Goal: Task Accomplishment & Management: Manage account settings

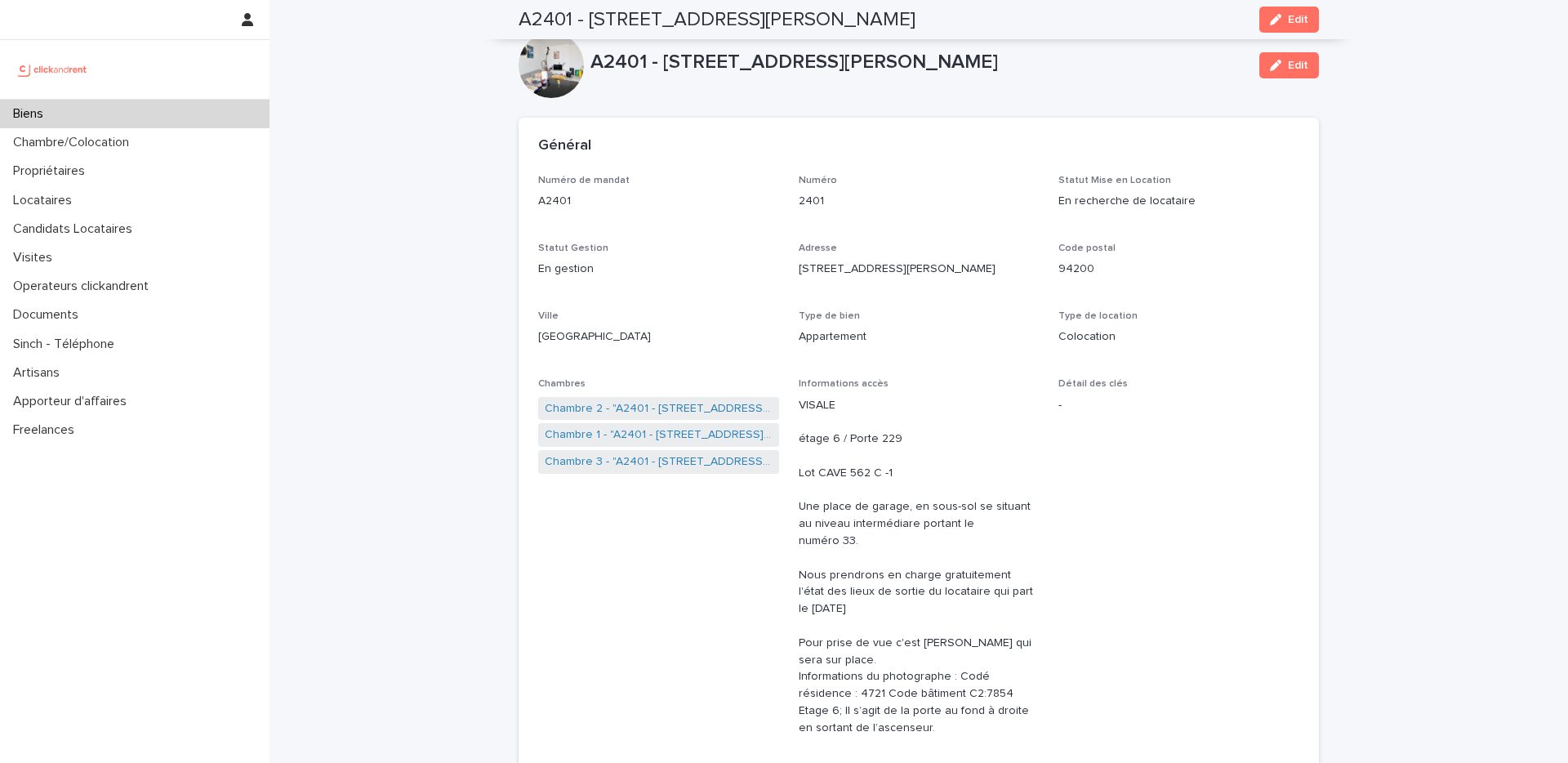
scroll to position [671, 0]
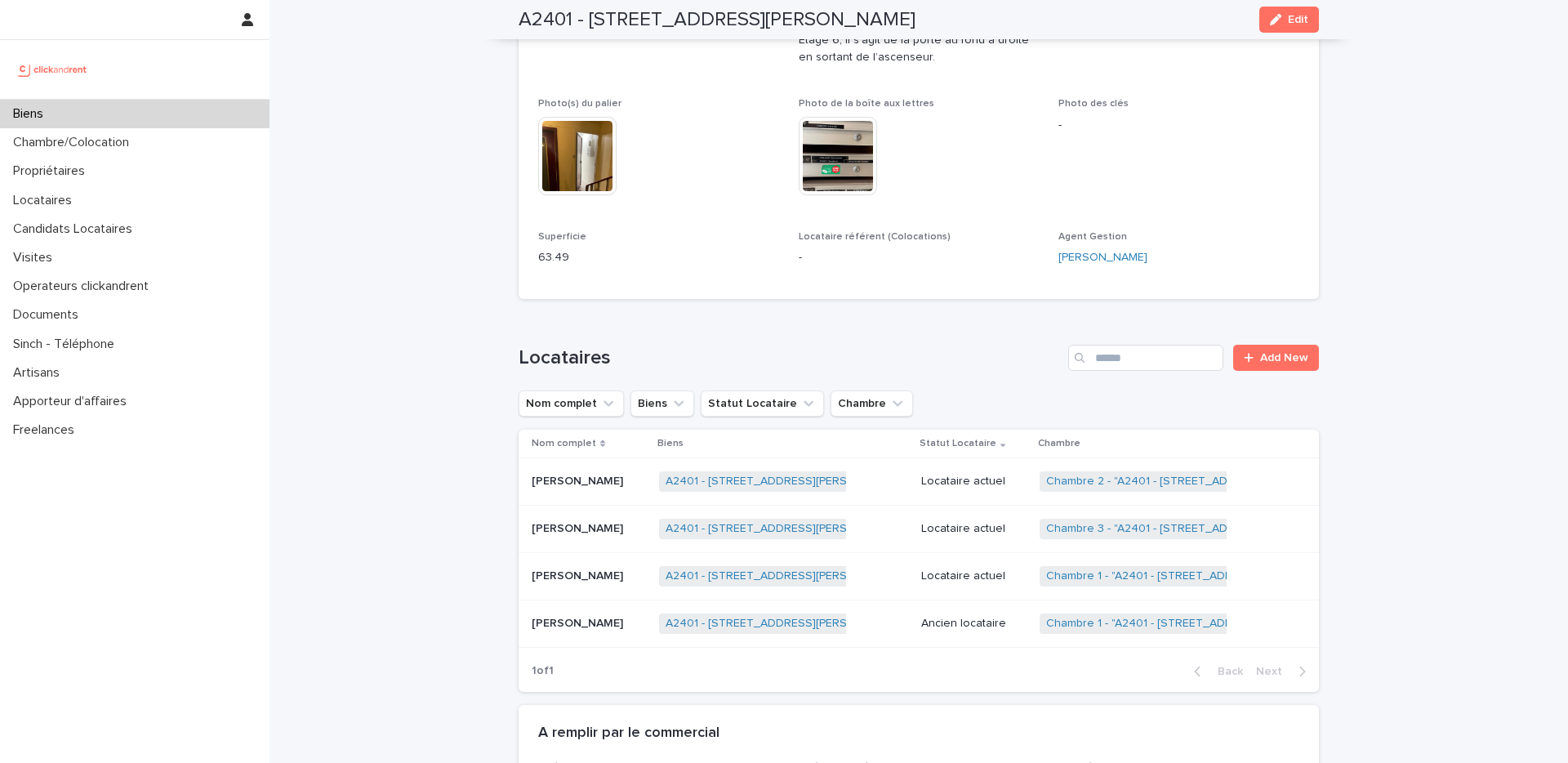
click at [155, 112] on div "Biens" at bounding box center [135, 113] width 269 height 28
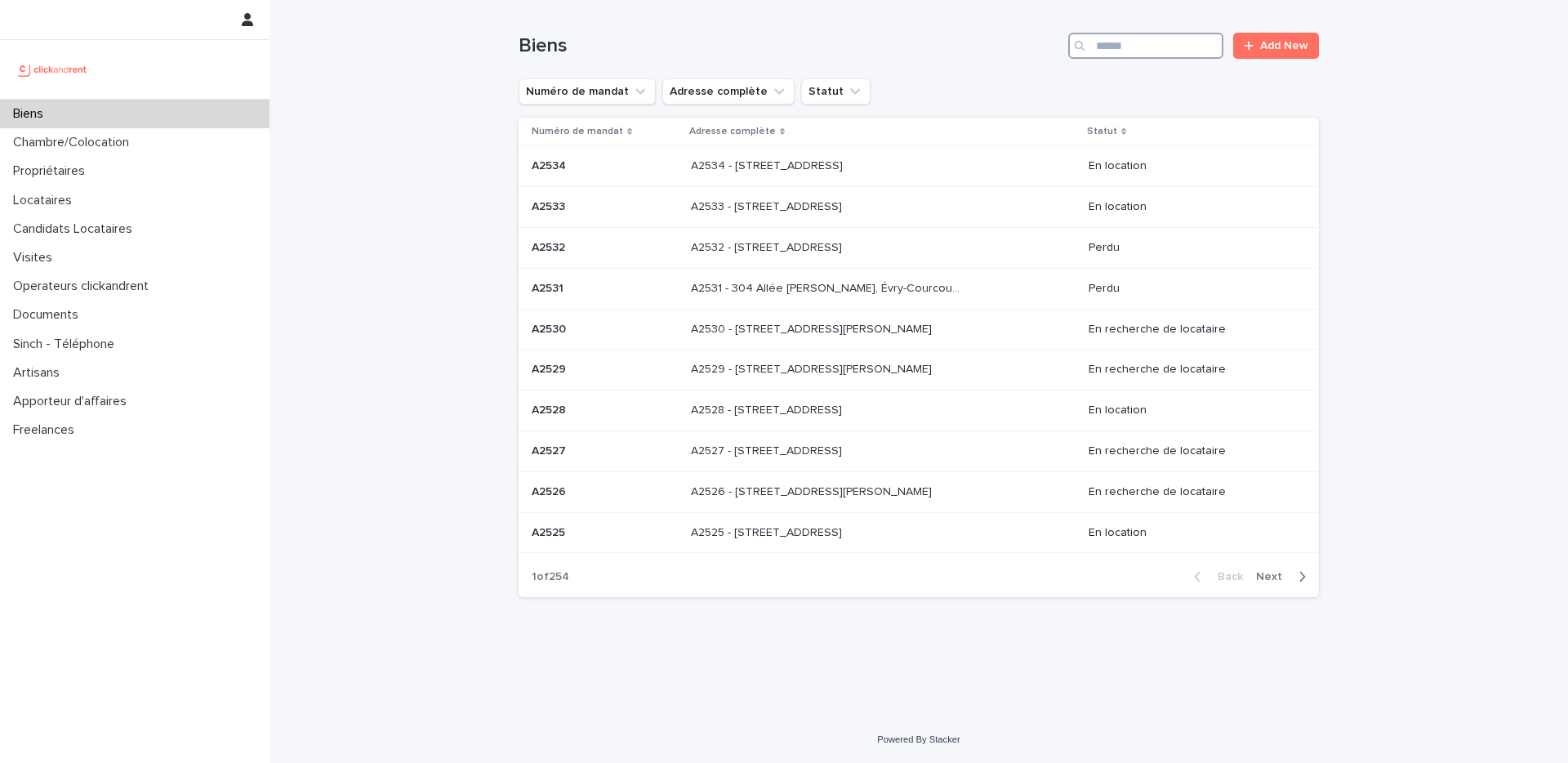
click at [1202, 46] on input "Search" at bounding box center [1145, 45] width 155 height 26
paste input "*****"
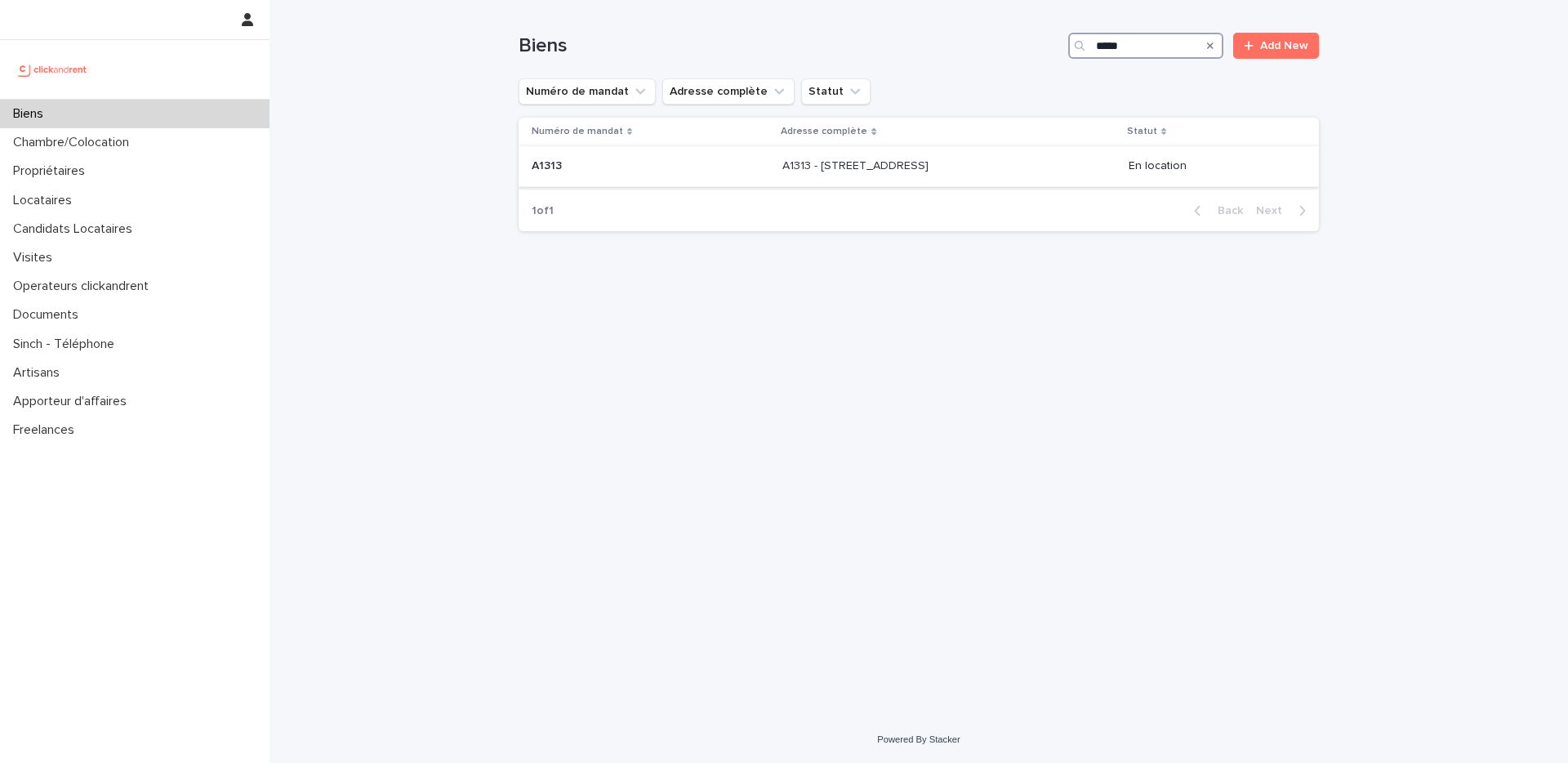
type input "*****"
click at [714, 172] on td "A1313 A1313" at bounding box center [647, 167] width 257 height 41
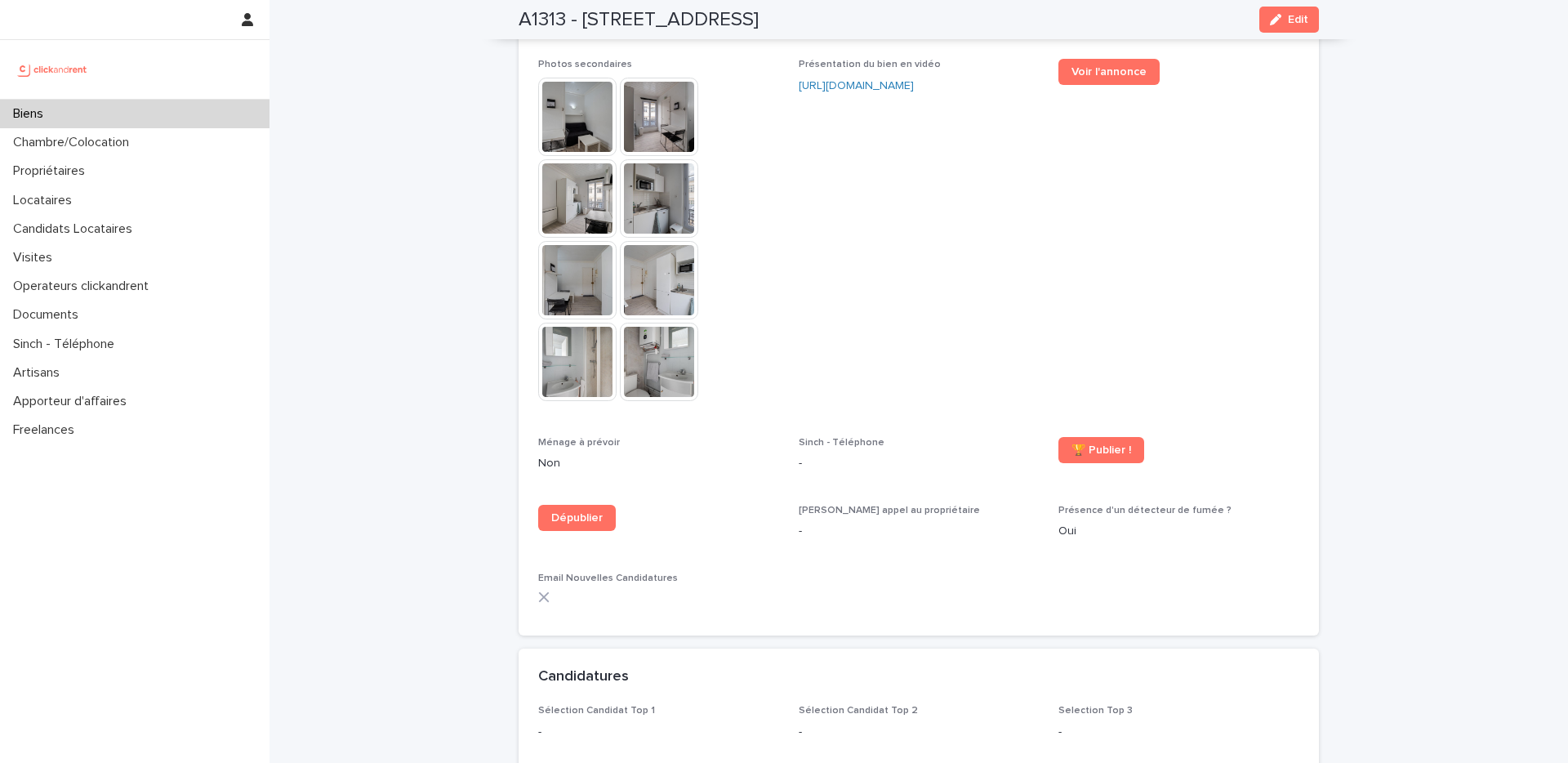
scroll to position [4425, 0]
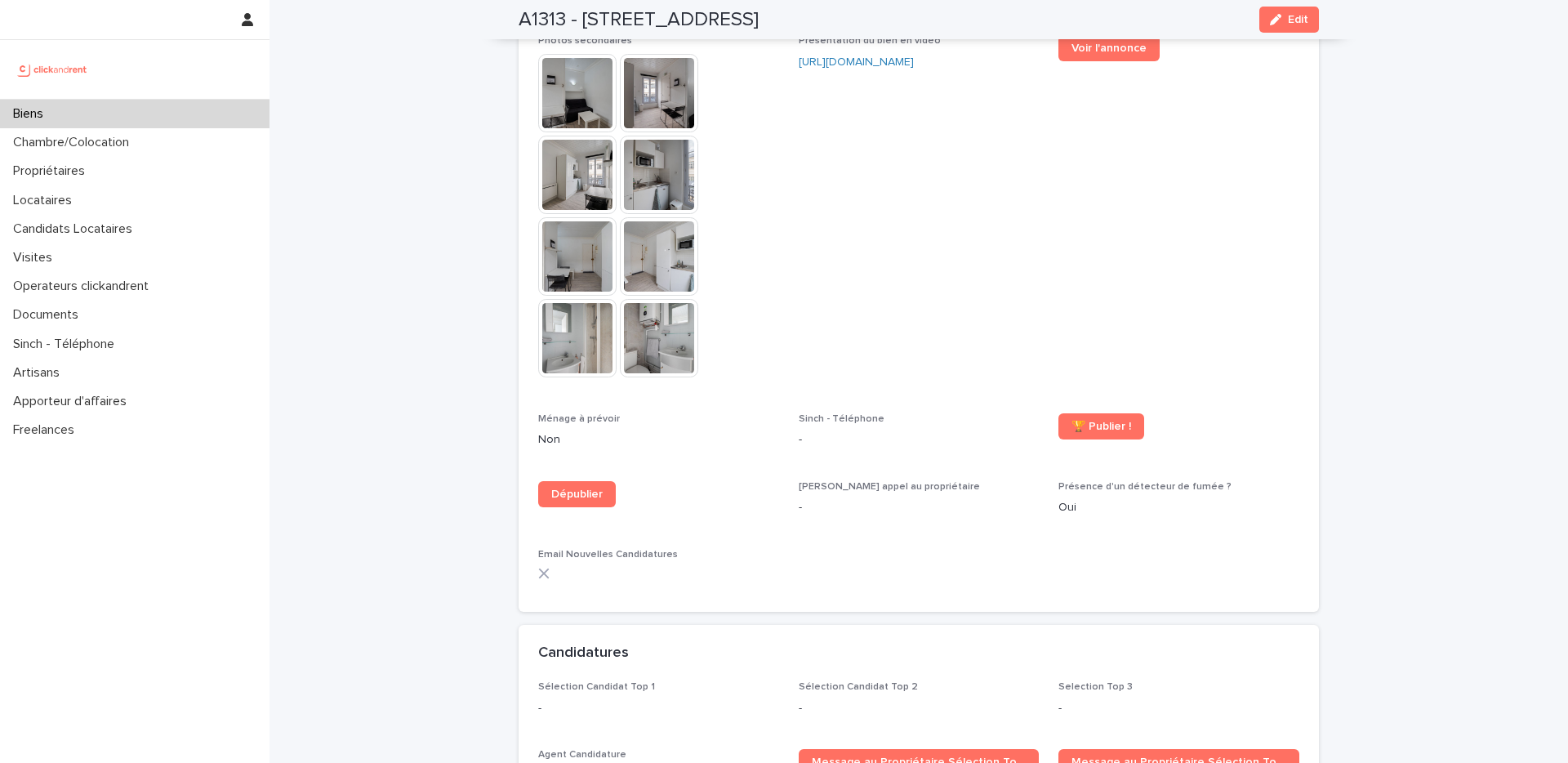
click at [83, 112] on div "Biens" at bounding box center [135, 113] width 269 height 28
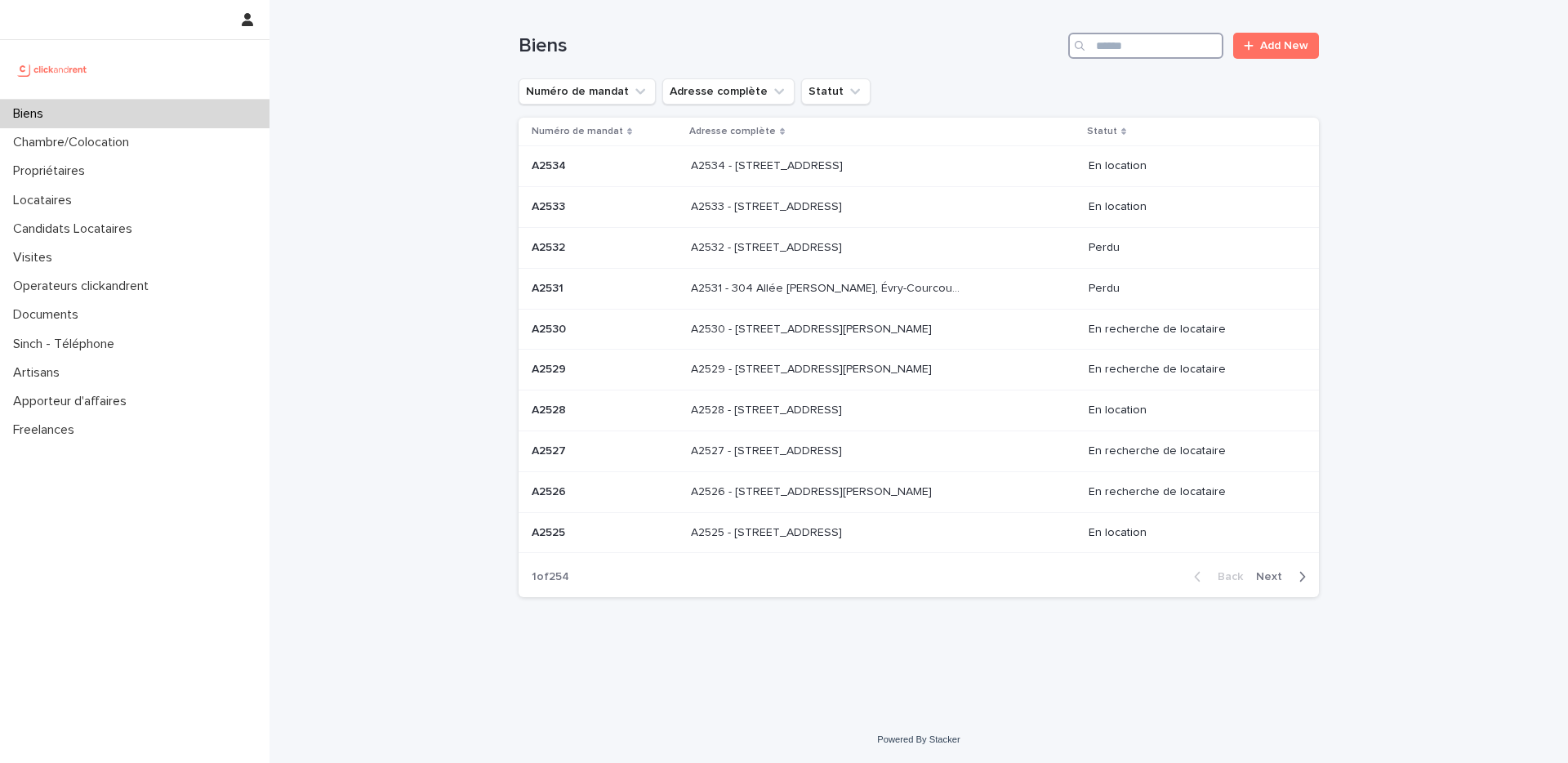
click at [1176, 54] on input "Search" at bounding box center [1145, 45] width 155 height 26
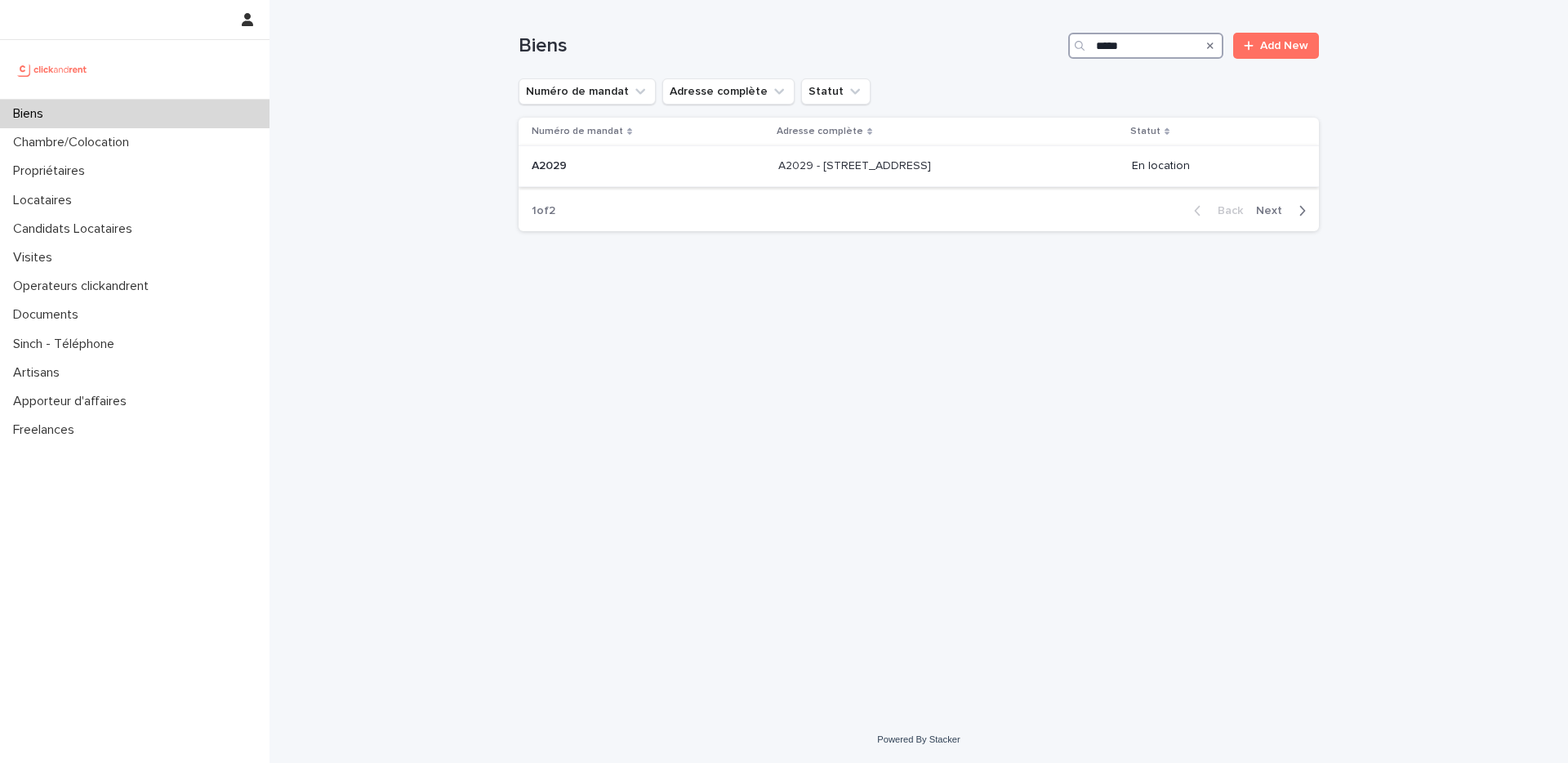
type input "*****"
click at [987, 172] on p at bounding box center [914, 167] width 272 height 14
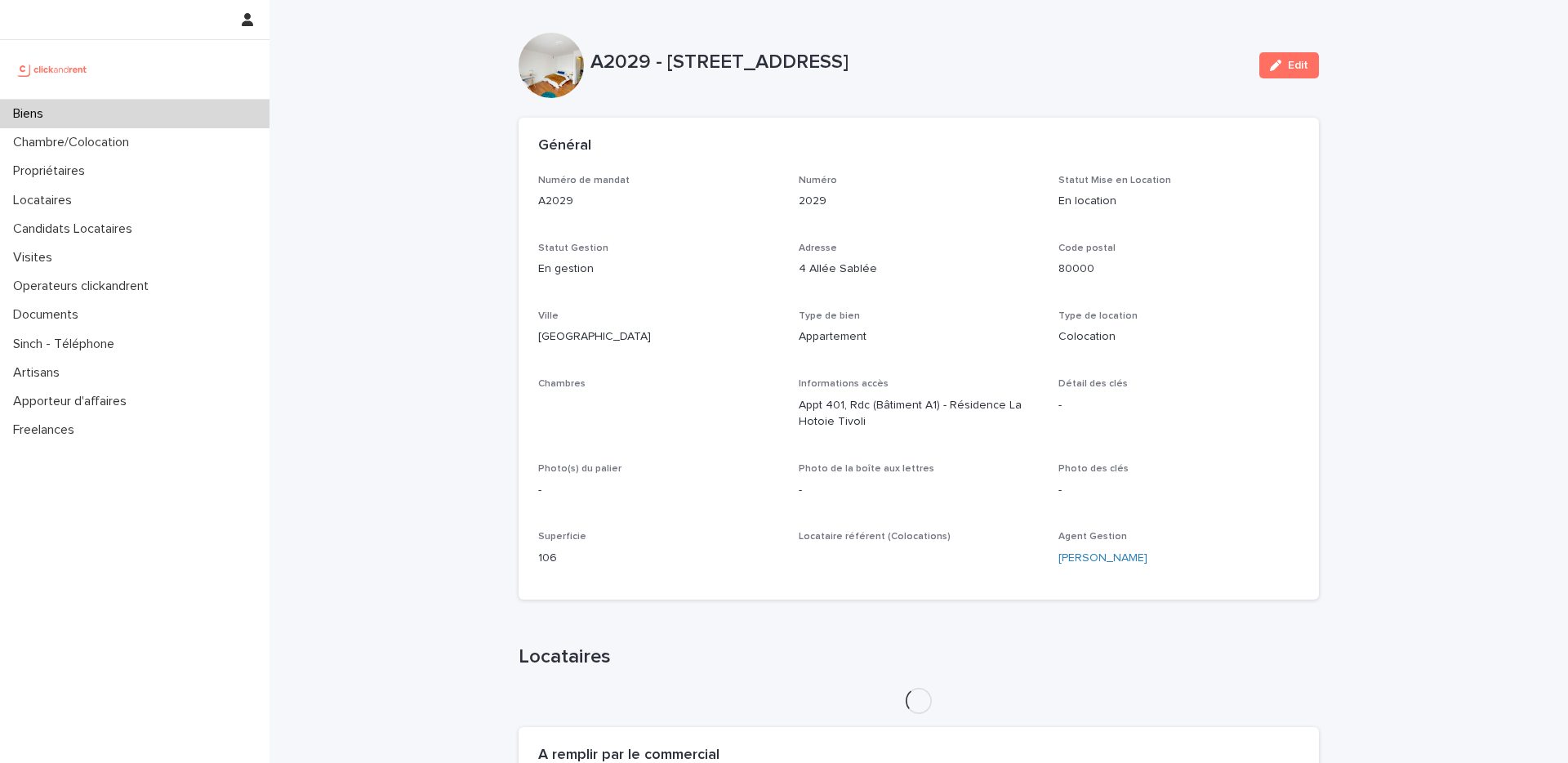
scroll to position [641, 0]
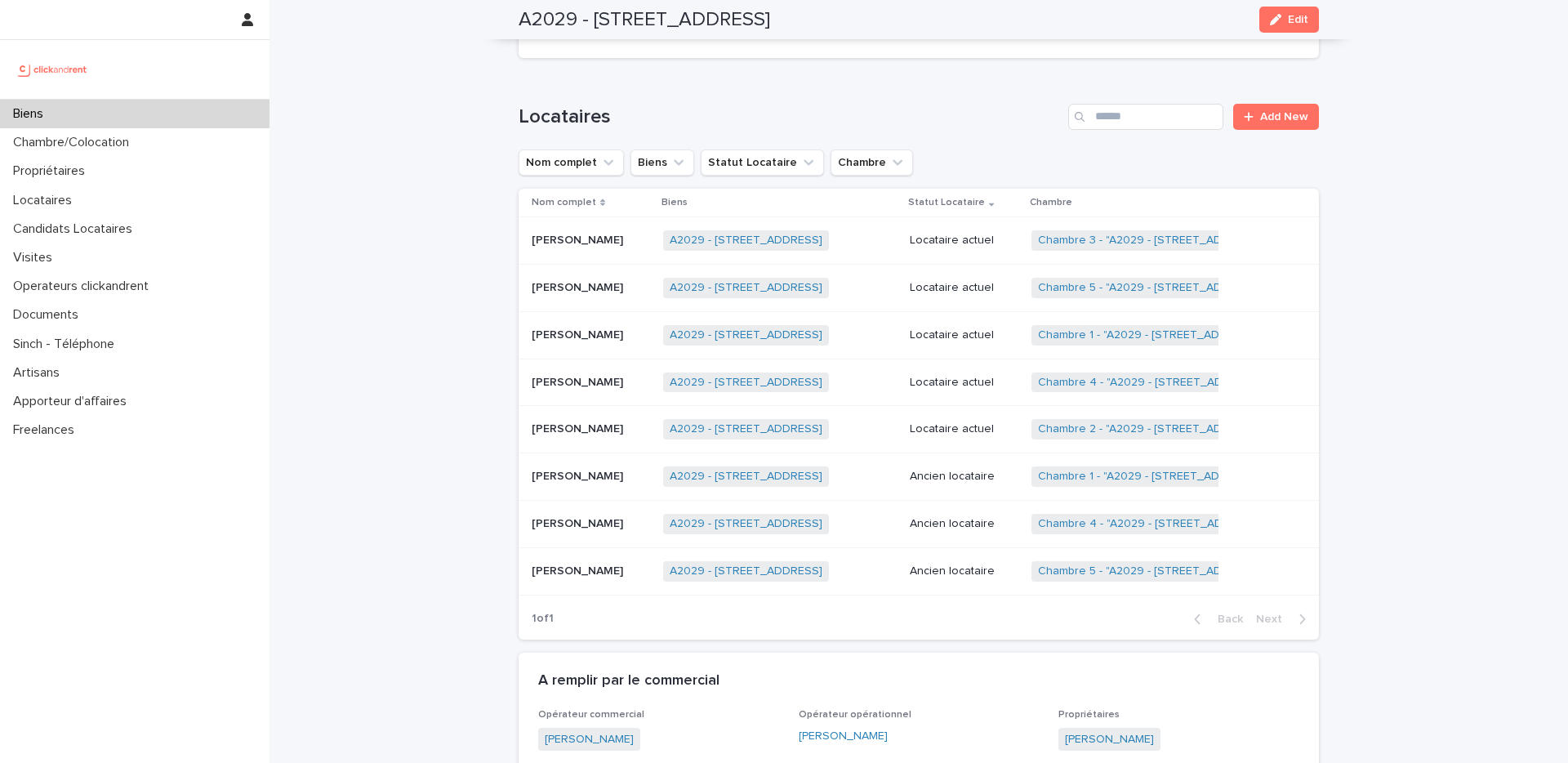
click at [651, 525] on p at bounding box center [591, 524] width 119 height 14
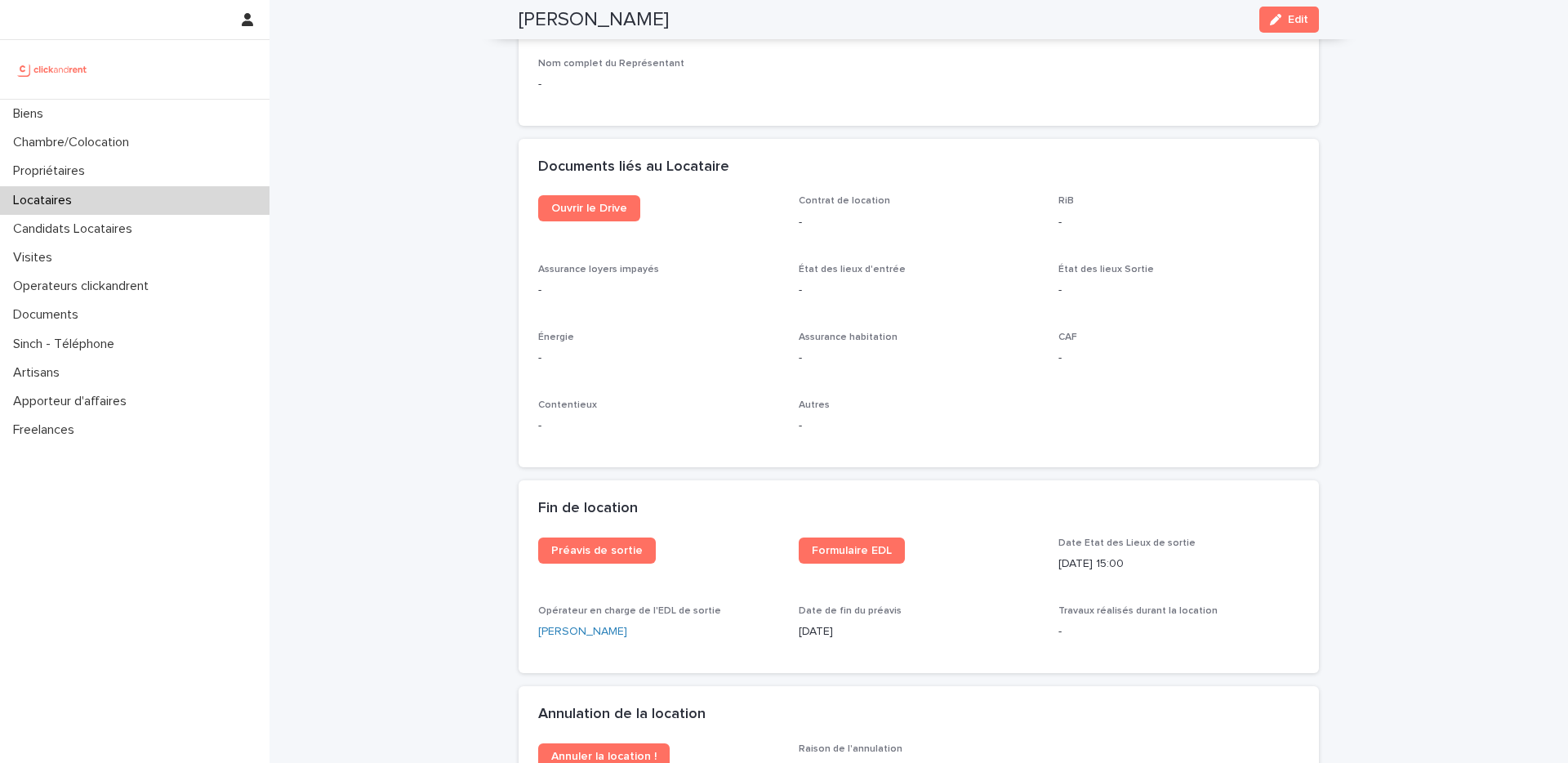
scroll to position [1669, 0]
click at [616, 211] on span "Ouvrir le Drive" at bounding box center [589, 206] width 76 height 12
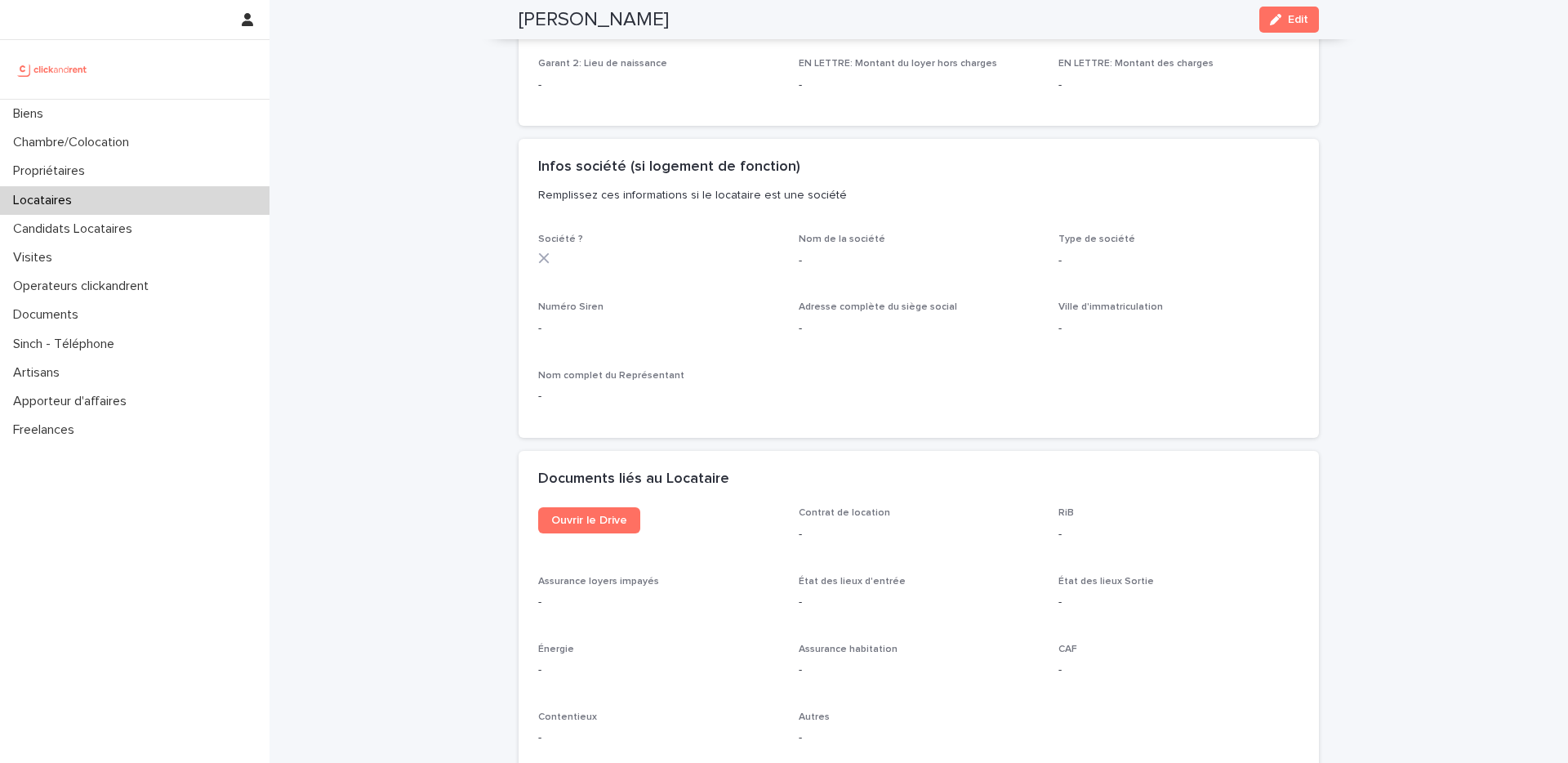
scroll to position [1258, 0]
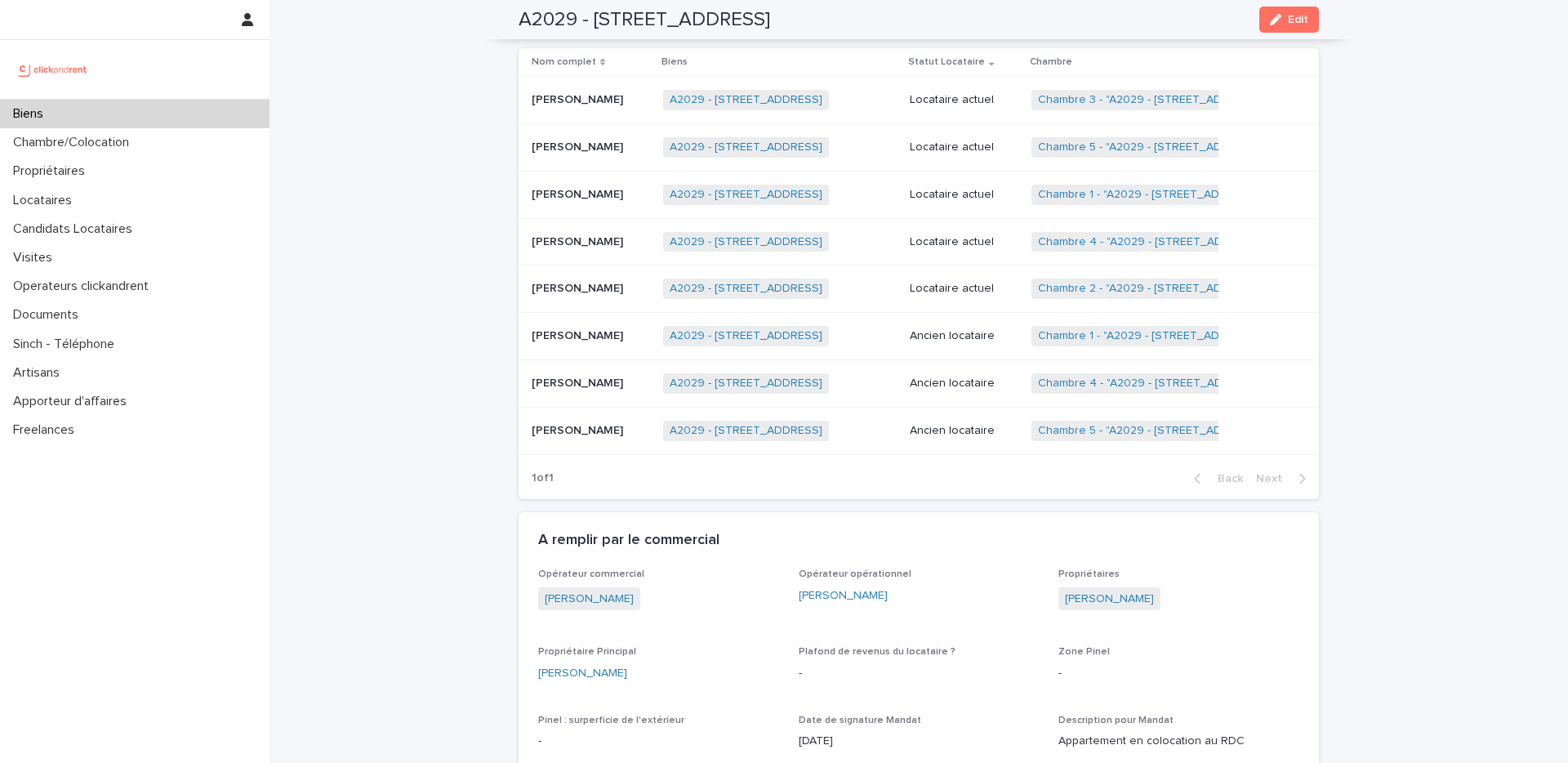
scroll to position [570, 0]
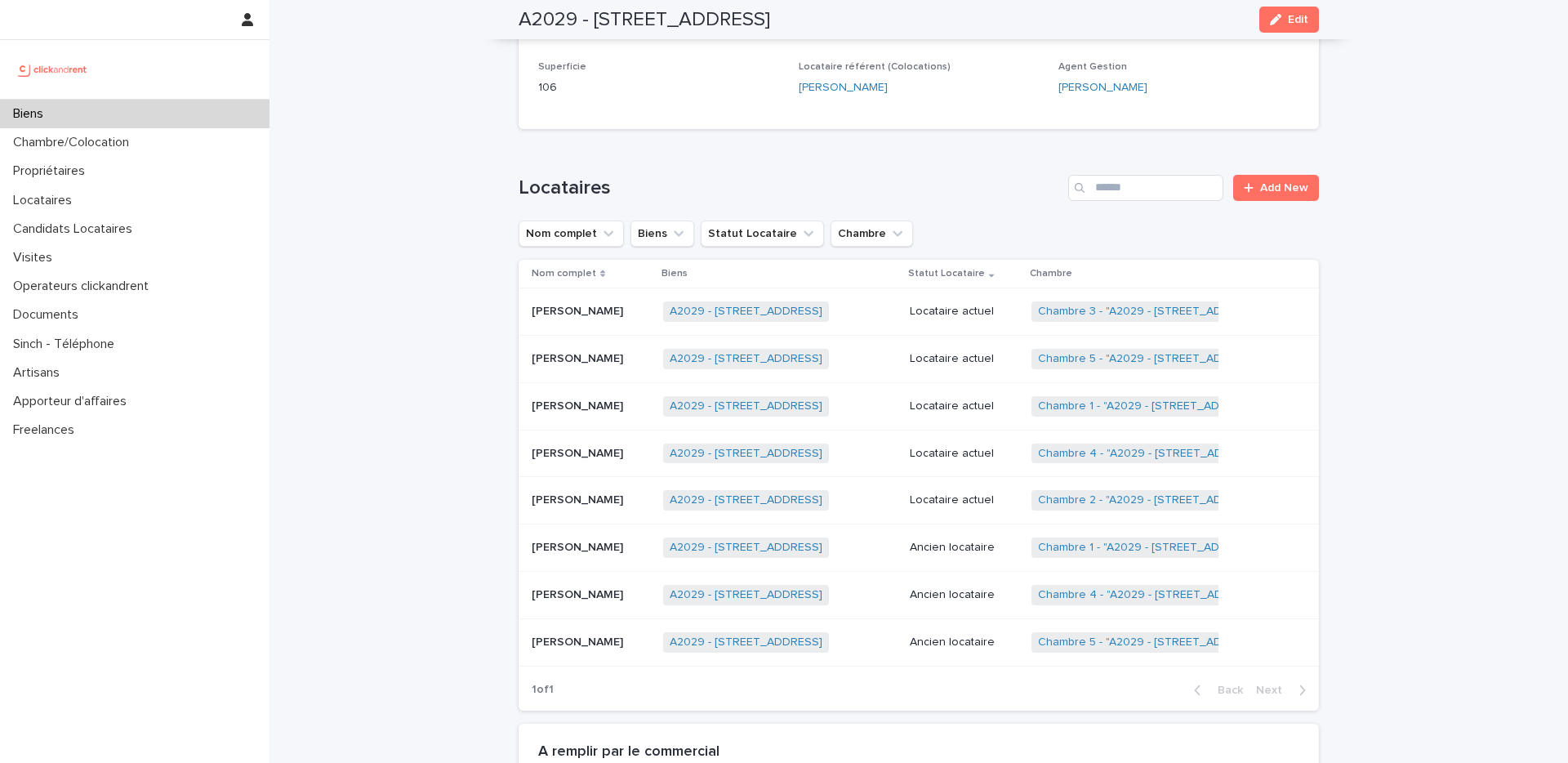
click at [641, 447] on p at bounding box center [591, 454] width 119 height 14
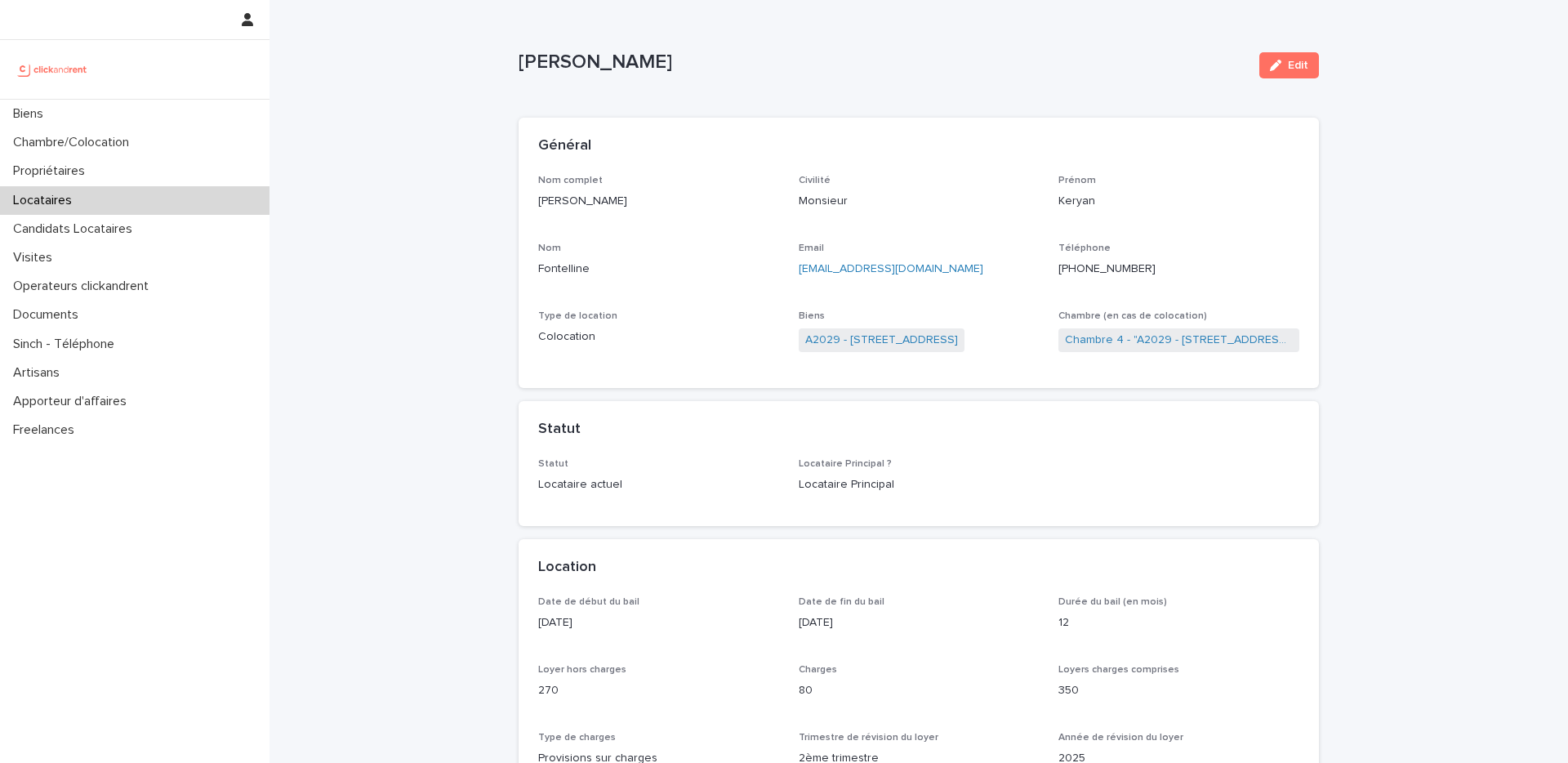
click at [555, 65] on p "Keryan Fontelline" at bounding box center [882, 62] width 728 height 24
drag, startPoint x: 555, startPoint y: 65, endPoint x: 601, endPoint y: 65, distance: 46.0
click at [601, 65] on p "Keryan Fontelline" at bounding box center [882, 62] width 728 height 24
copy p "Keryan Fontelline"
click at [1142, 346] on link "Chambre 4 - "A2029 - 4 Allée Sablée, Amiens 80000"" at bounding box center [1179, 339] width 228 height 17
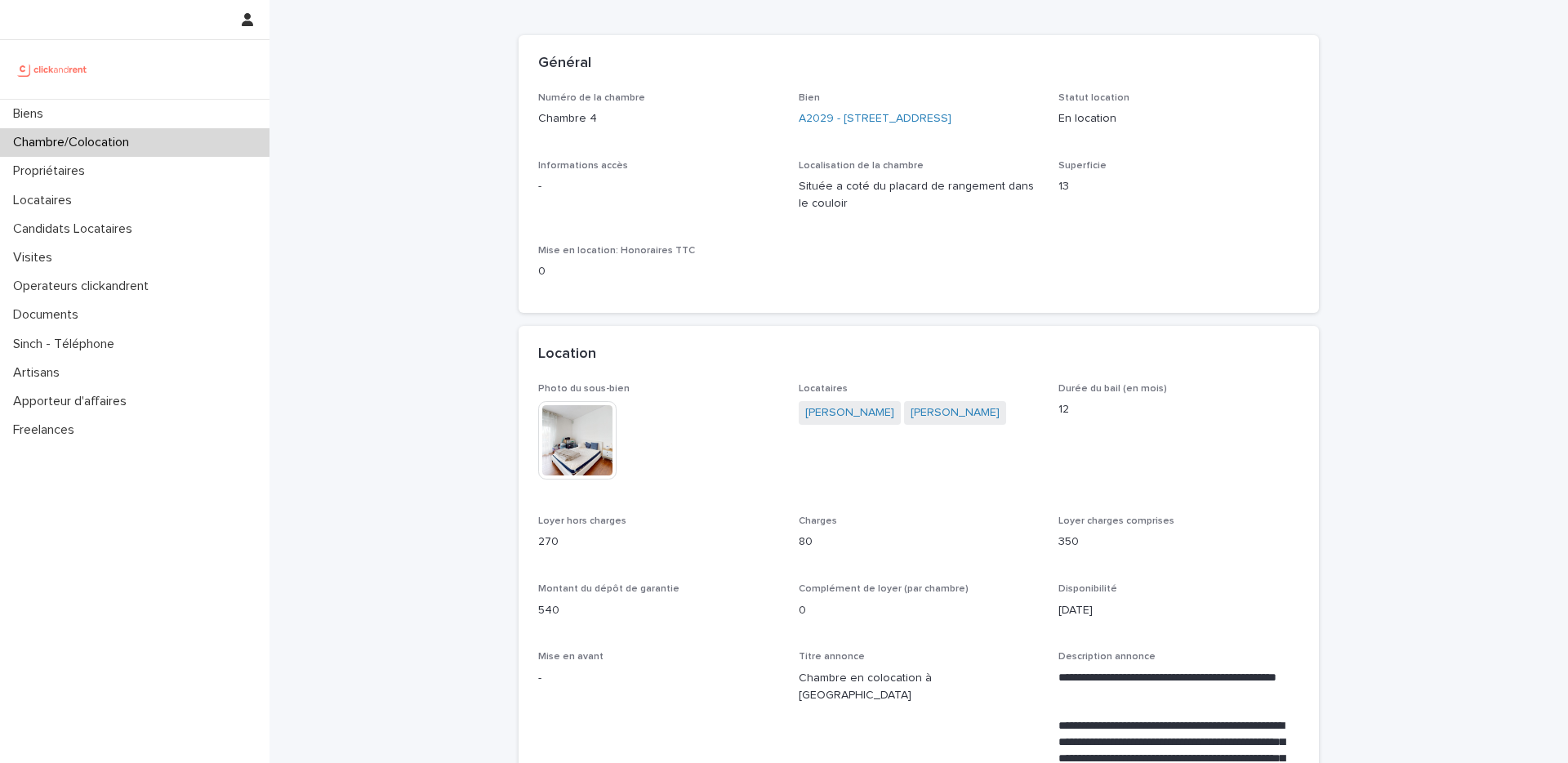
scroll to position [85, 0]
click at [830, 407] on link "Sylvie Allienne" at bounding box center [850, 409] width 89 height 17
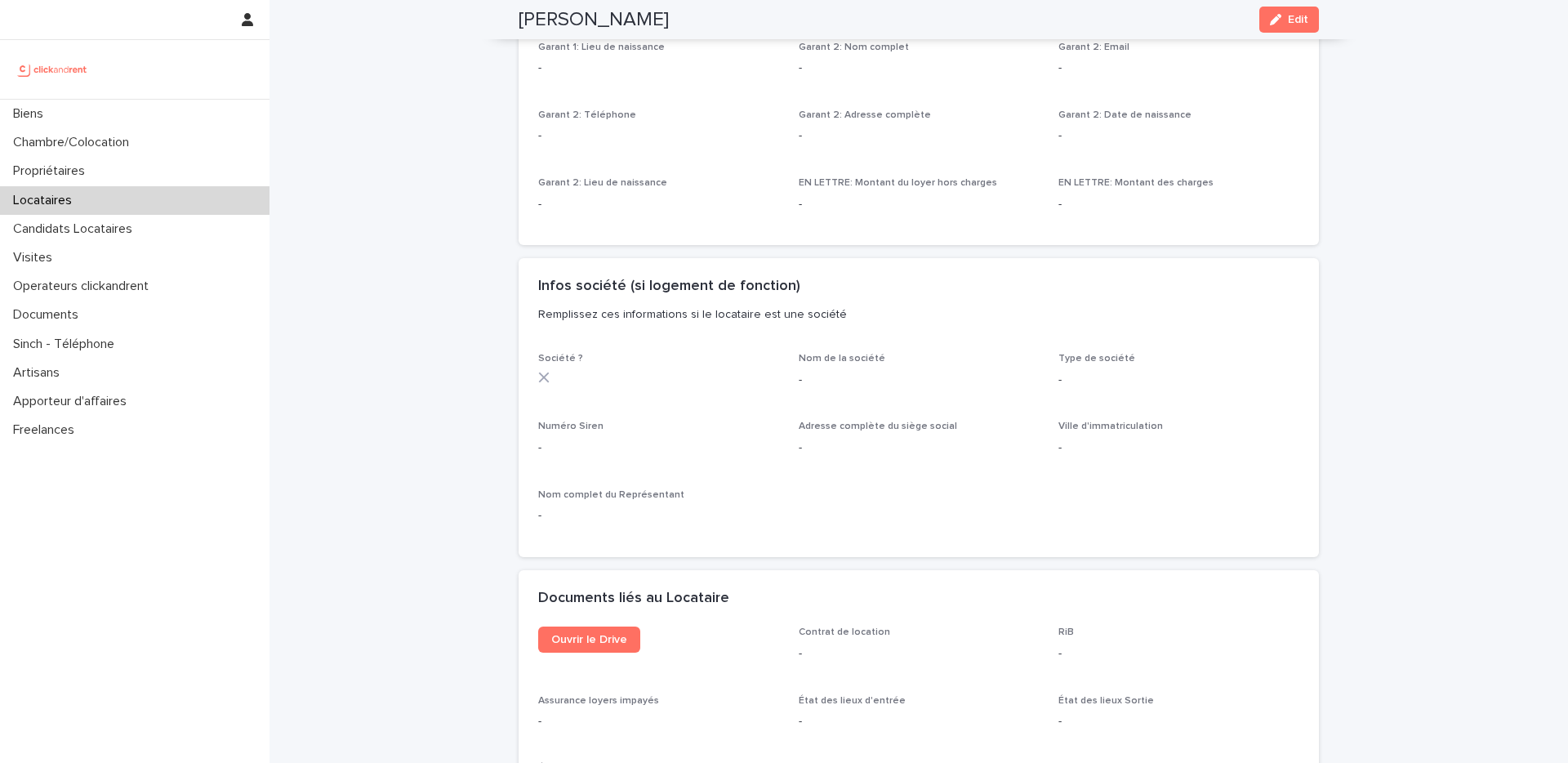
scroll to position [1466, 0]
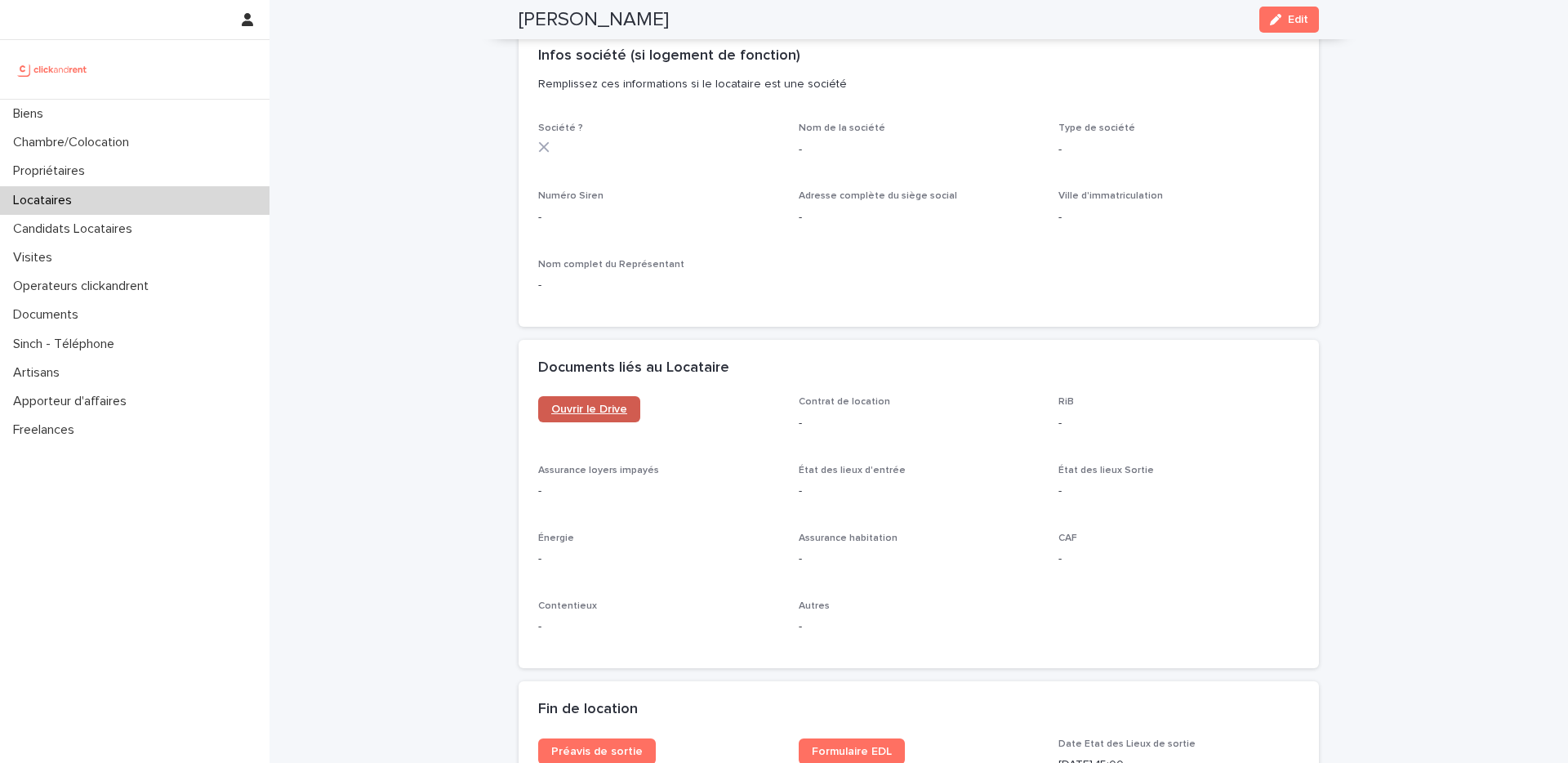
click at [609, 405] on span "Ouvrir le Drive" at bounding box center [589, 409] width 76 height 12
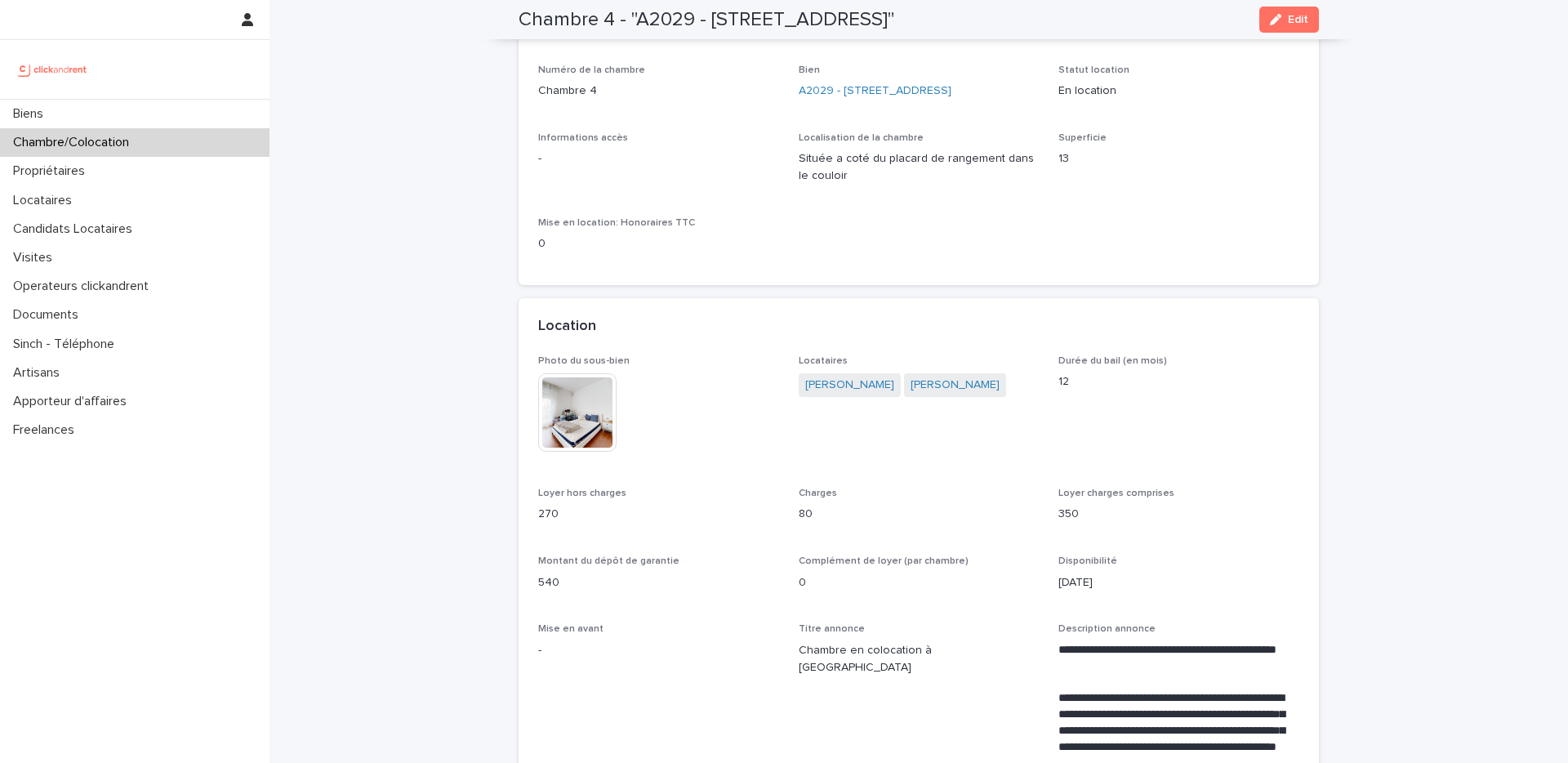
scroll to position [102, 0]
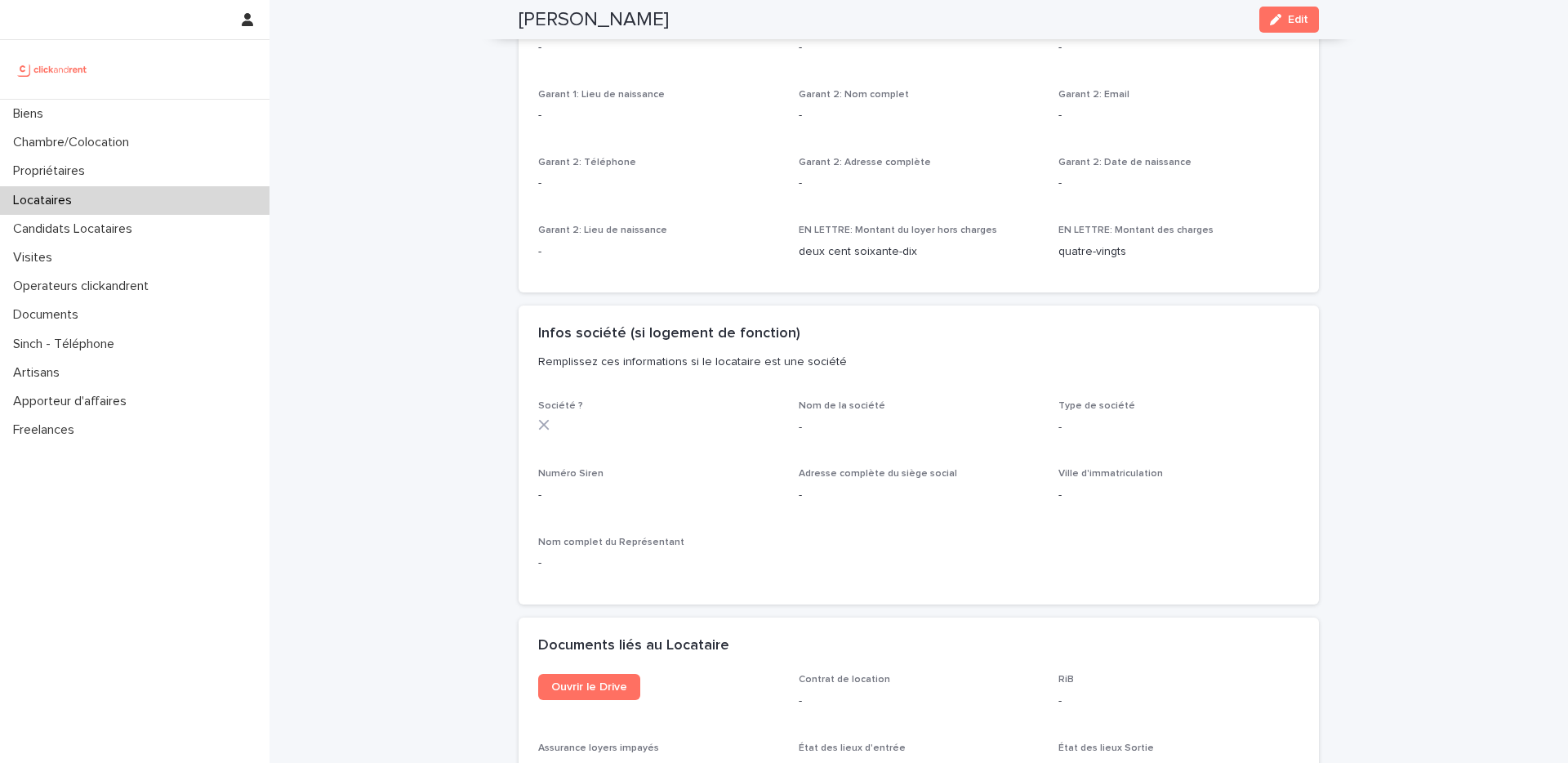
scroll to position [1202, 0]
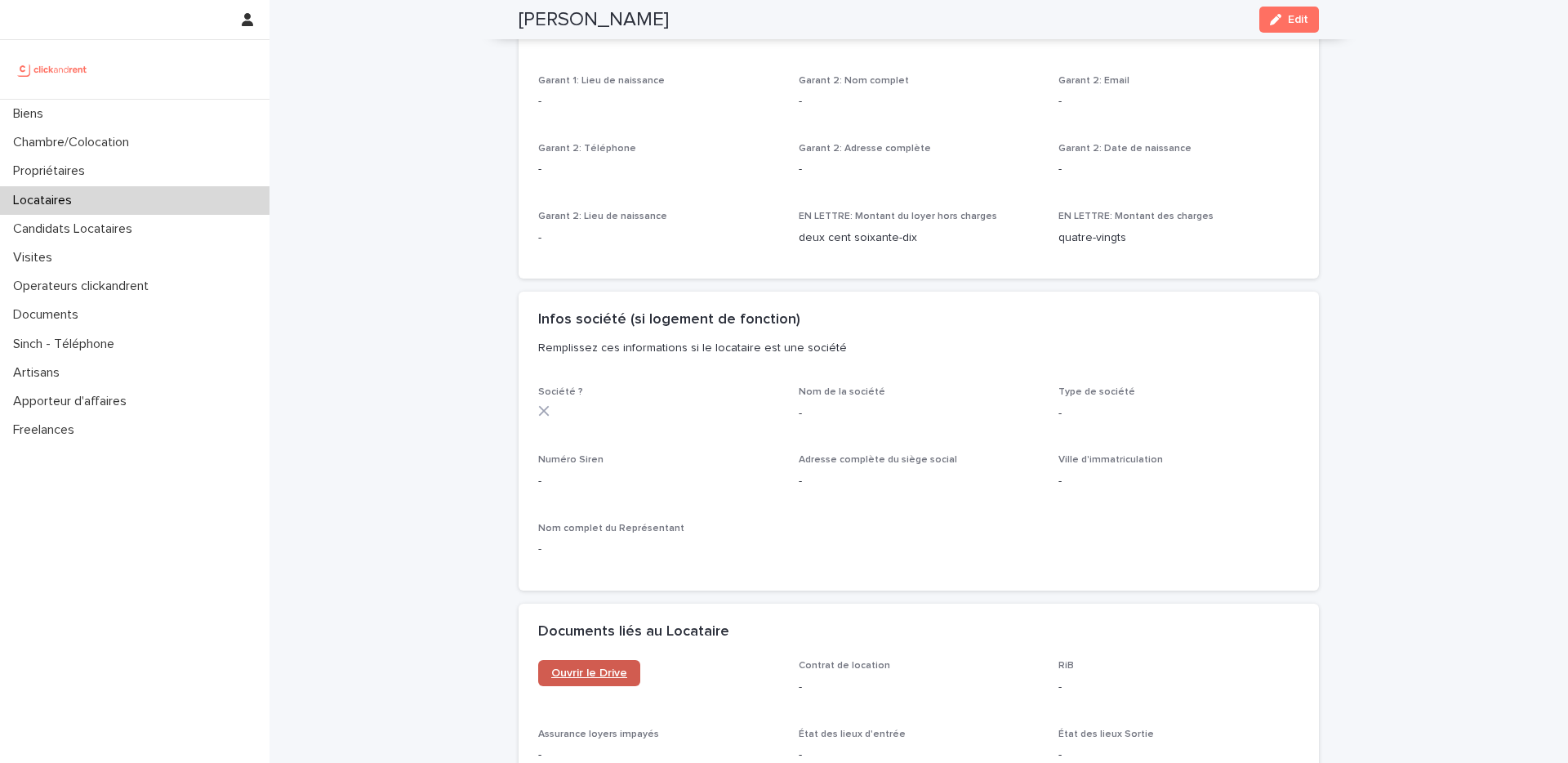
click at [598, 668] on span "Ouvrir le Drive" at bounding box center [589, 673] width 76 height 12
click at [118, 195] on div "Locataires" at bounding box center [135, 200] width 269 height 28
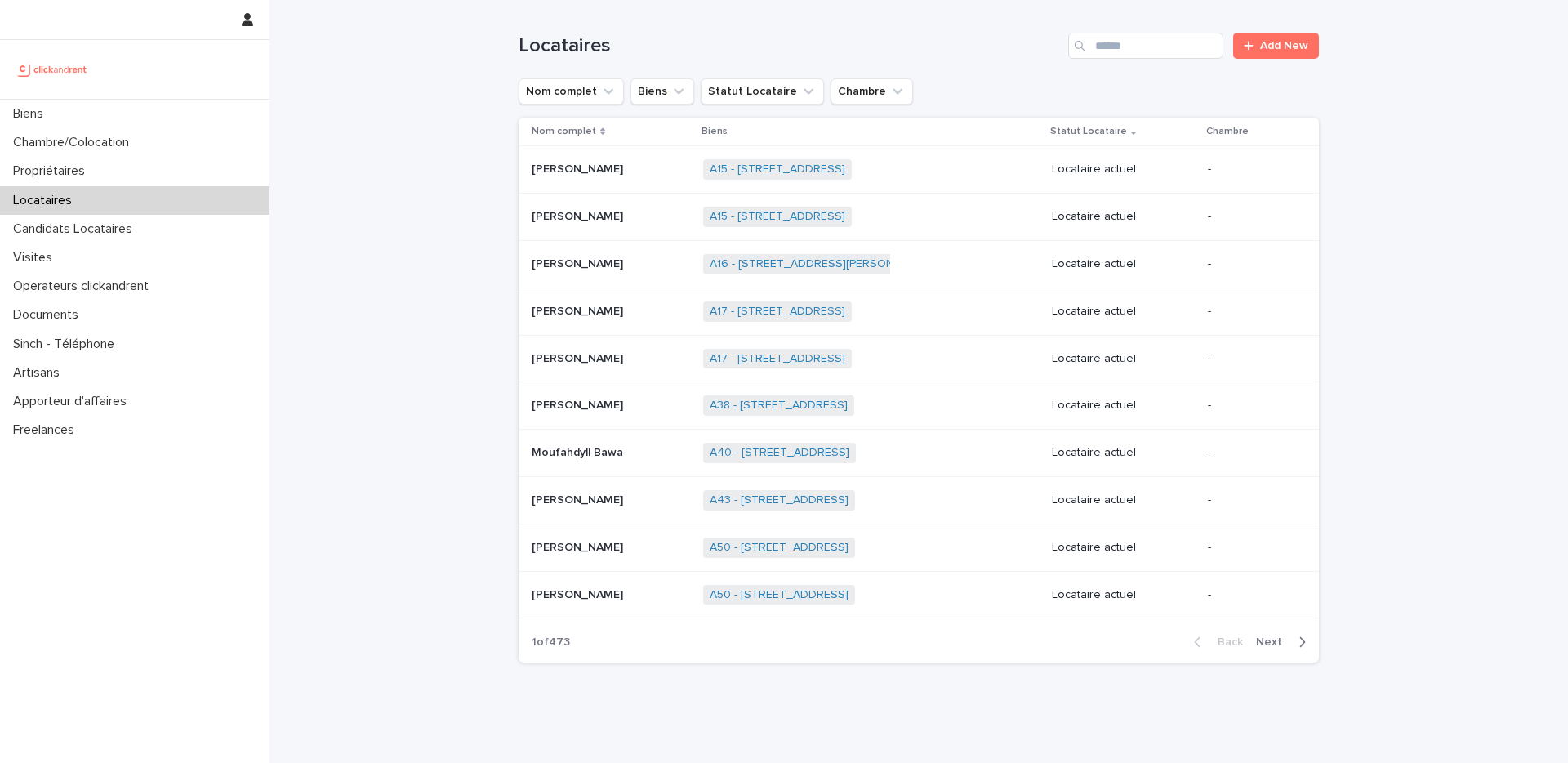
click at [1182, 61] on div "Locataires Add New" at bounding box center [918, 39] width 800 height 78
click at [1182, 58] on input "Search" at bounding box center [1145, 45] width 155 height 26
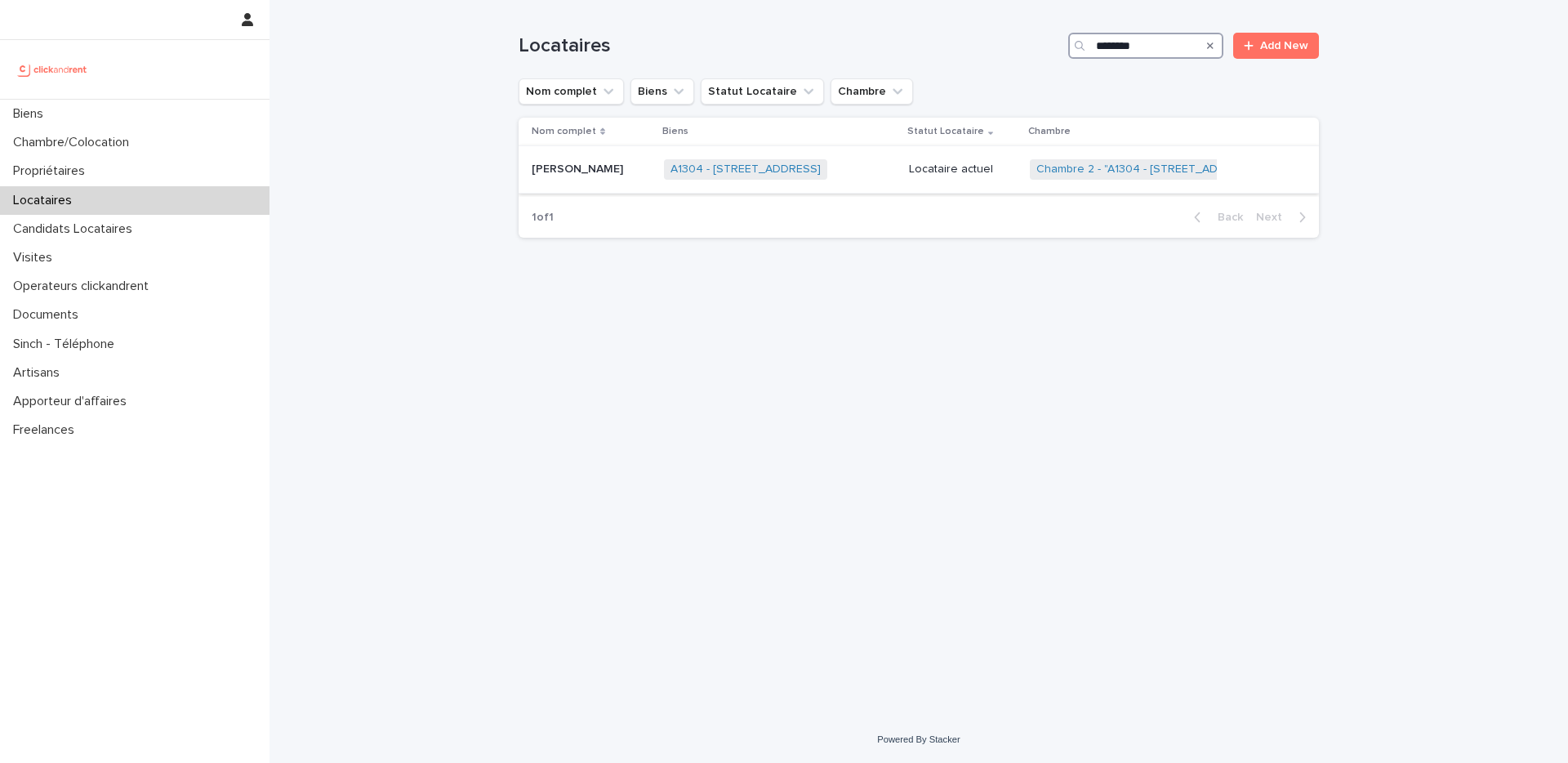
type input "********"
click at [615, 169] on p "Lucile Desgrand" at bounding box center [579, 167] width 95 height 17
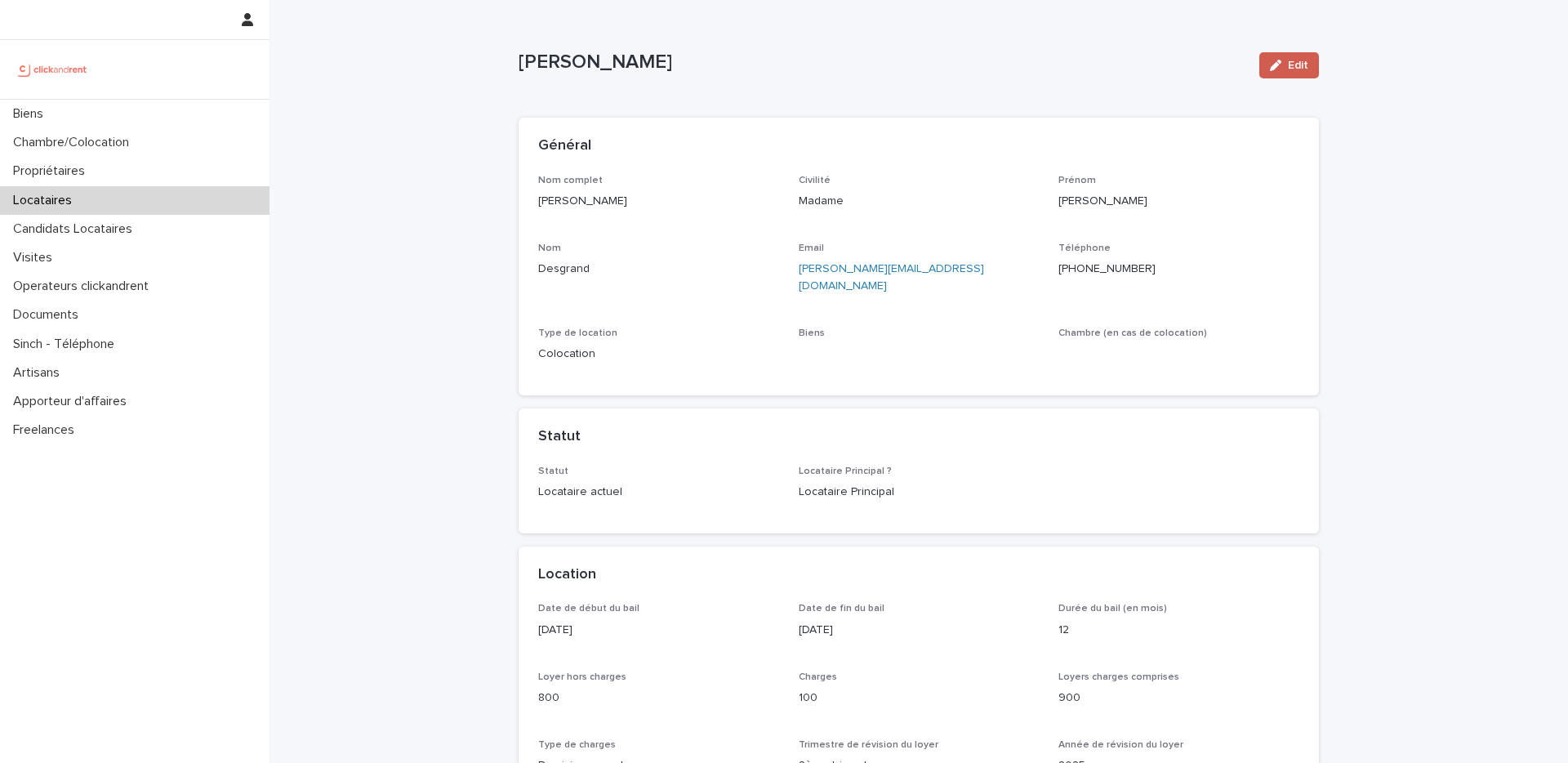
click at [1303, 74] on button "Edit" at bounding box center [1289, 65] width 59 height 26
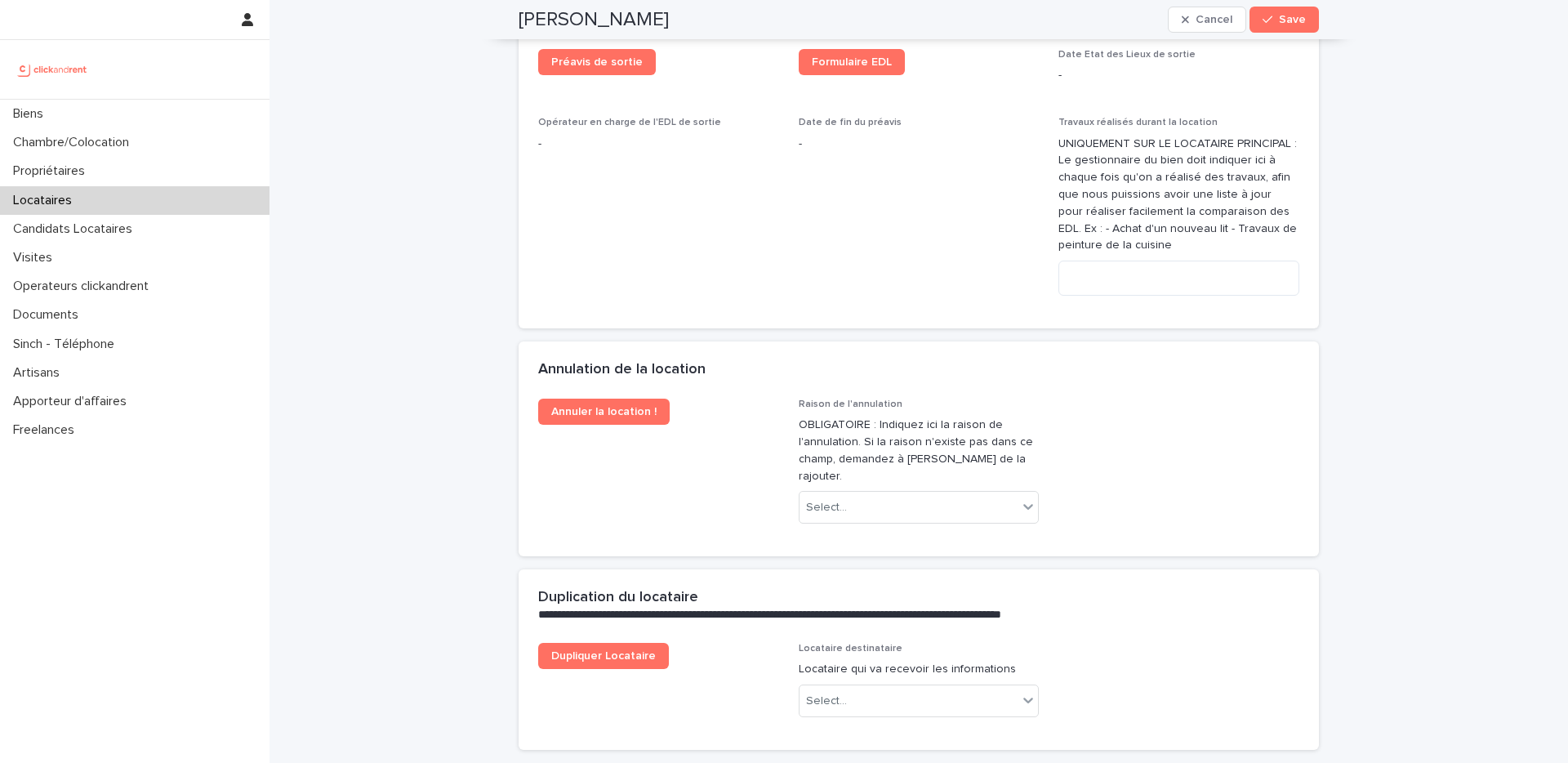
scroll to position [3303, 0]
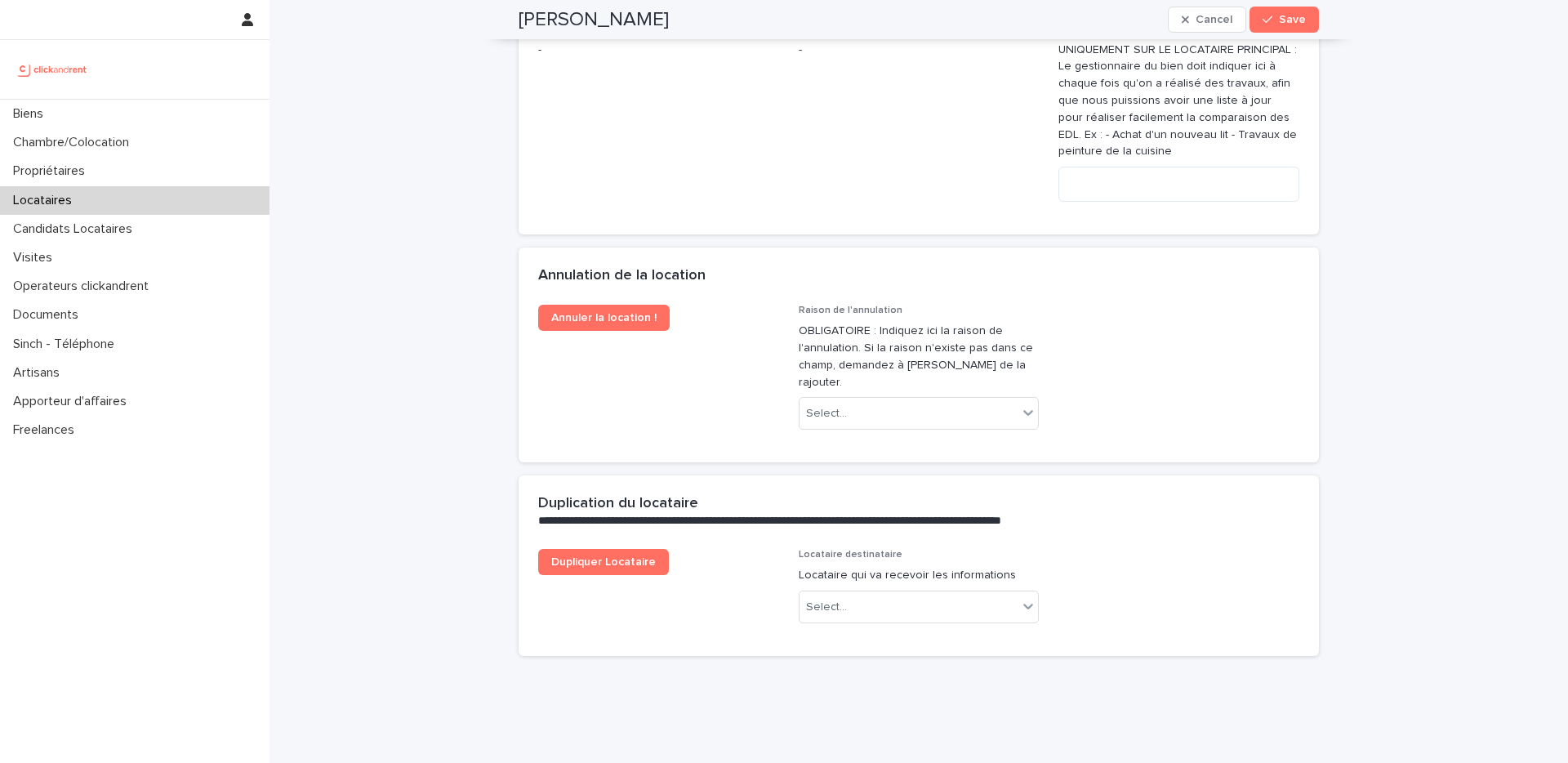
click at [962, 397] on div "Raison de l'annulation OBLIGATOIRE : Indiquez ici la raison de l'annulation. Si…" at bounding box center [919, 374] width 241 height 139
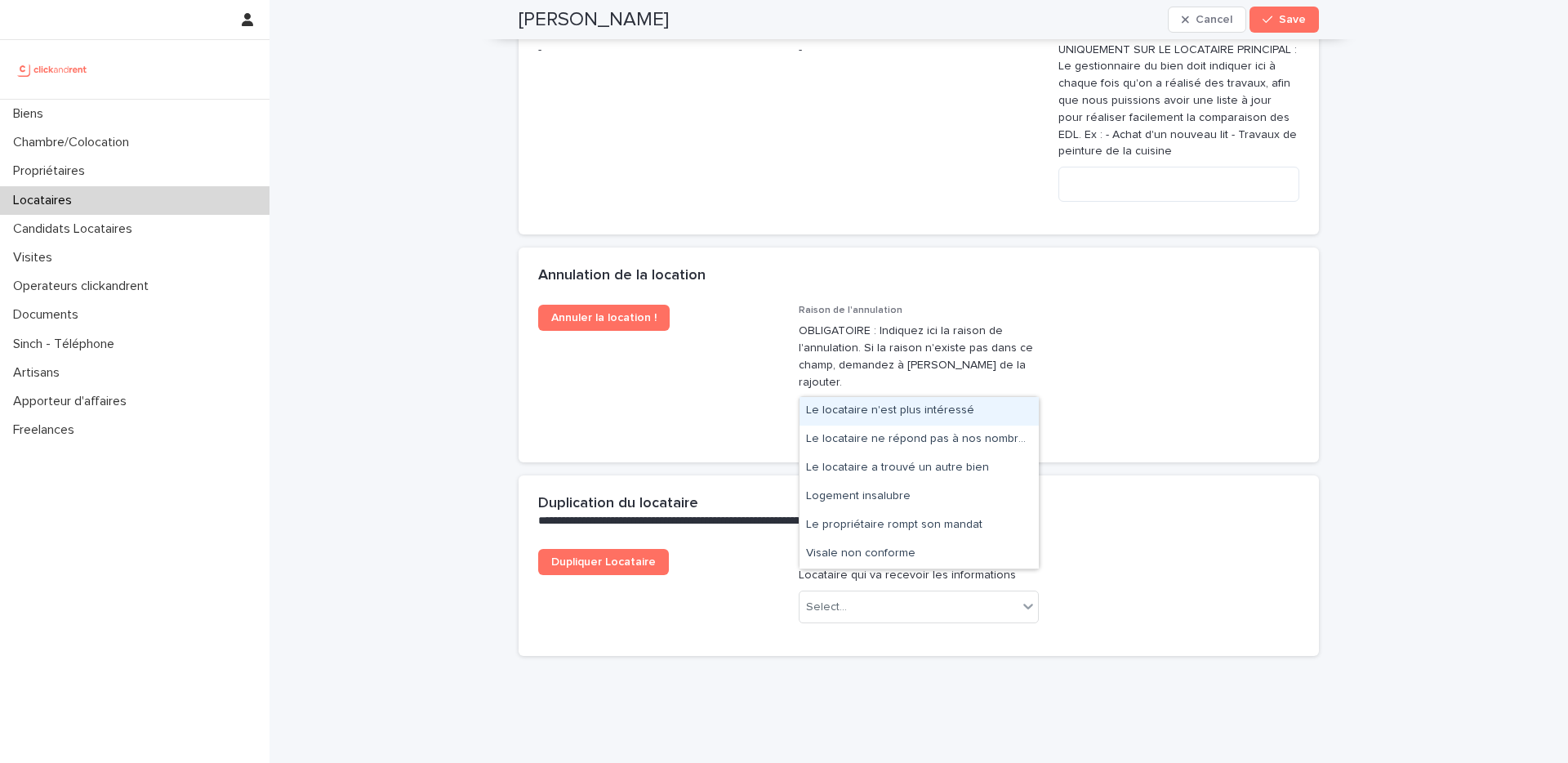
click at [963, 401] on div "Select..." at bounding box center [909, 414] width 219 height 27
click at [926, 415] on div "Le locataire n'est plus intéressé" at bounding box center [919, 411] width 239 height 28
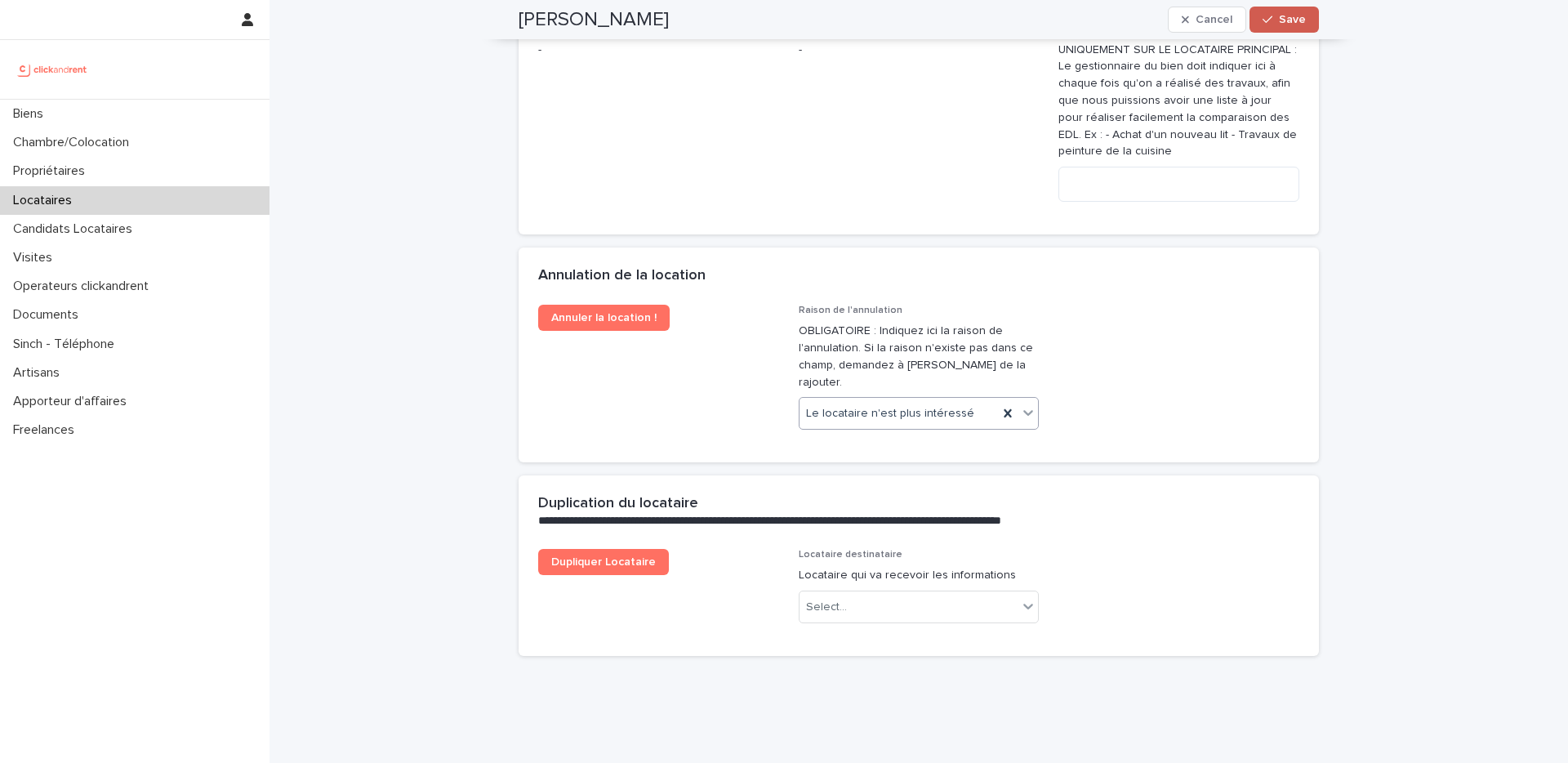
click at [1290, 23] on span "Save" at bounding box center [1292, 19] width 27 height 12
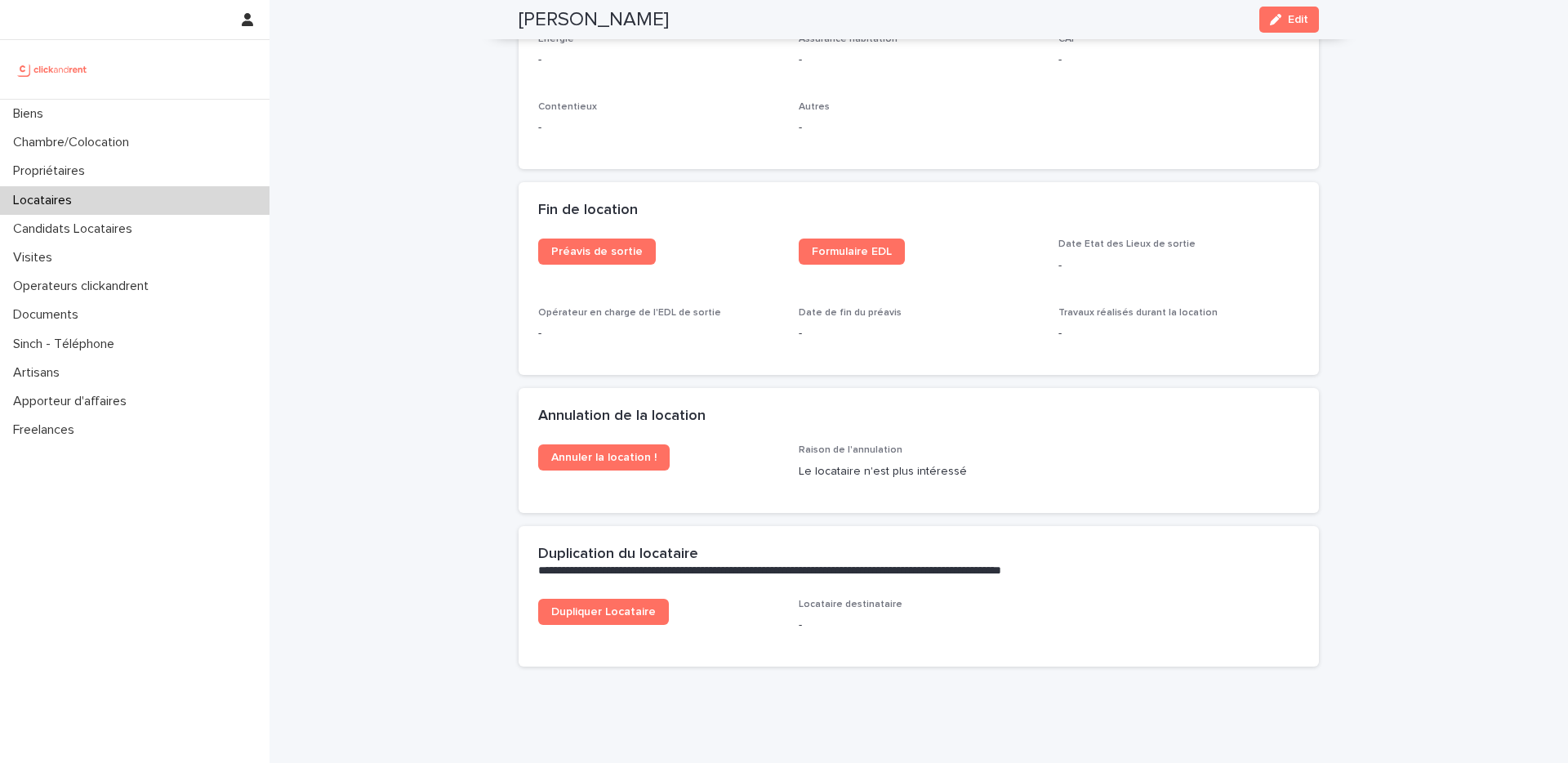
scroll to position [1989, 0]
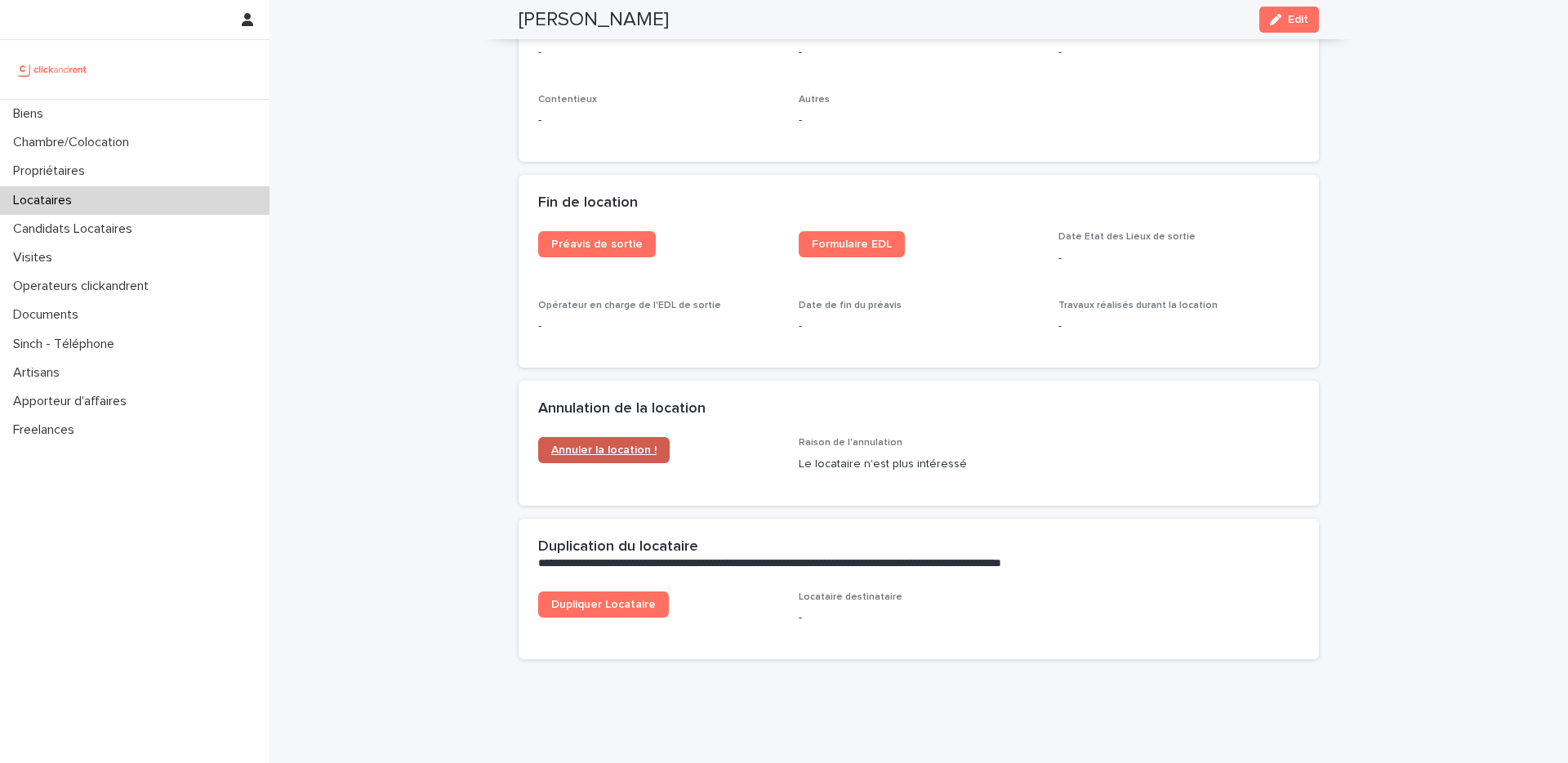
click at [646, 444] on span "Annuler la location !" at bounding box center [604, 449] width 105 height 12
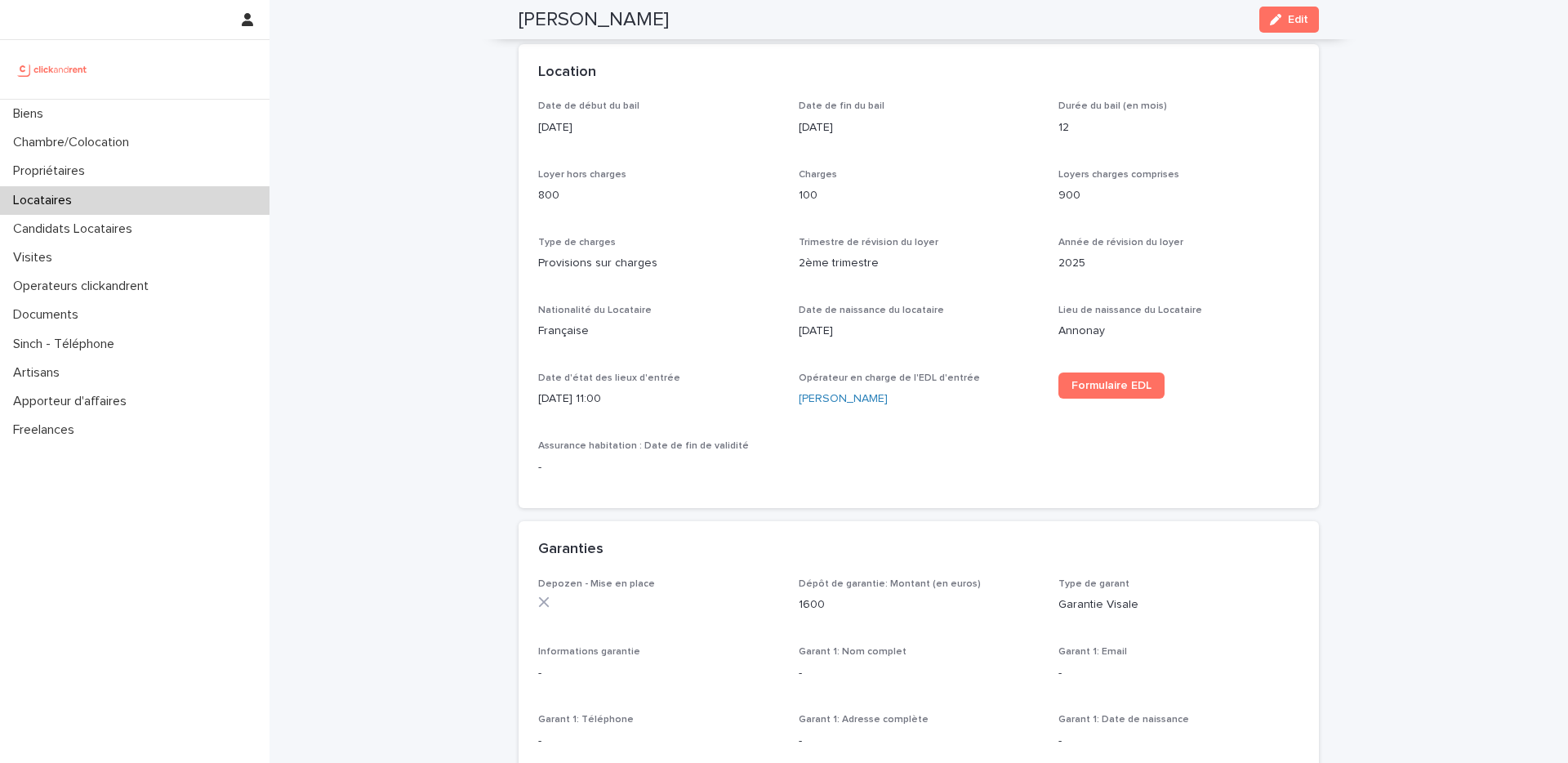
scroll to position [8, 0]
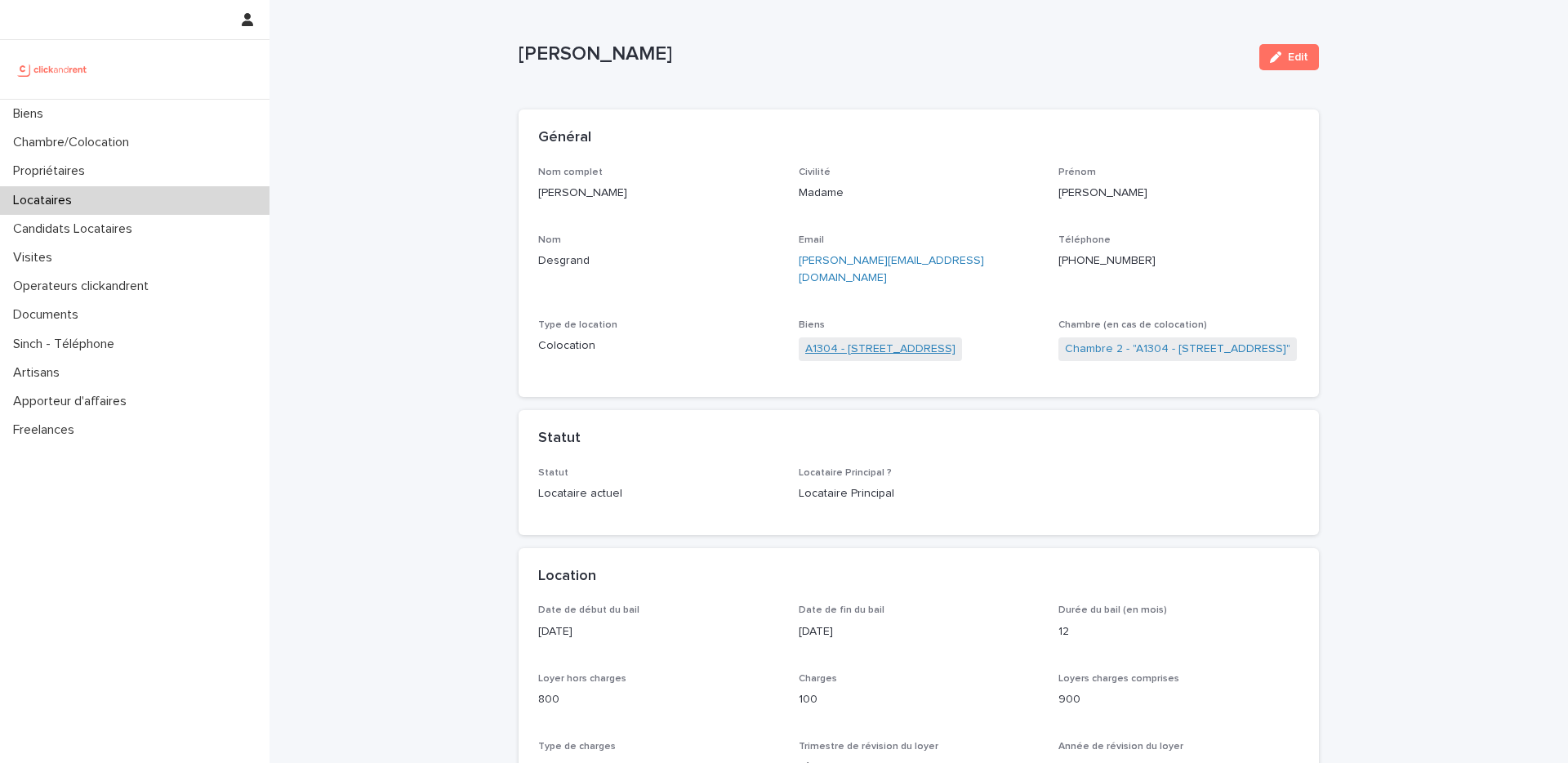
click at [956, 340] on link "A1304 - 49bis Boulevard Bessières, Paris 75017" at bounding box center [881, 348] width 151 height 17
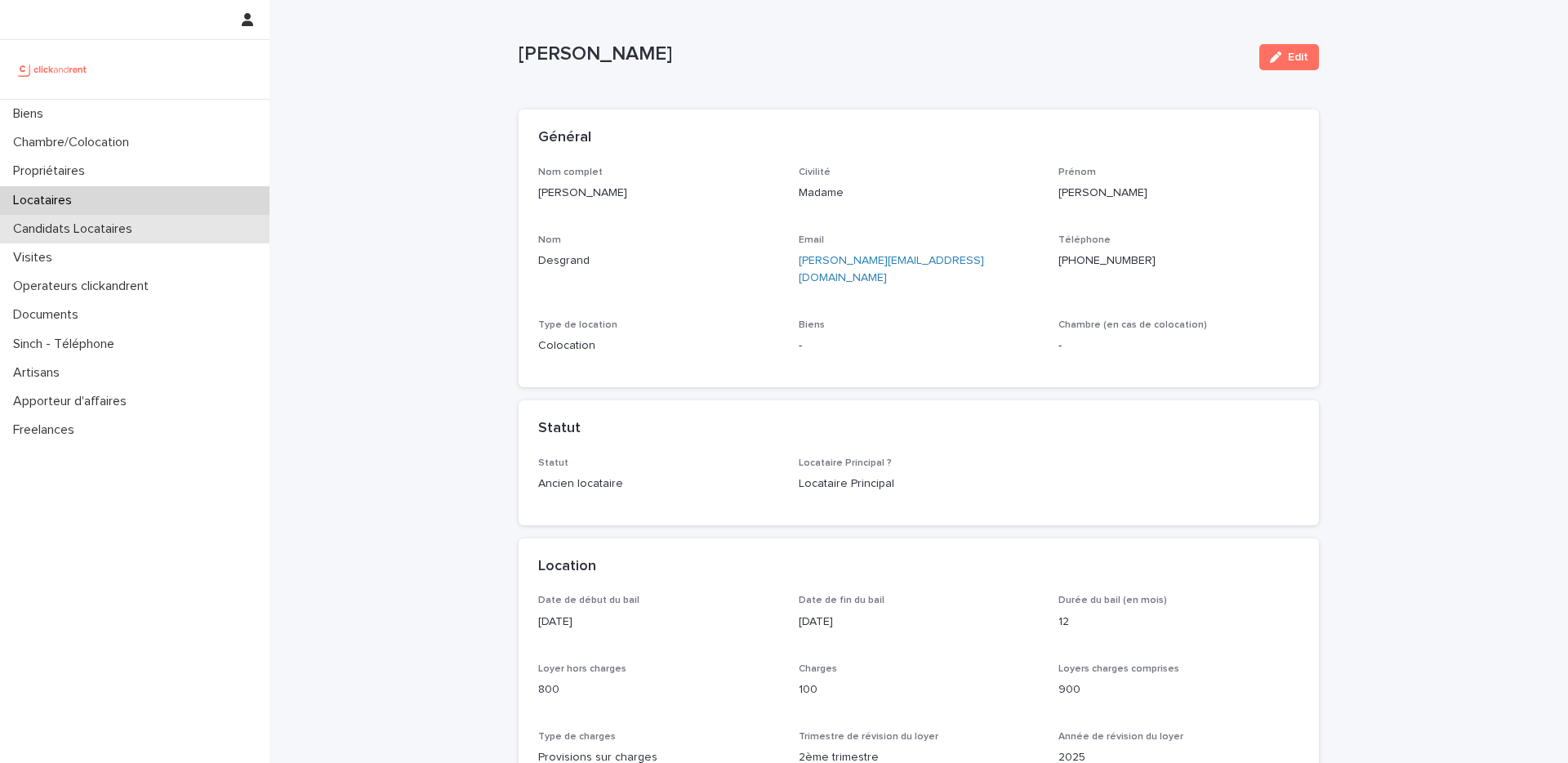
click at [94, 229] on p "Candidats Locataires" at bounding box center [75, 230] width 139 height 16
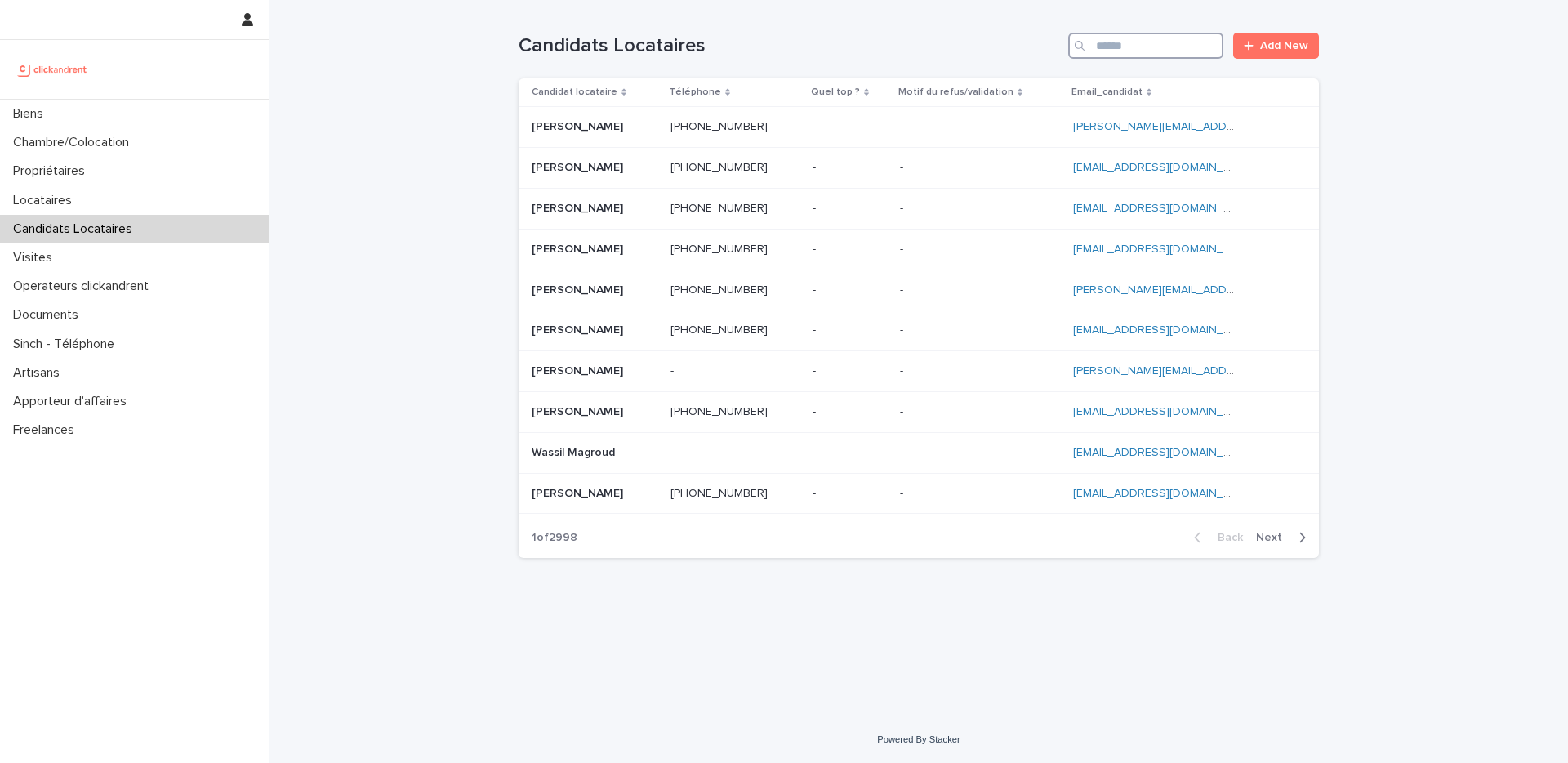
click at [1193, 49] on input "Search" at bounding box center [1145, 45] width 155 height 26
paste input "**********"
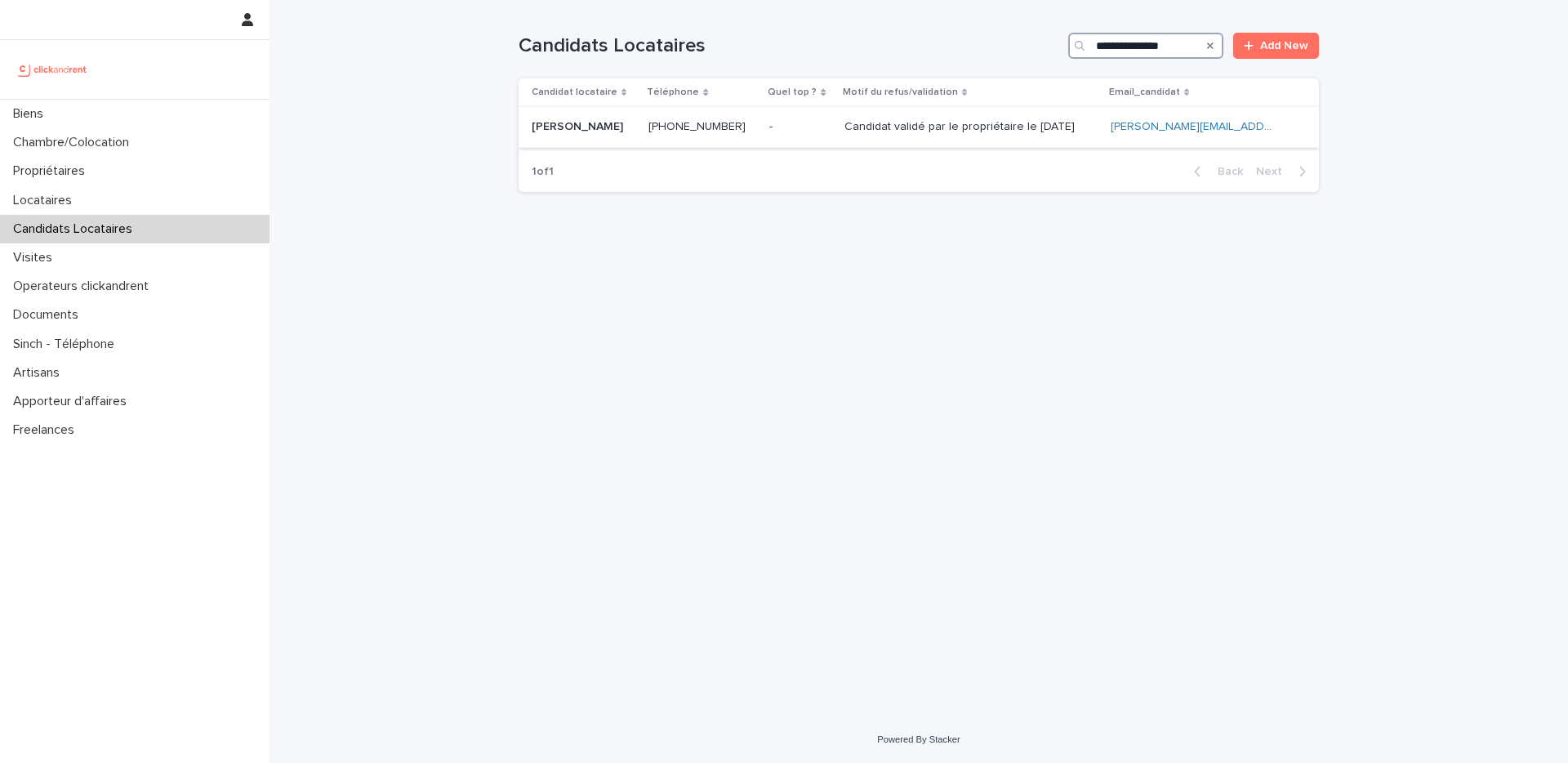
type input "**********"
click at [827, 135] on div "- -" at bounding box center [800, 127] width 61 height 27
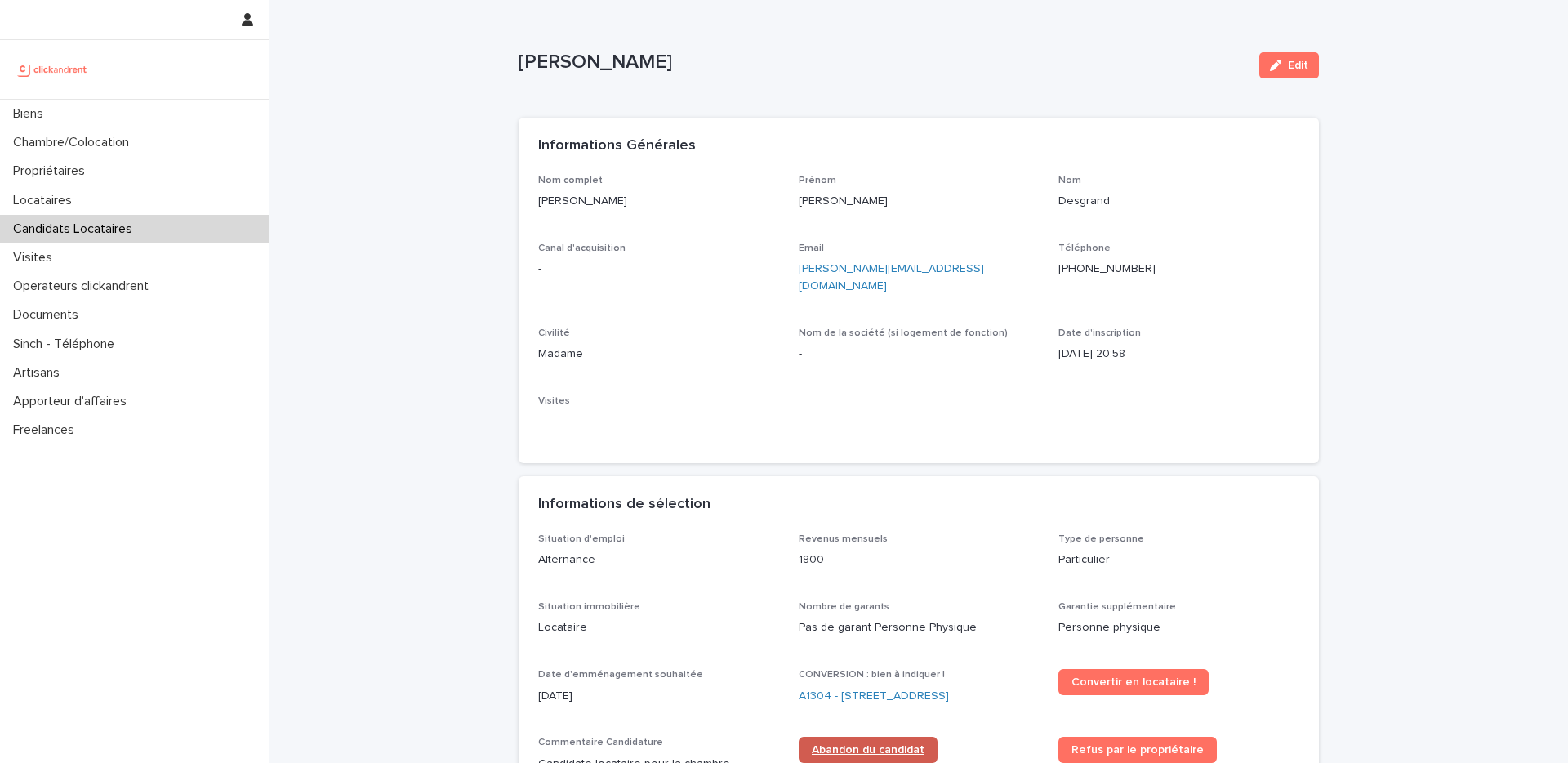
click at [852, 744] on span "Abandon du candidat" at bounding box center [868, 749] width 113 height 12
click at [96, 125] on div "Biens" at bounding box center [135, 113] width 269 height 28
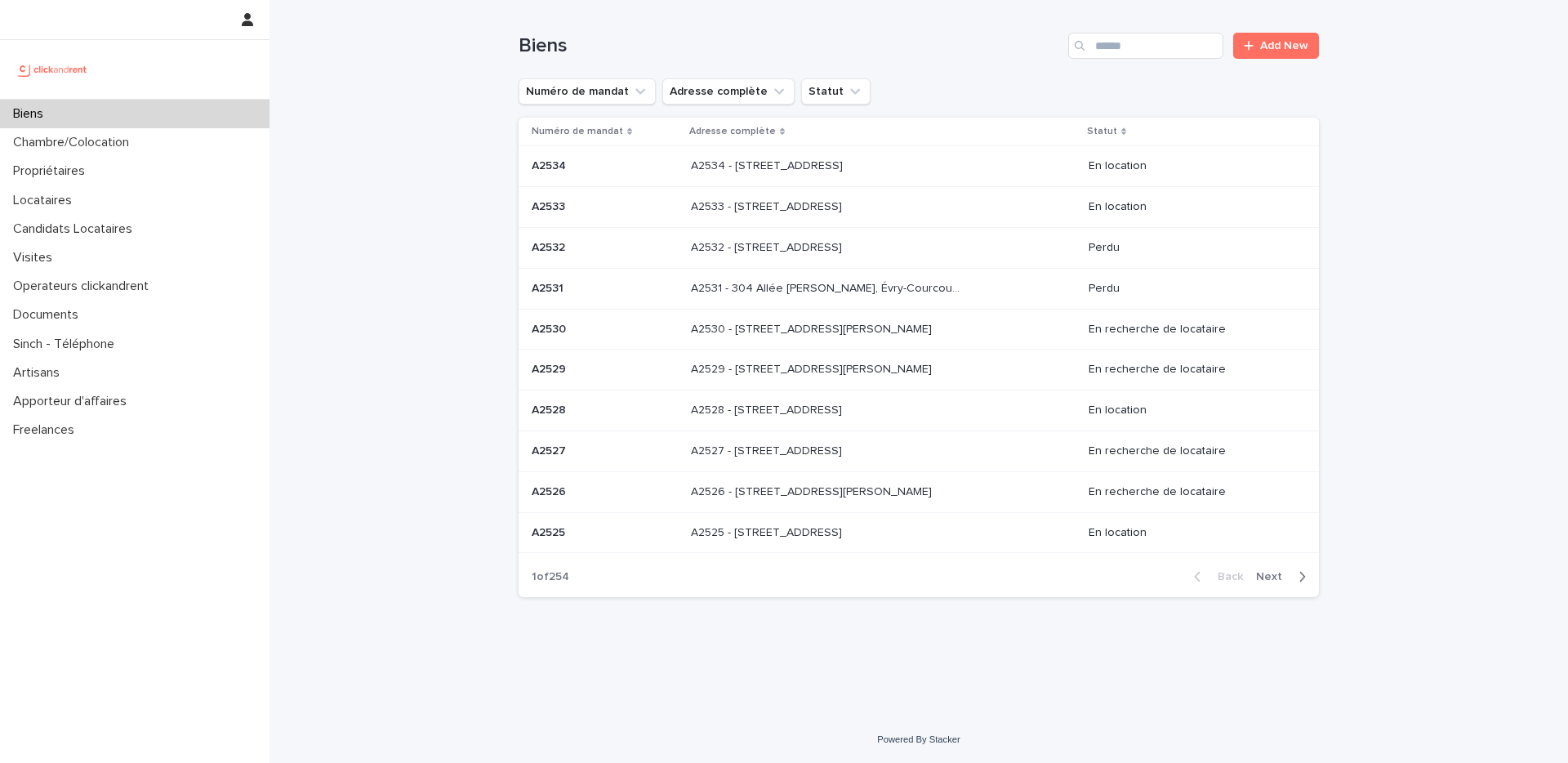
click at [1190, 64] on div "Biens Add New" at bounding box center [918, 39] width 800 height 78
click at [1179, 49] on input "Search" at bounding box center [1145, 45] width 155 height 26
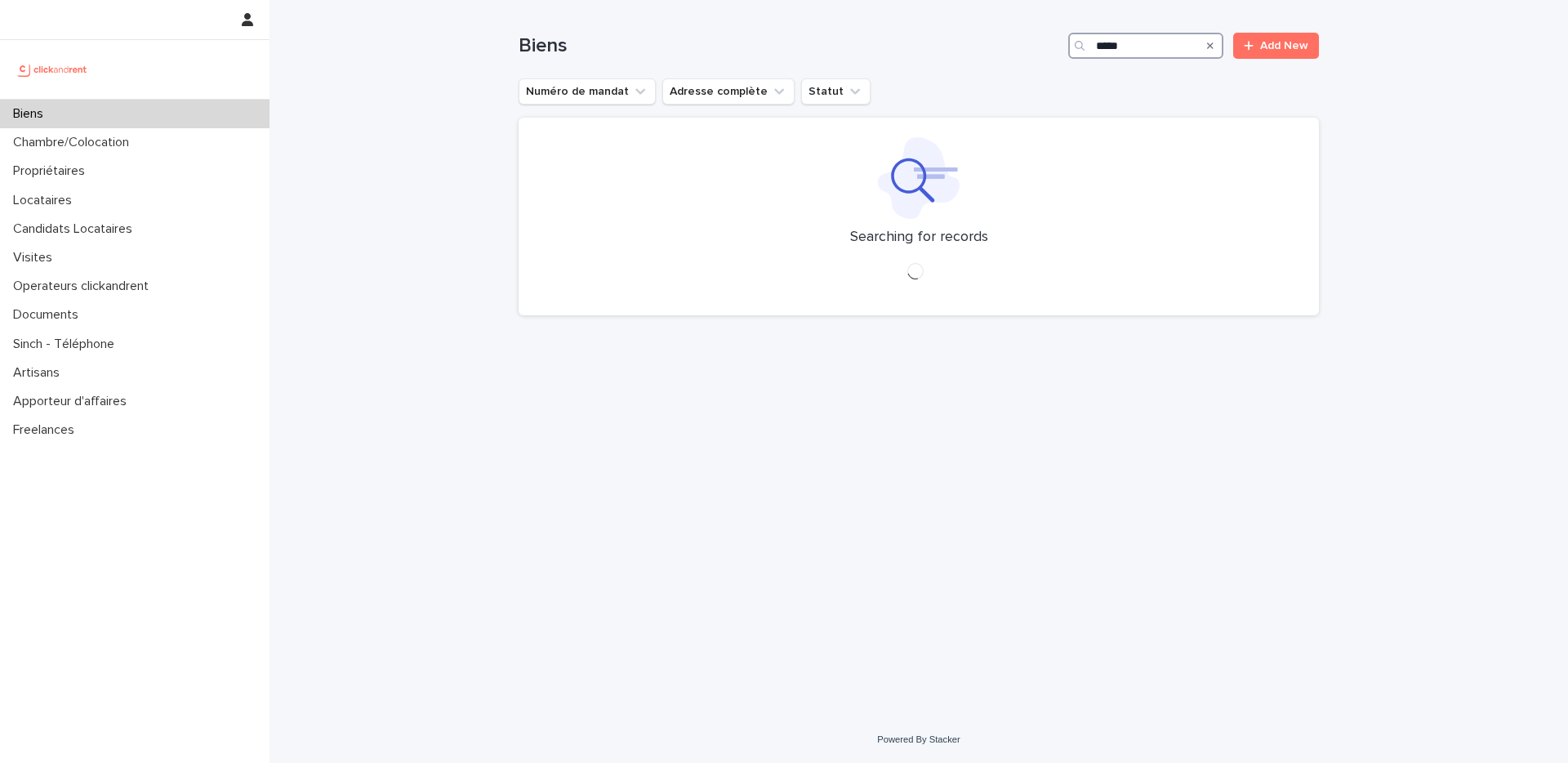
type input "*****"
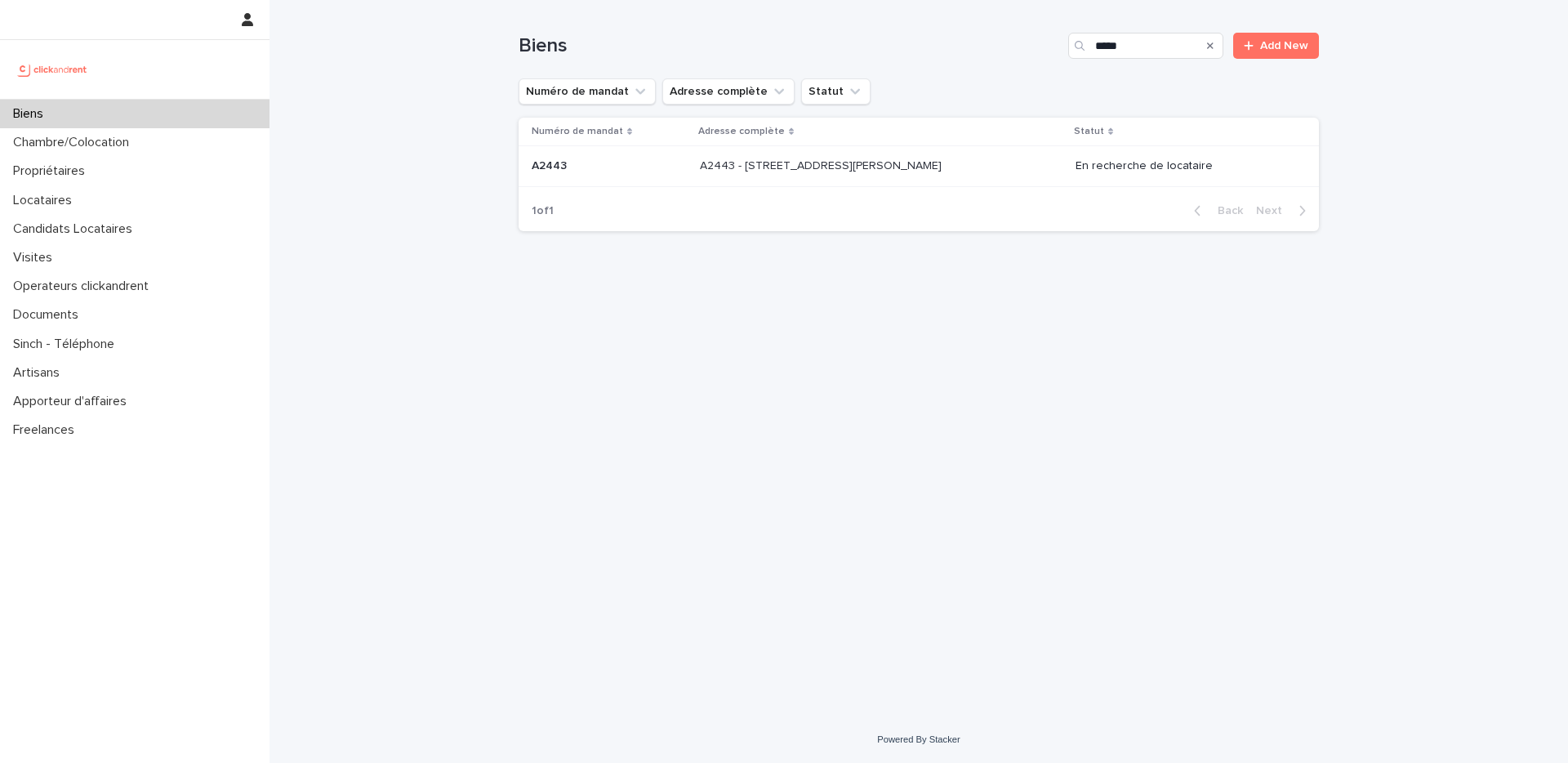
click at [882, 180] on td "A2443 - 18 place Georges Pompidou, Noisy-le-Grand 93160 A2443 - 18 place George…" at bounding box center [881, 167] width 376 height 41
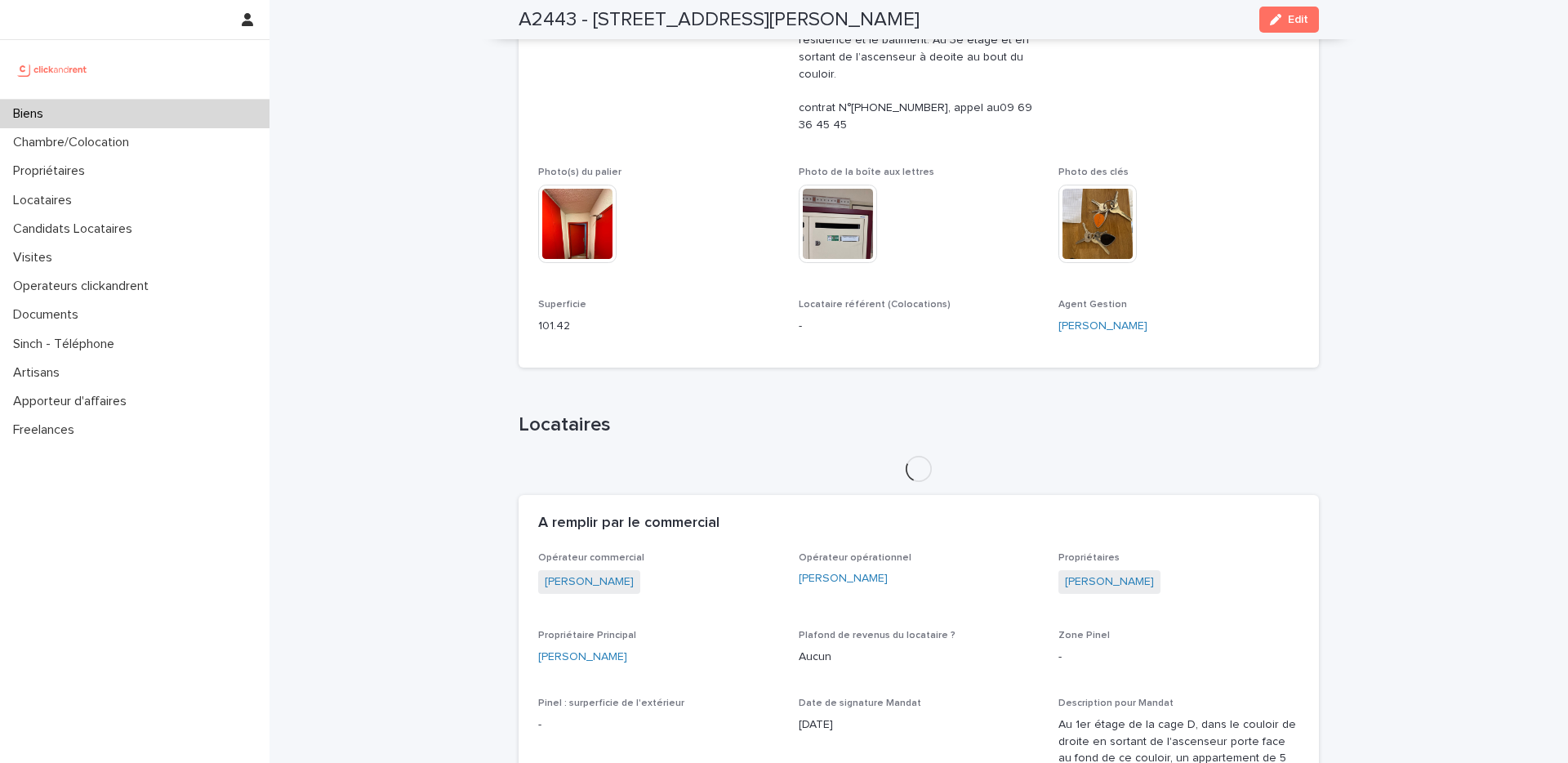
scroll to position [732, 0]
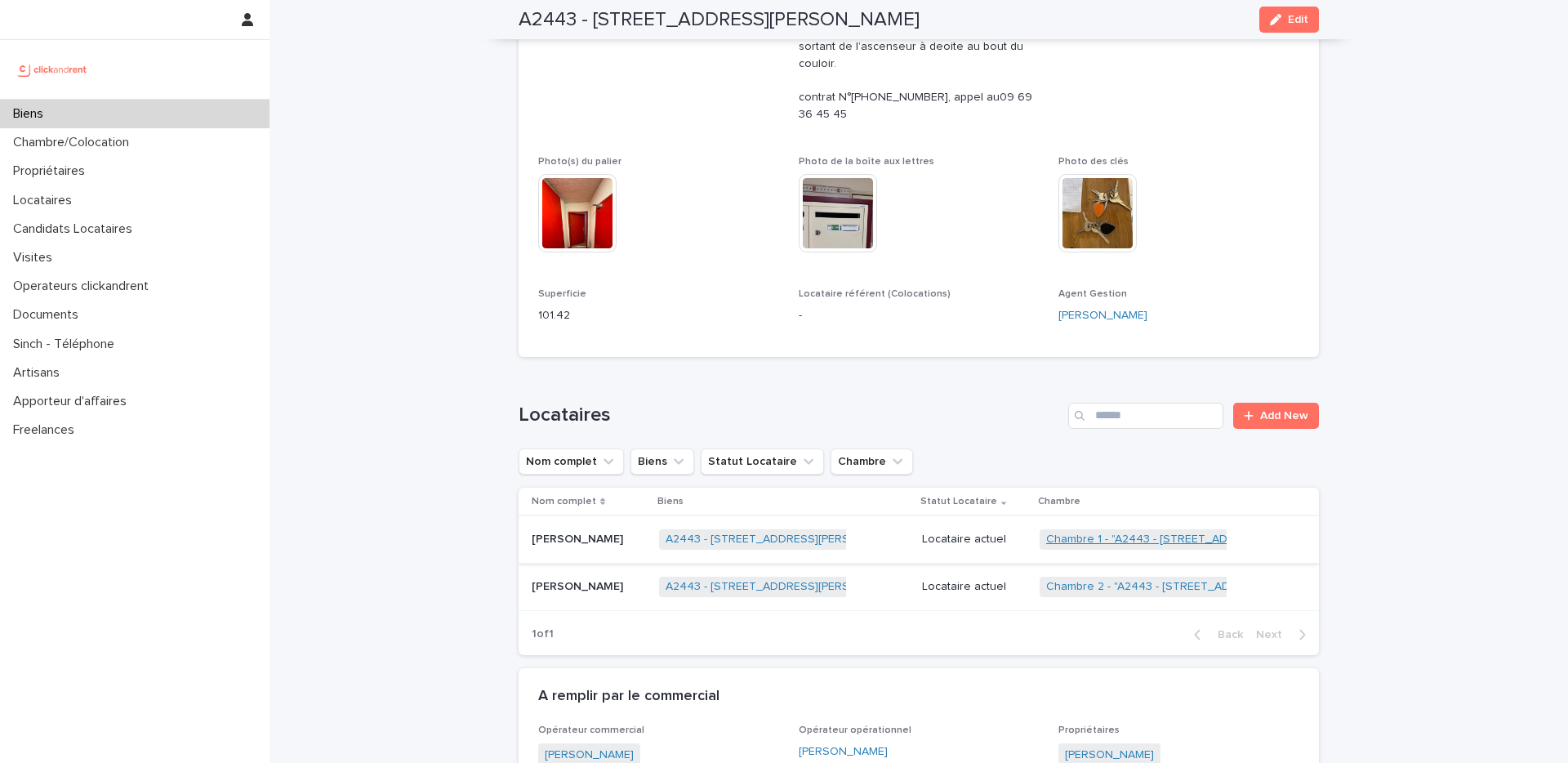
click at [1074, 533] on link "Chambre 1 - "A2443 - 18 place Georges Pompidou, Noisy-le-Grand 93160"" at bounding box center [1203, 540] width 315 height 14
click at [1069, 580] on link "Chambre 2 - "A2443 - [STREET_ADDRESS][PERSON_NAME]"" at bounding box center [1205, 587] width 317 height 14
click at [93, 227] on p "Candidats Locataires" at bounding box center [75, 230] width 139 height 16
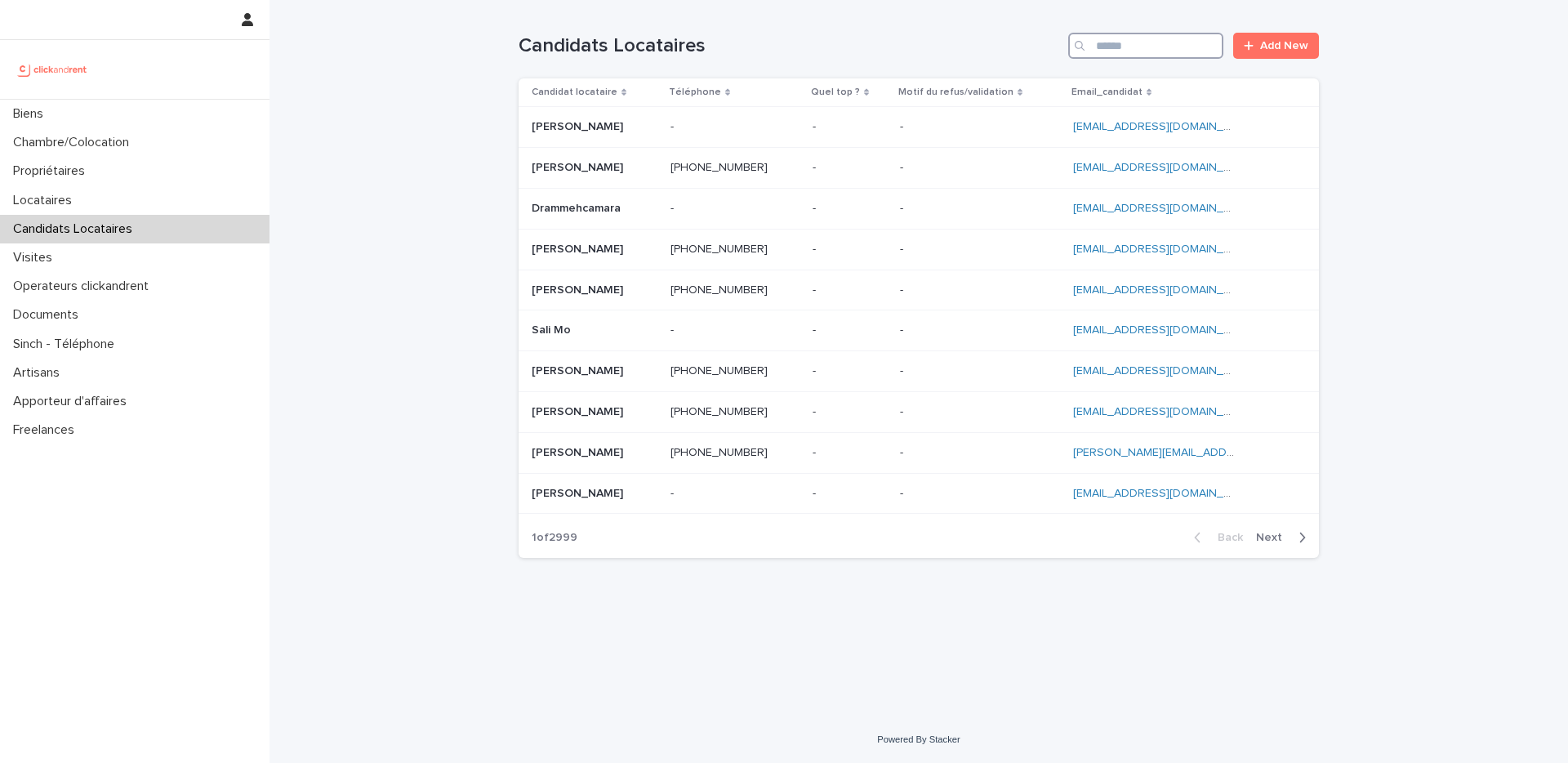
click at [1172, 36] on input "Search" at bounding box center [1145, 45] width 155 height 26
paste input "**********"
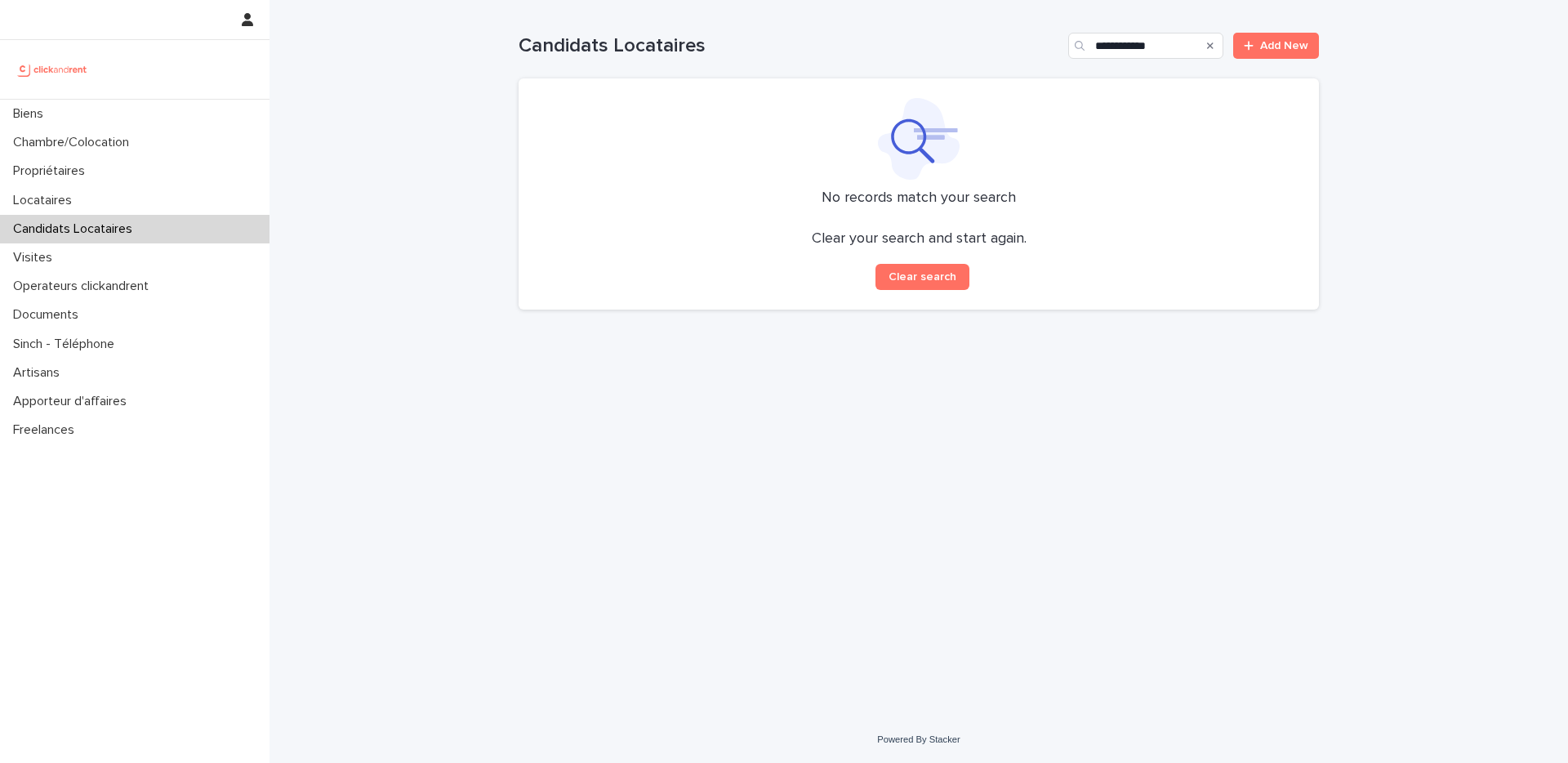
click at [1119, 28] on div "**********" at bounding box center [918, 39] width 800 height 78
click at [1112, 40] on input "**********" at bounding box center [1145, 45] width 155 height 26
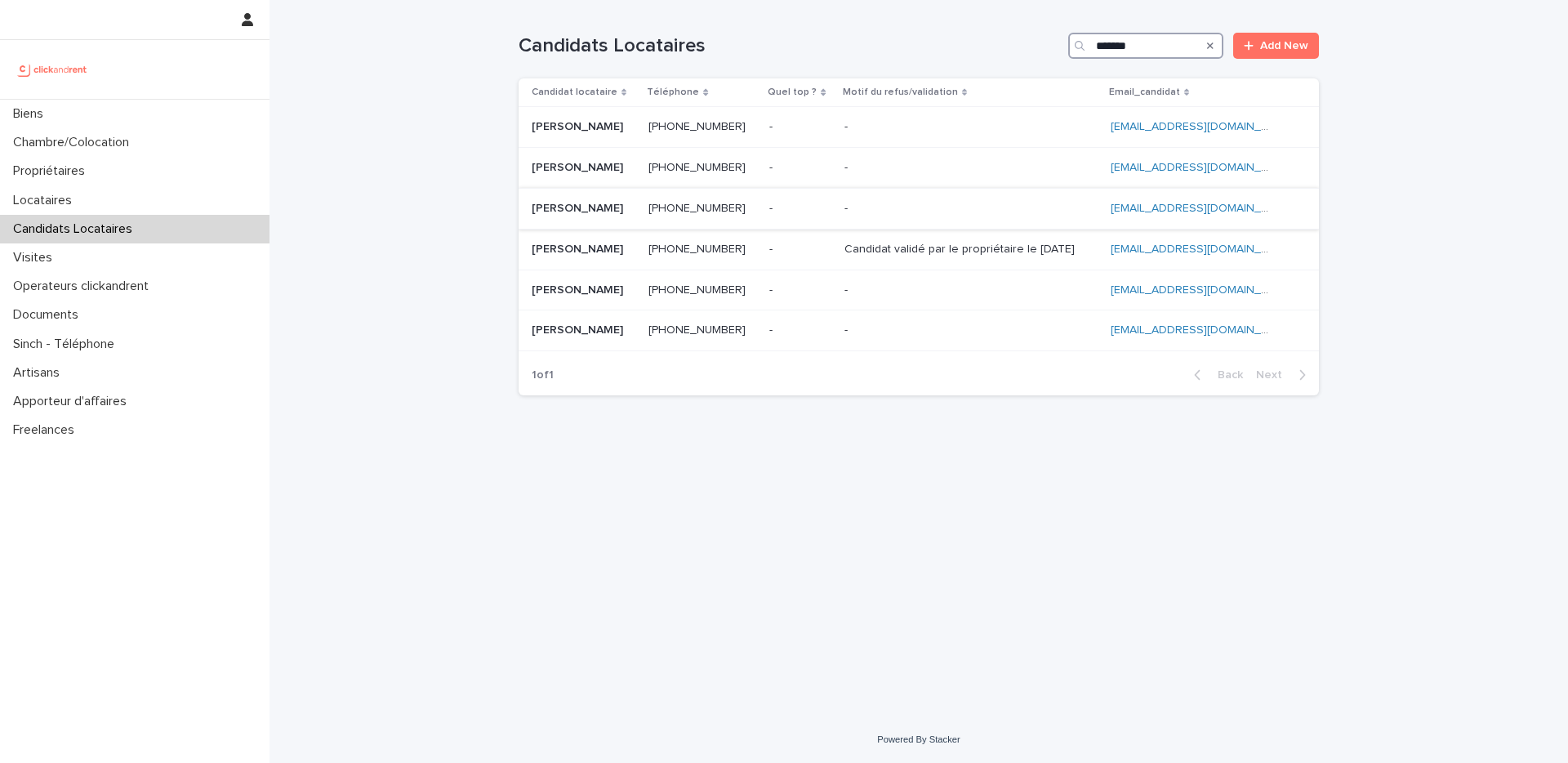
type input "*******"
click at [609, 209] on p "Boua aurèle expédit Kouadio" at bounding box center [579, 206] width 95 height 17
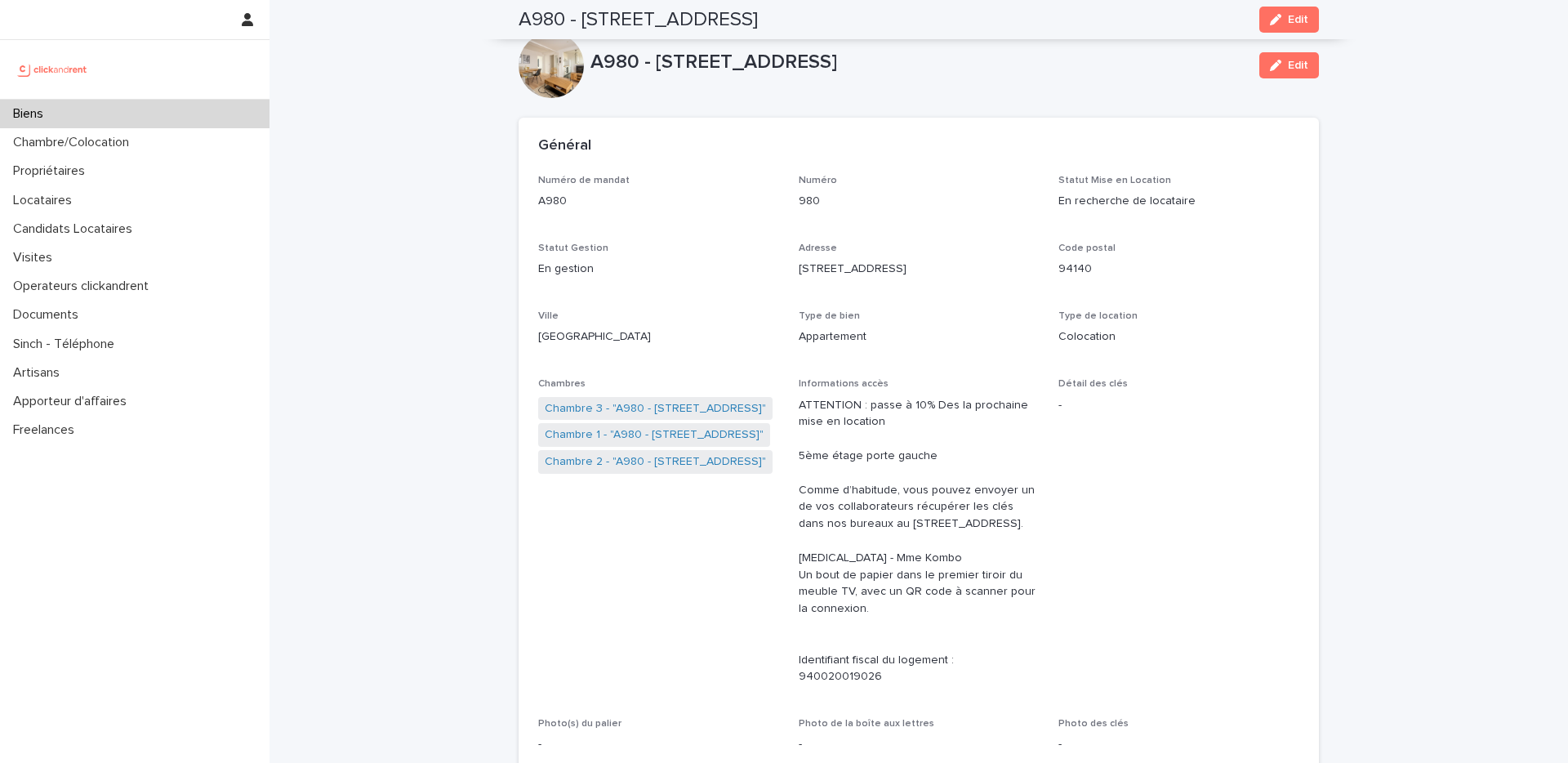
scroll to position [222, 0]
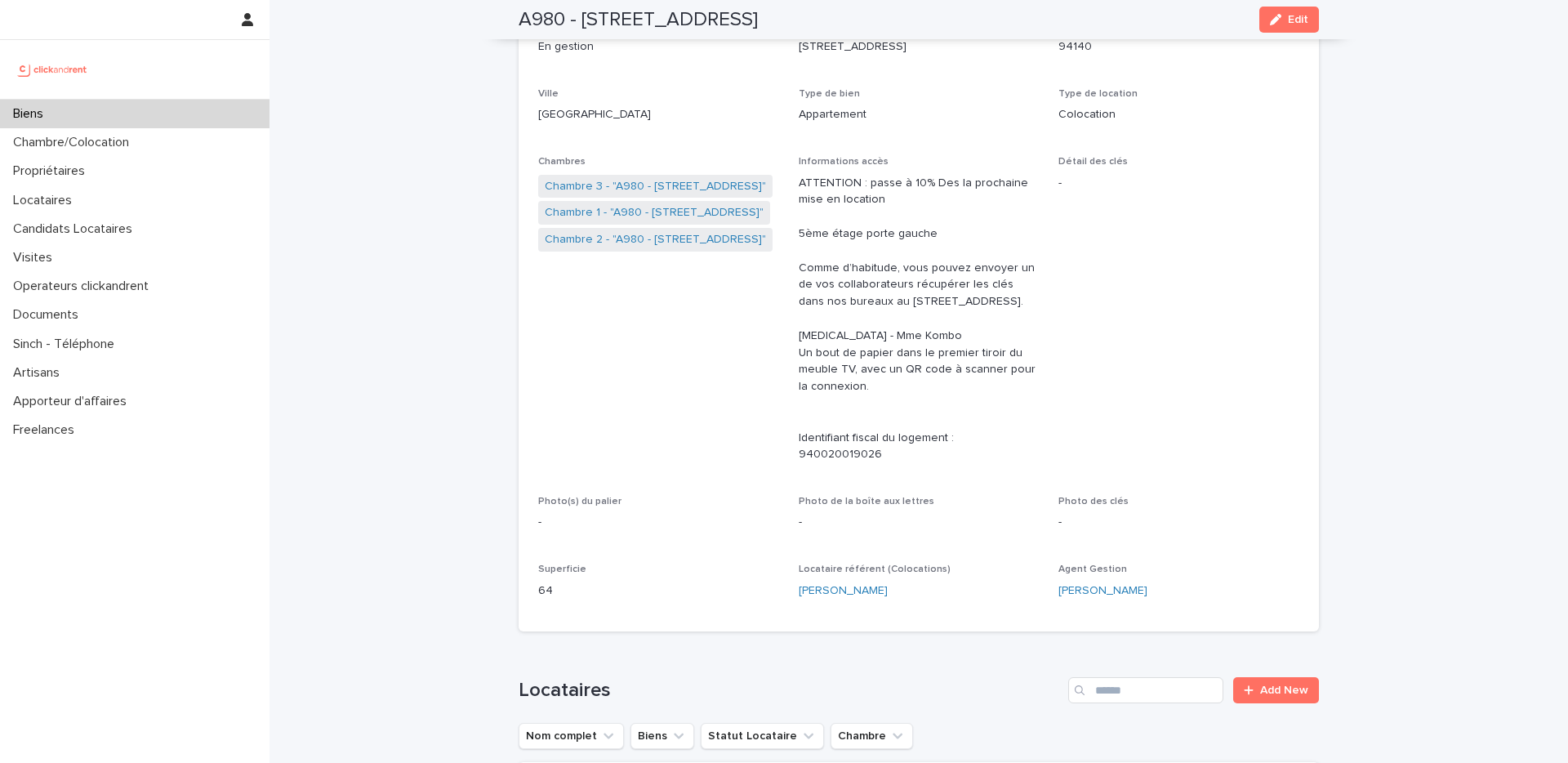
click at [124, 110] on div "Biens" at bounding box center [135, 113] width 269 height 28
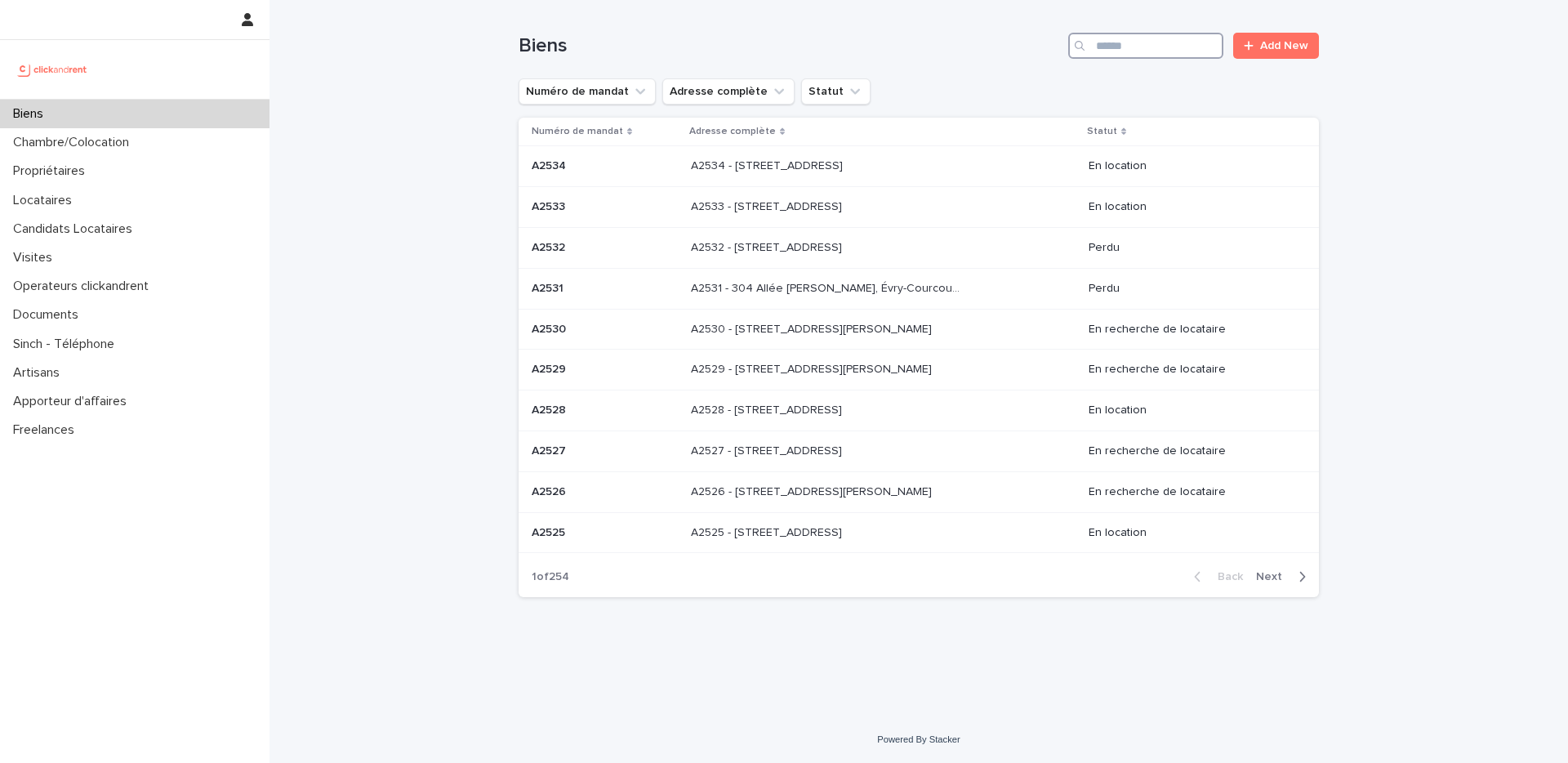
click at [1184, 56] on input "Search" at bounding box center [1145, 45] width 155 height 26
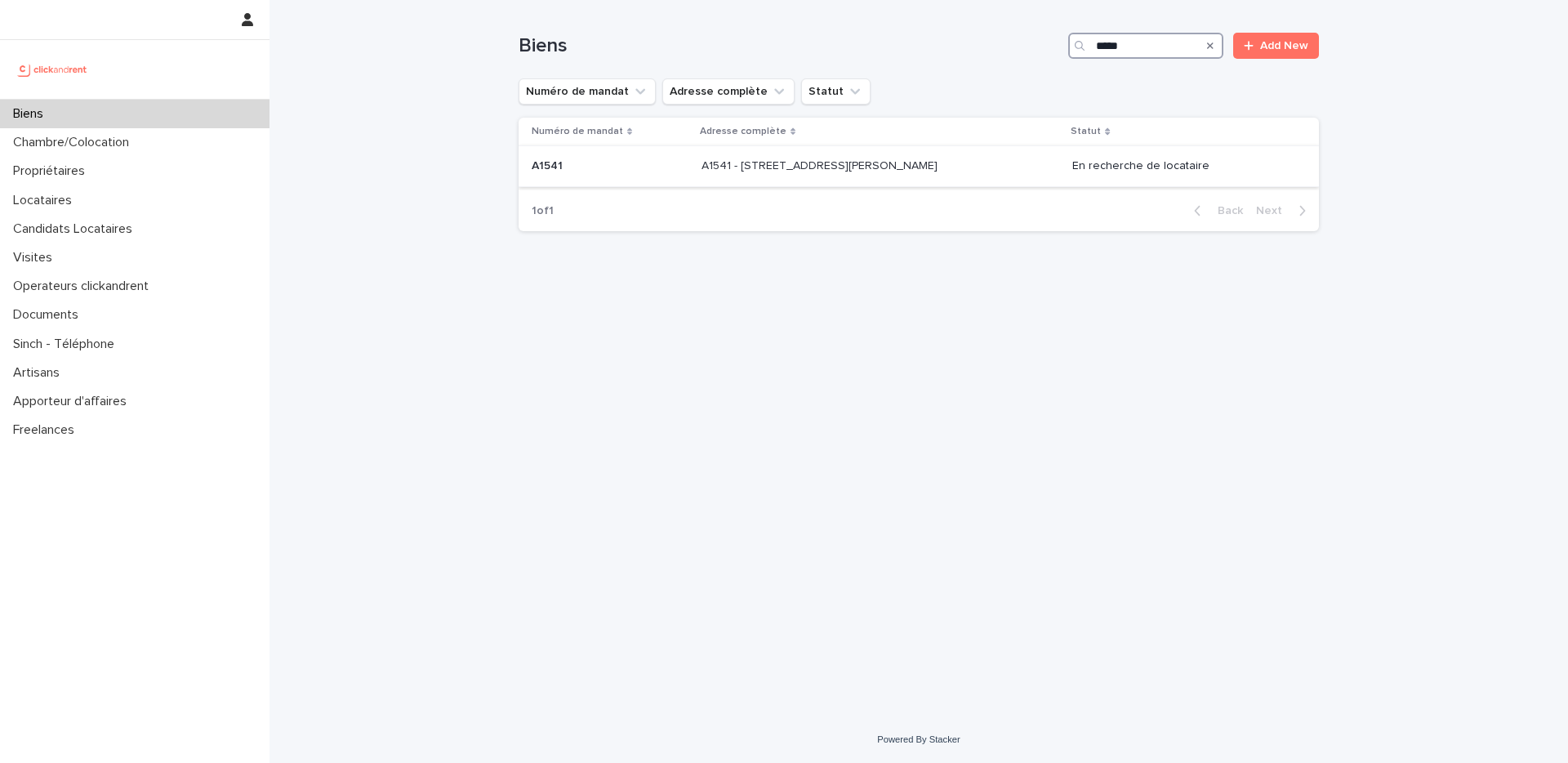
type input "*****"
click at [817, 175] on div "A1541 - 14/16 rue Dumas, Epinay sur Seine 93800 A1541 - 14/16 rue Dumas, Epinay…" at bounding box center [881, 166] width 358 height 27
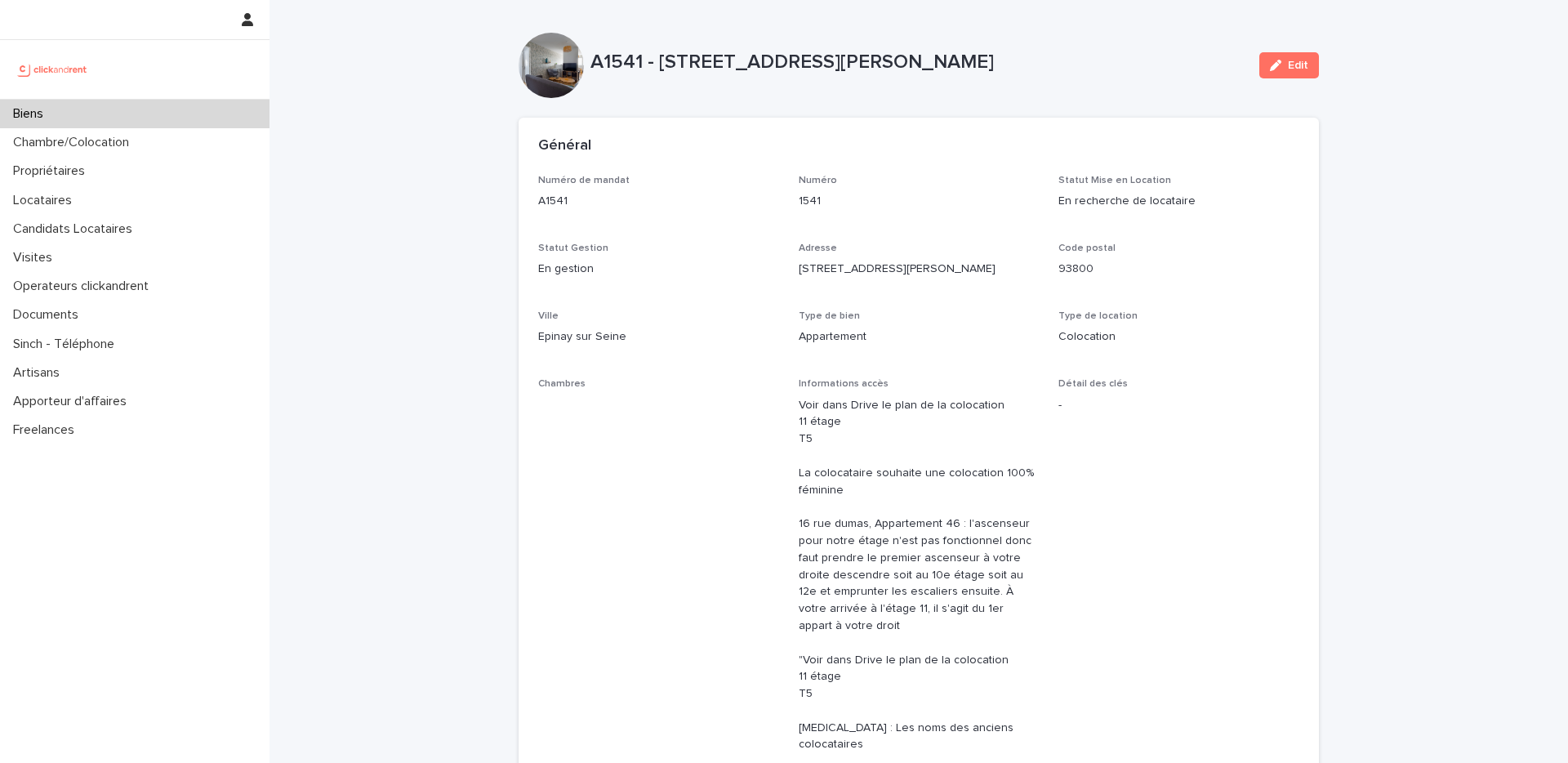
click at [665, 62] on p "A1541 - 14/16 rue Dumas, Epinay sur Seine 93800" at bounding box center [918, 62] width 656 height 24
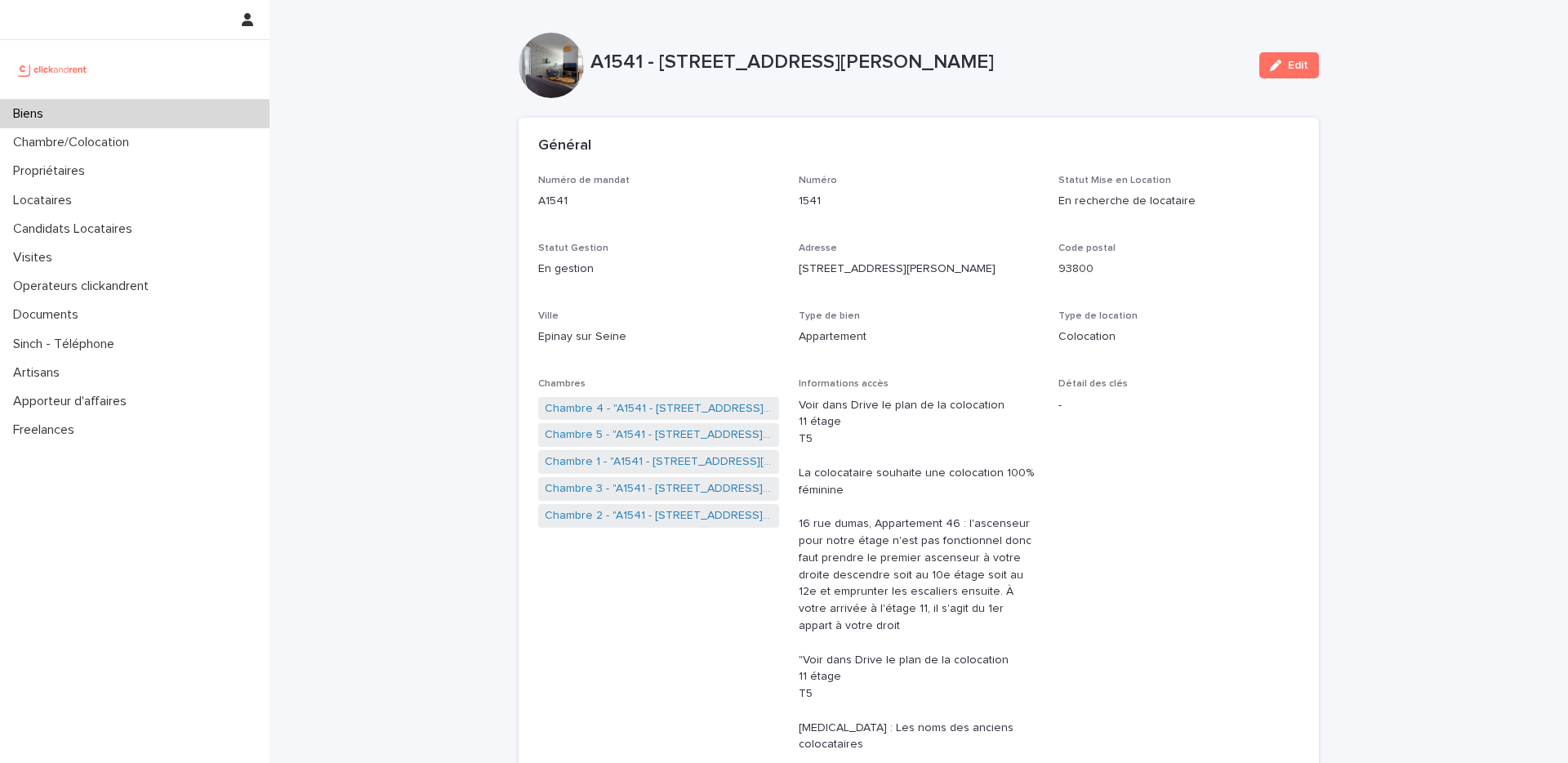
drag, startPoint x: 665, startPoint y: 62, endPoint x: 995, endPoint y: 68, distance: 330.1
click at [995, 68] on p "A1541 - 14/16 rue Dumas, Epinay sur Seine 93800" at bounding box center [918, 62] width 656 height 24
copy p "14/16 rue Dumas, Epinay sur Seine 93800"
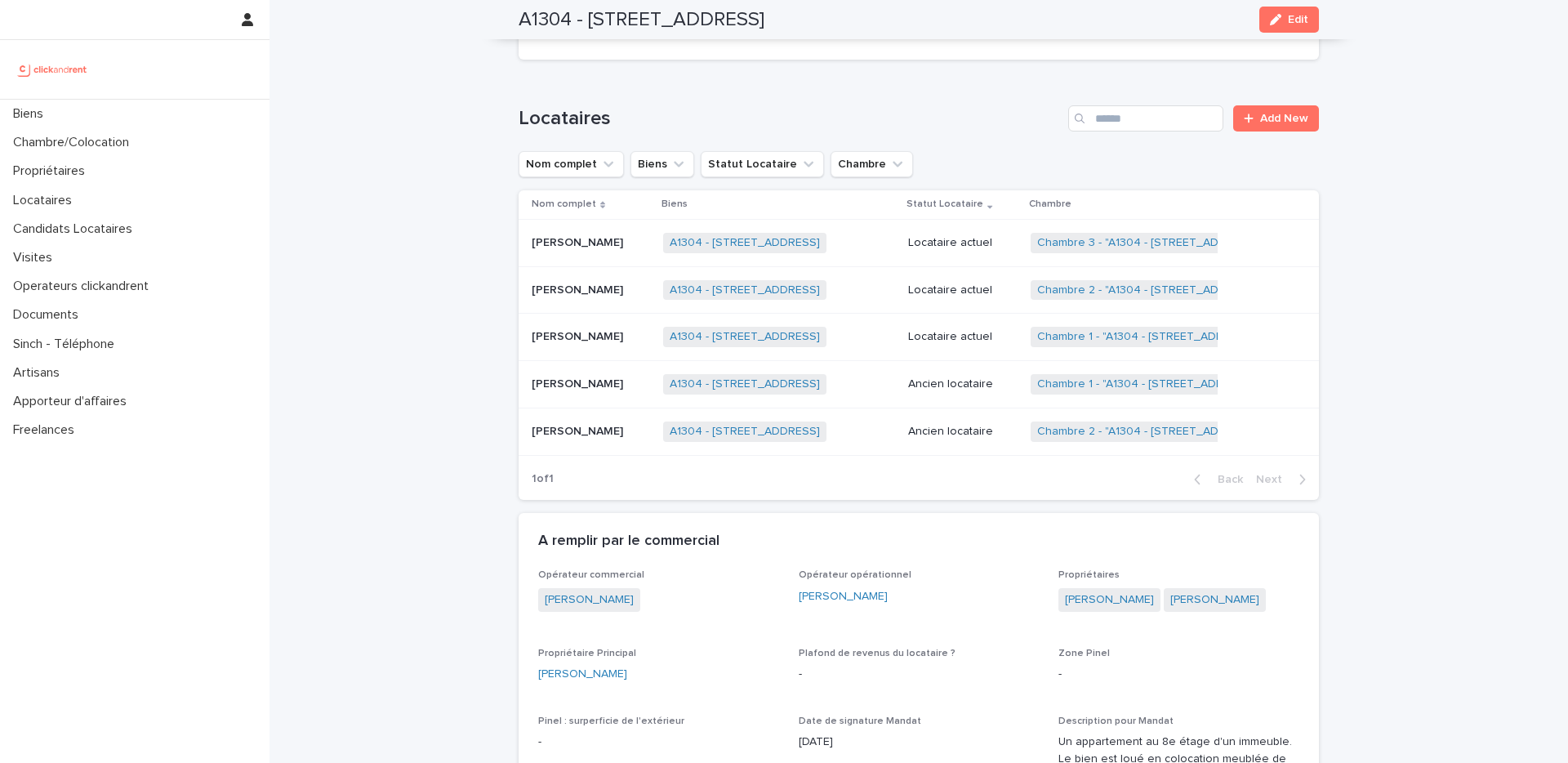
scroll to position [745, 0]
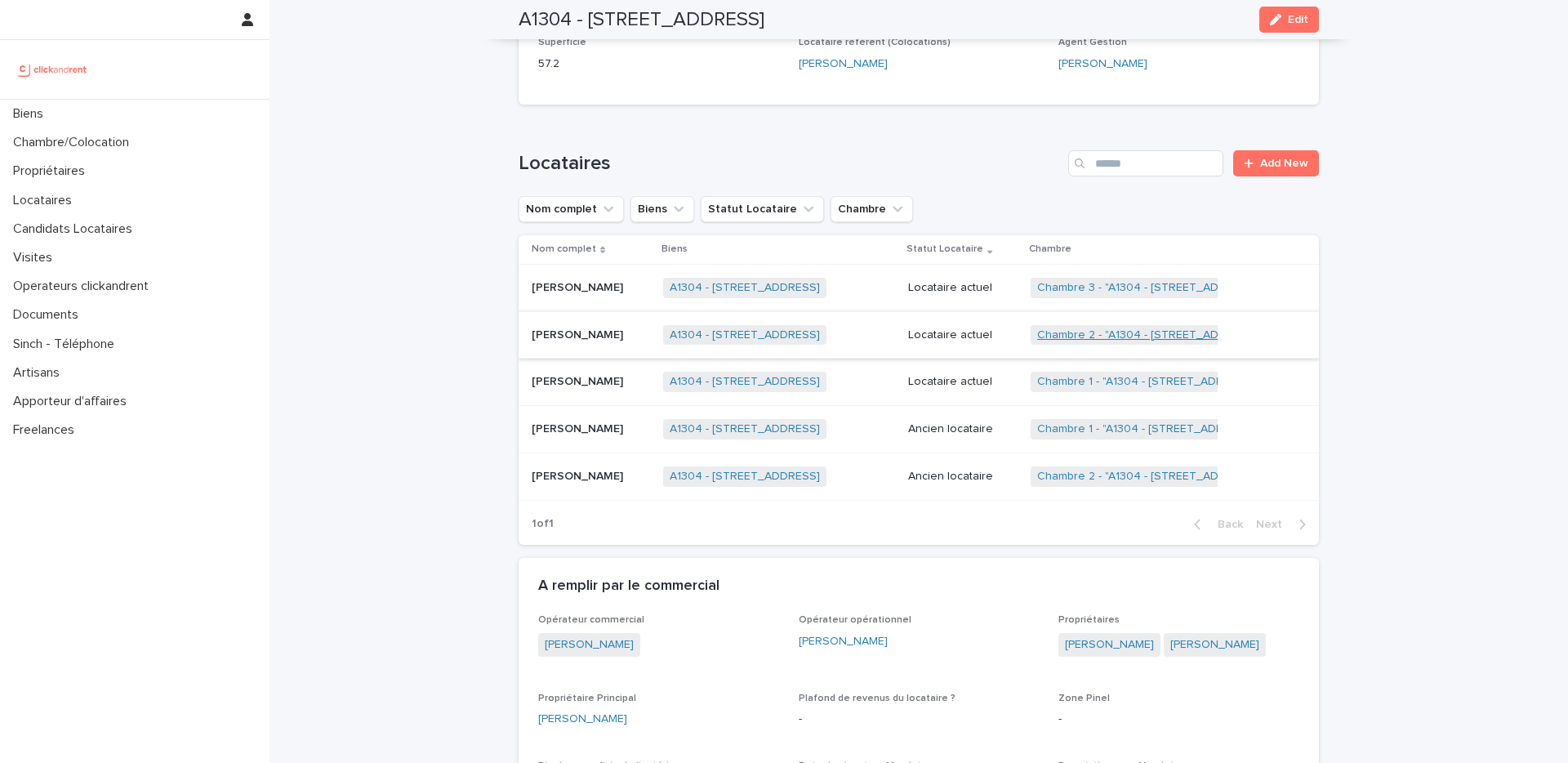
click at [1112, 342] on link "Chambre 2 - "A1304 - 49bis Boulevard Bessières, Paris 75017"" at bounding box center [1150, 335] width 225 height 14
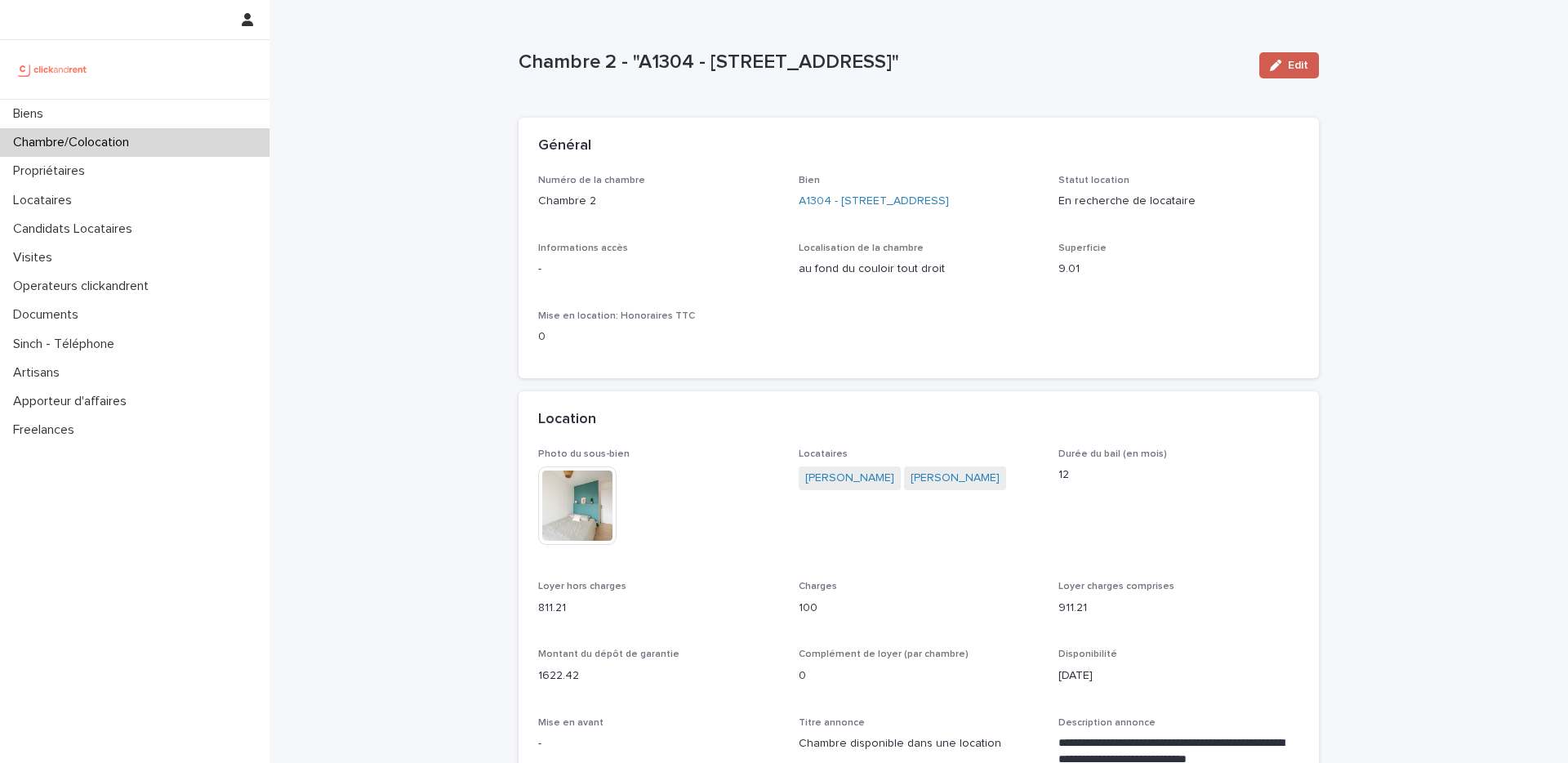
click at [1295, 63] on span "Edit" at bounding box center [1298, 65] width 20 height 12
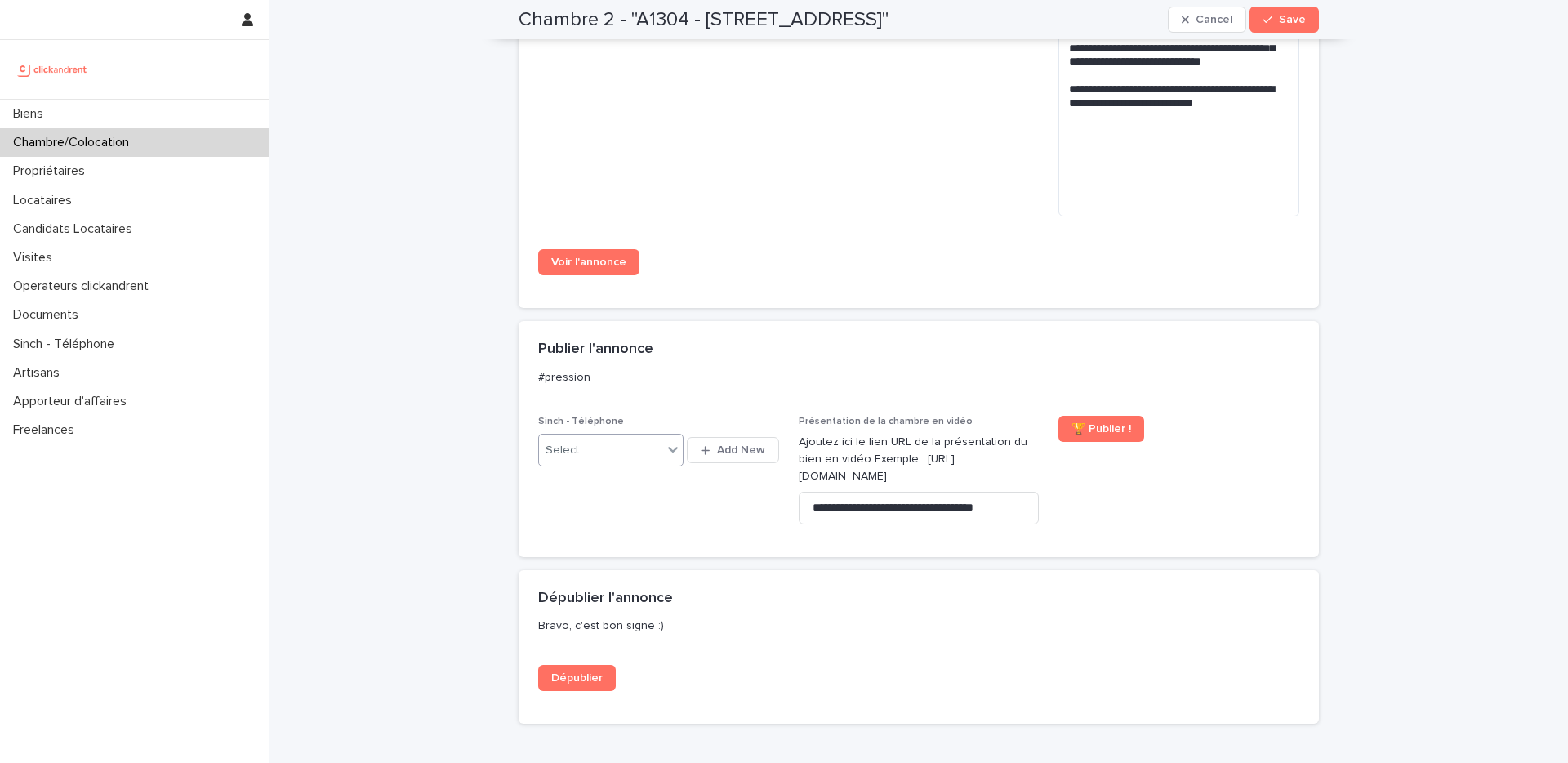
scroll to position [1553, 0]
click at [644, 463] on div "Select..." at bounding box center [600, 448] width 123 height 27
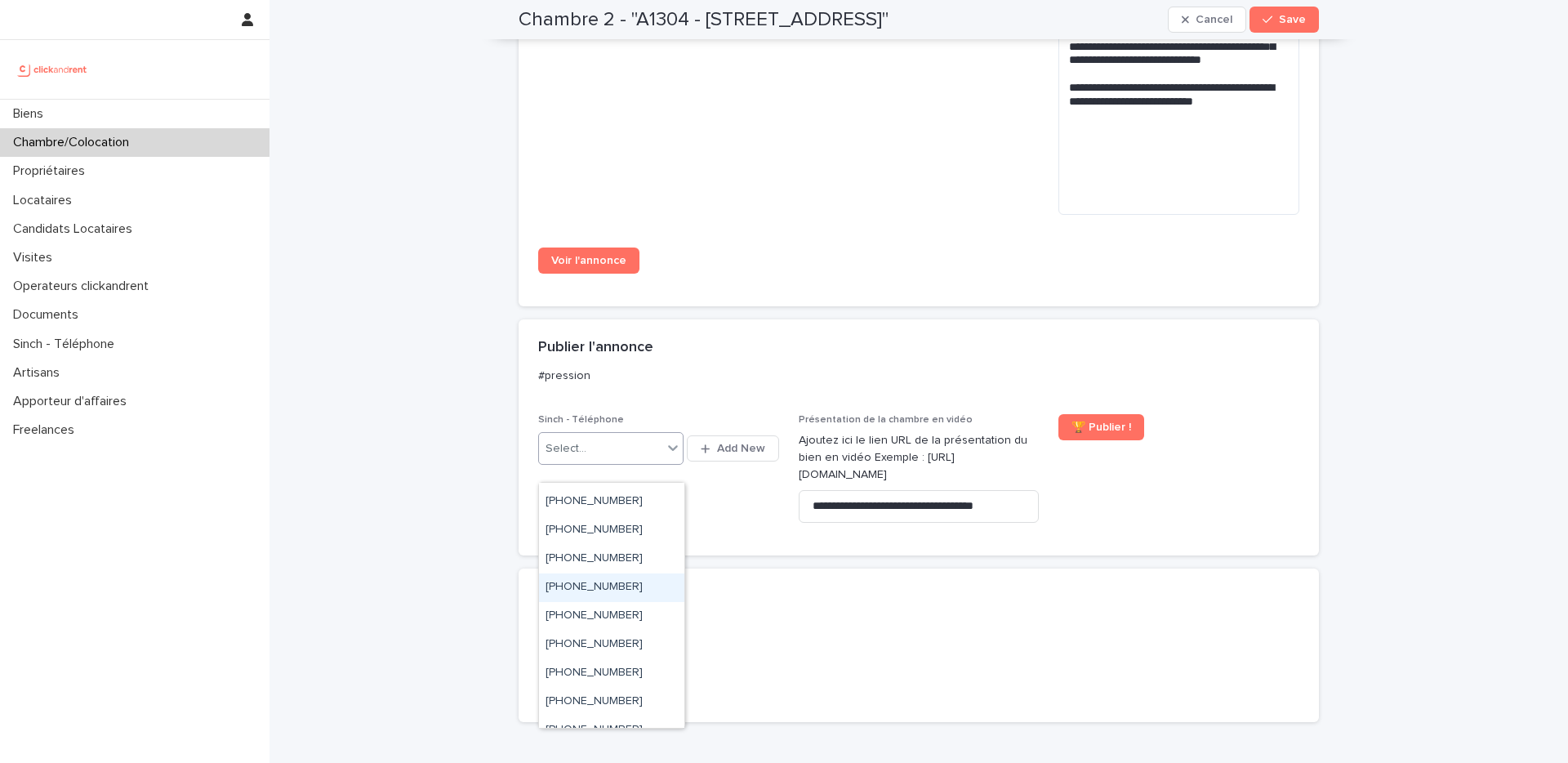
scroll to position [1109, 0]
click at [645, 560] on div "+33755549440" at bounding box center [612, 559] width 145 height 28
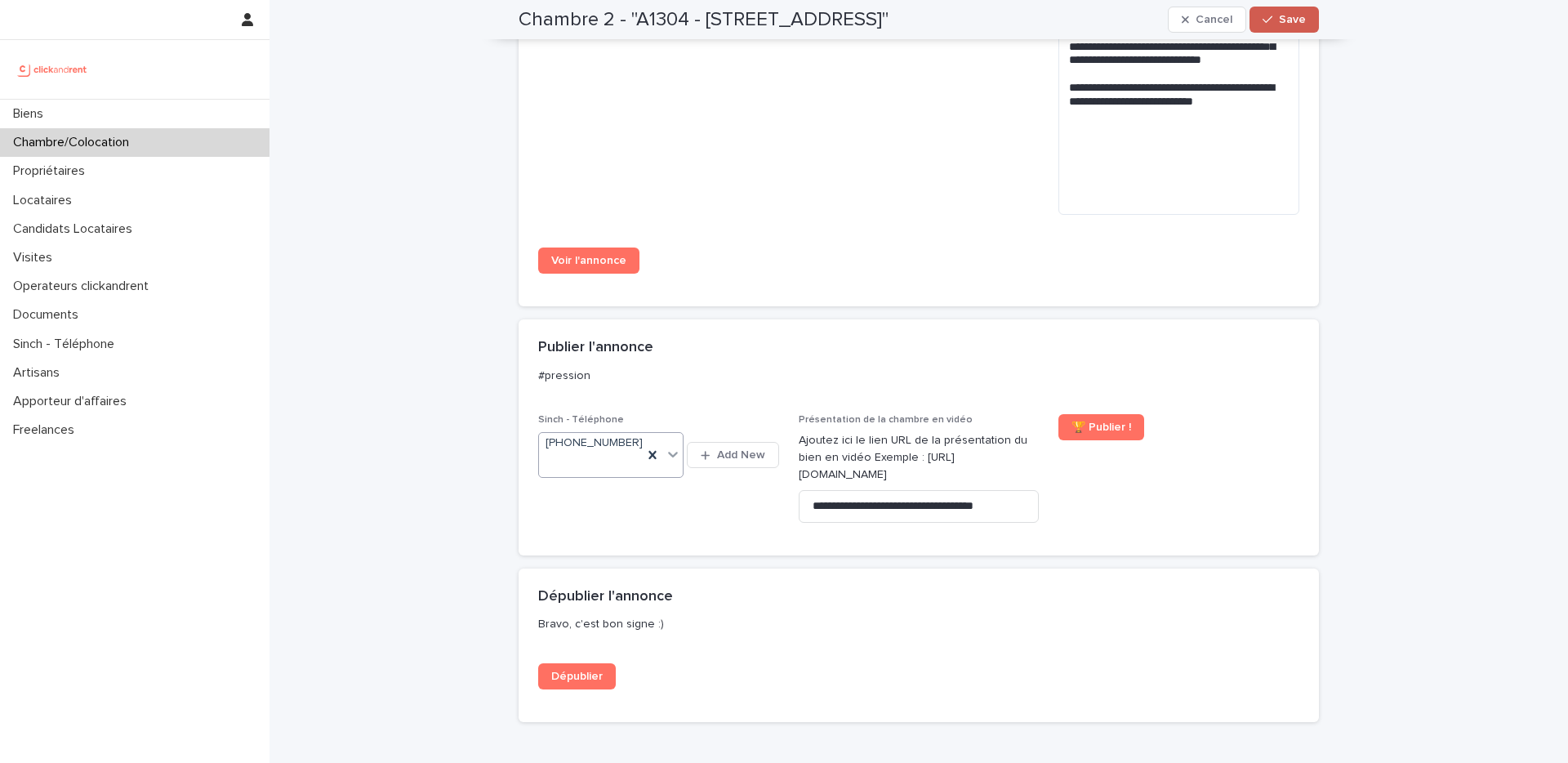
click at [1268, 21] on icon "button" at bounding box center [1268, 19] width 10 height 12
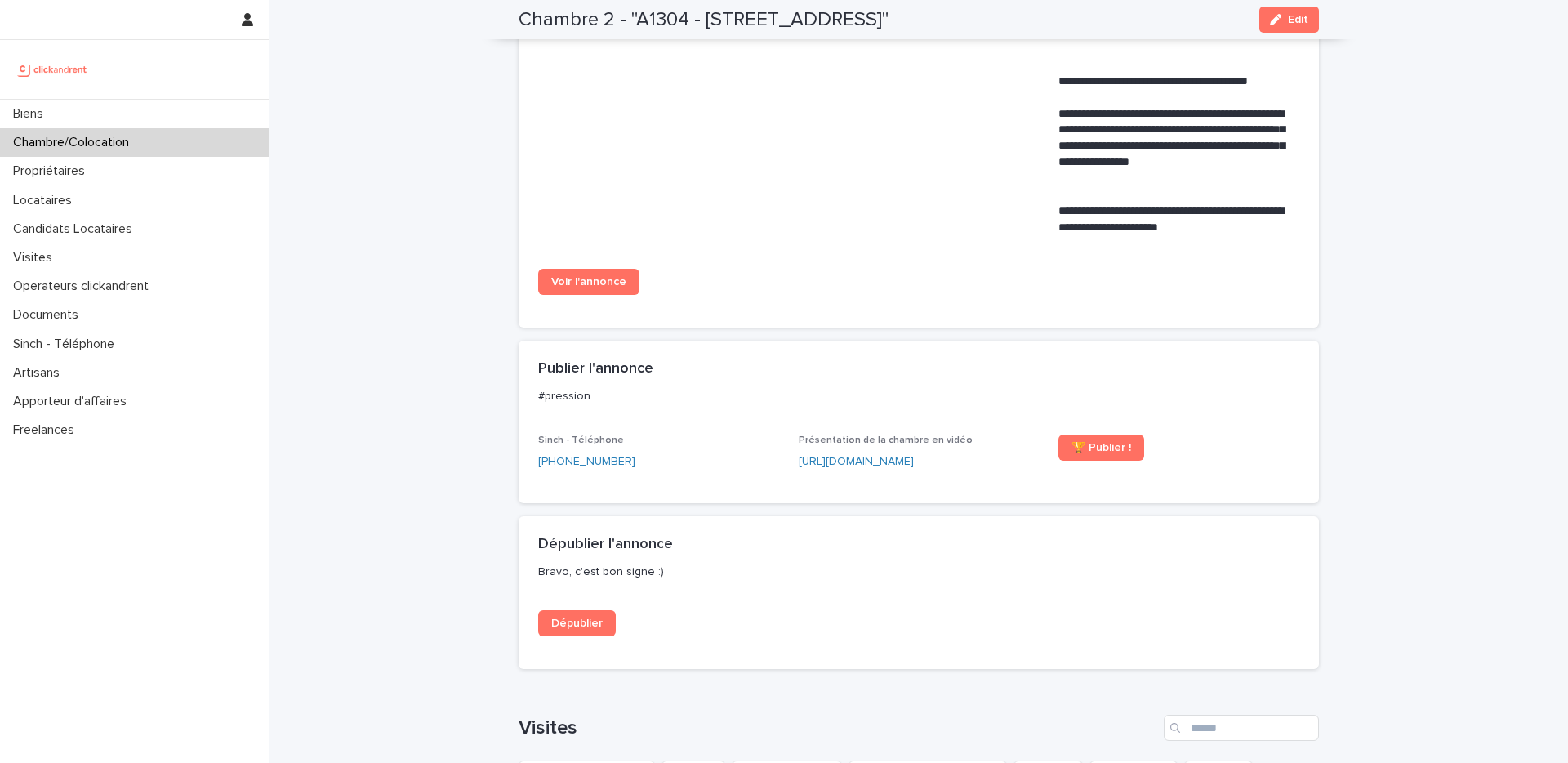
scroll to position [1091, 0]
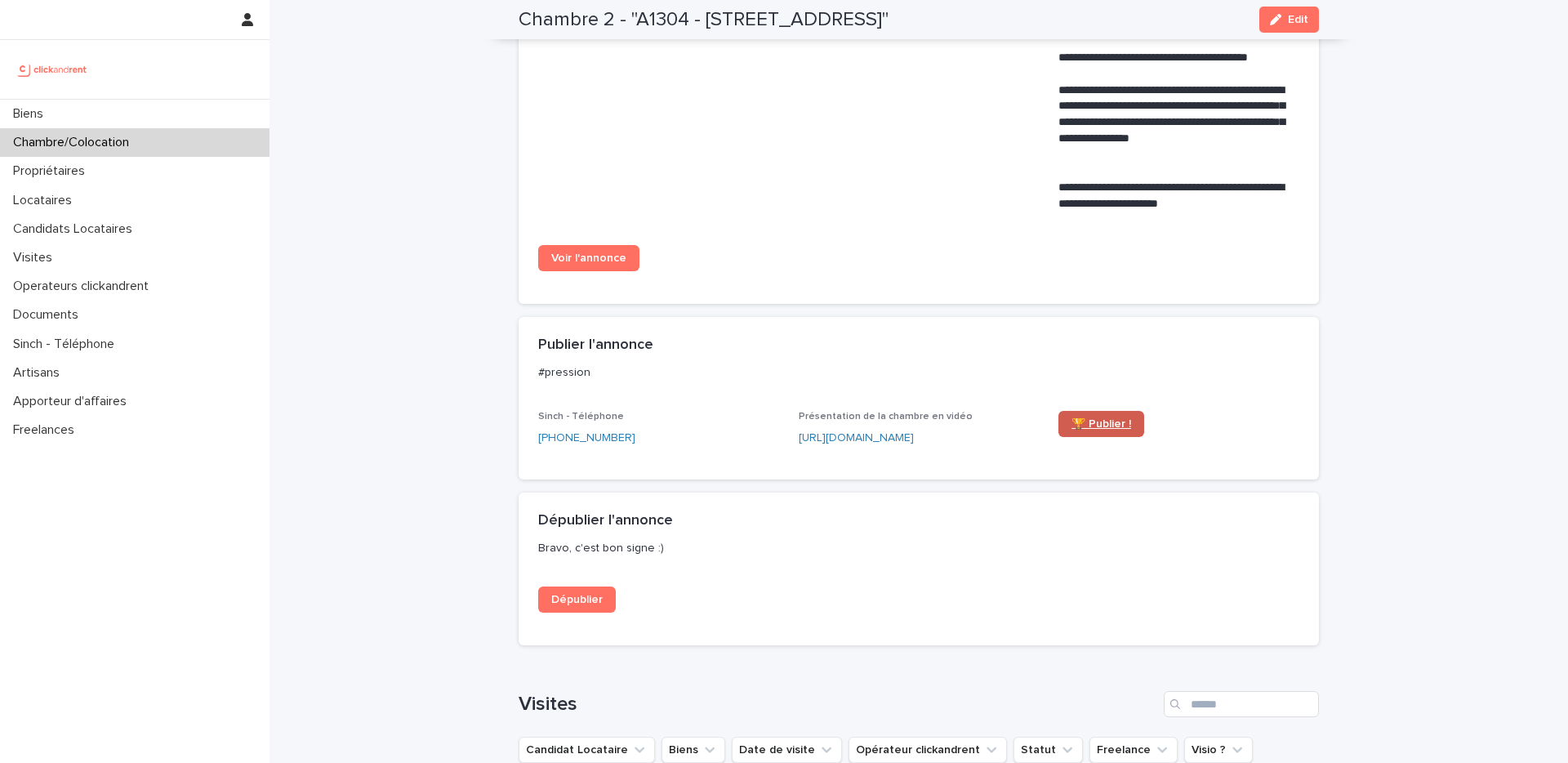
click at [1087, 417] on link "🏆 Publier !" at bounding box center [1101, 424] width 86 height 26
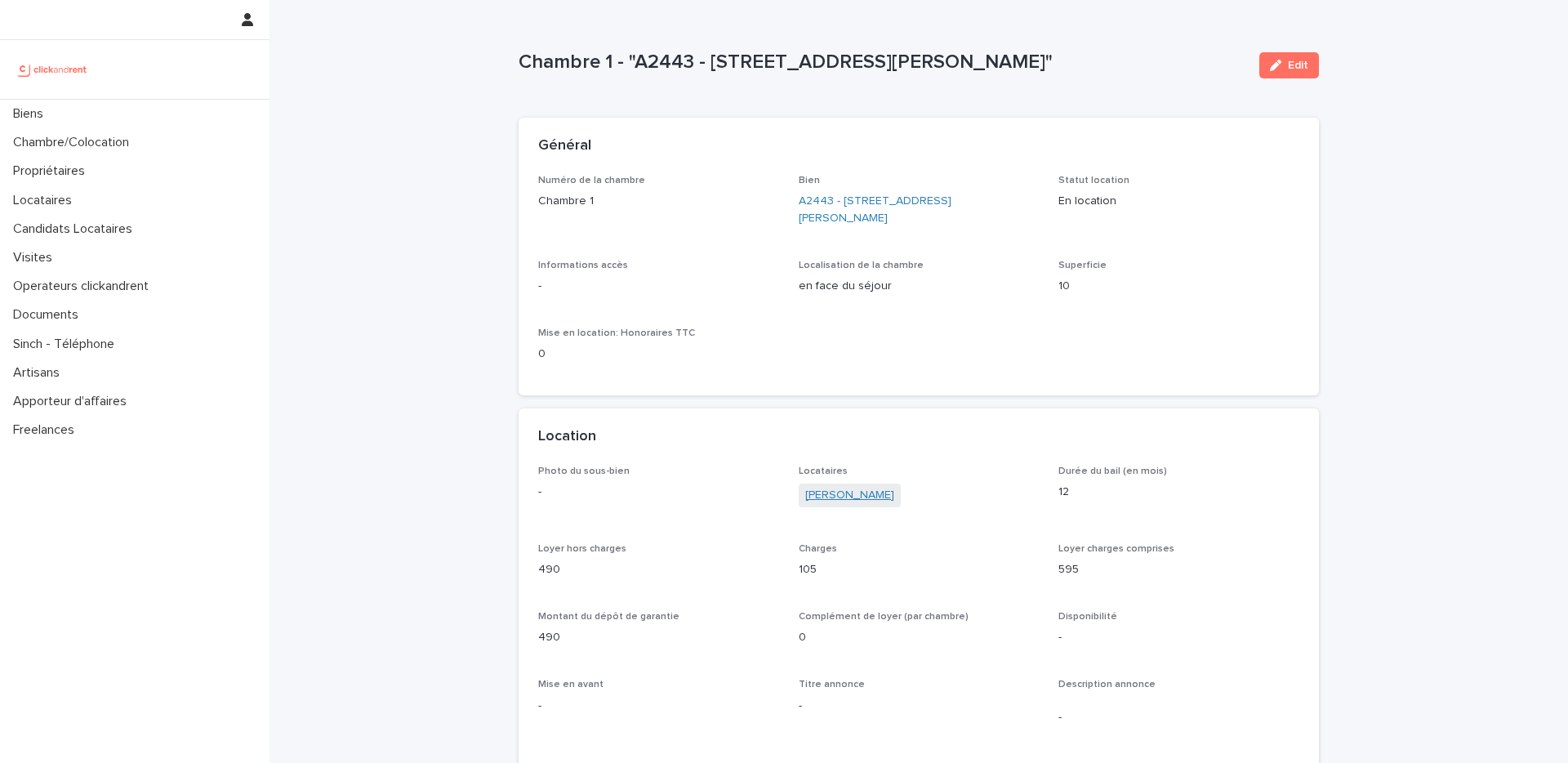
click at [859, 502] on link "Yao Blaise Koffi" at bounding box center [850, 494] width 89 height 17
click at [825, 502] on link "[PERSON_NAME]" at bounding box center [850, 494] width 89 height 17
